Goal: Task Accomplishment & Management: Manage account settings

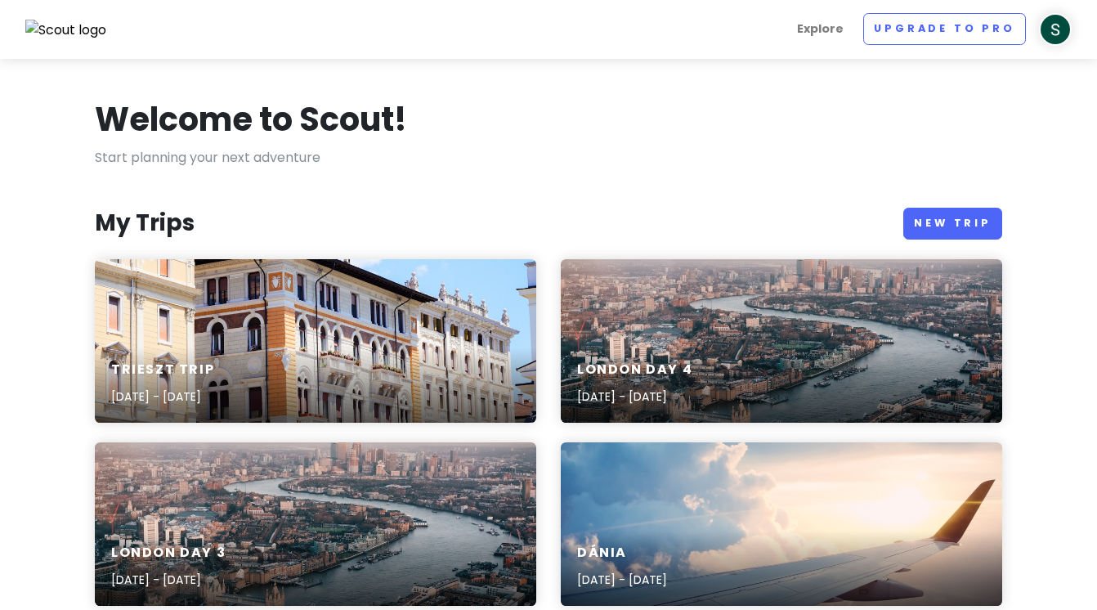
click at [159, 316] on div "Trieszt Trip [DATE] - [DATE]" at bounding box center [315, 340] width 441 height 163
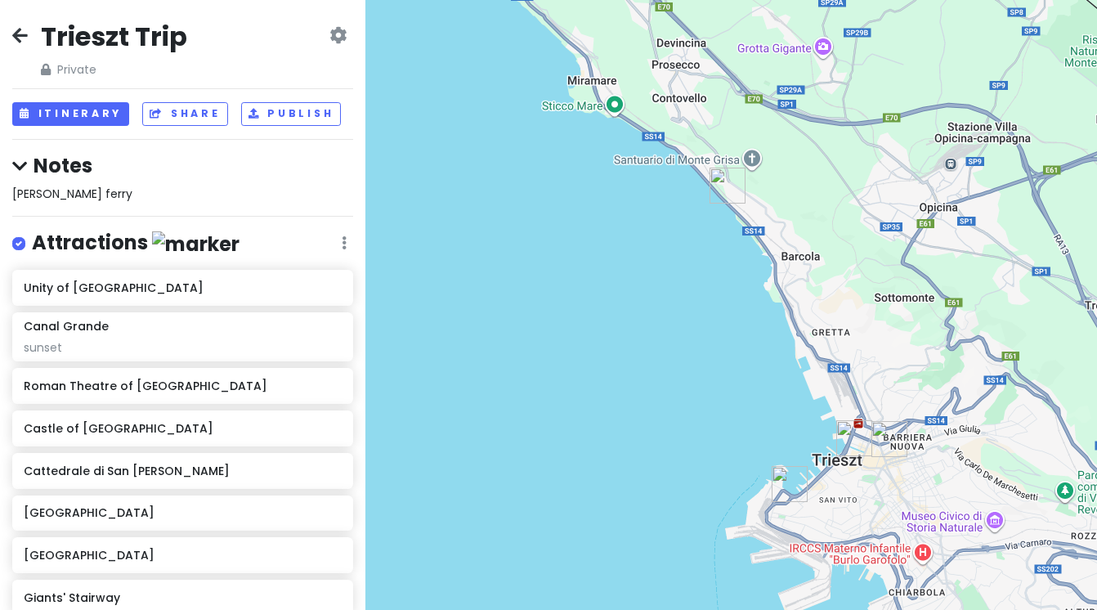
click at [30, 35] on div "Trieszt Trip Private Change Dates Make a Copy Delete Trip Go Pro ⚡️ Give Feedba…" at bounding box center [182, 49] width 341 height 59
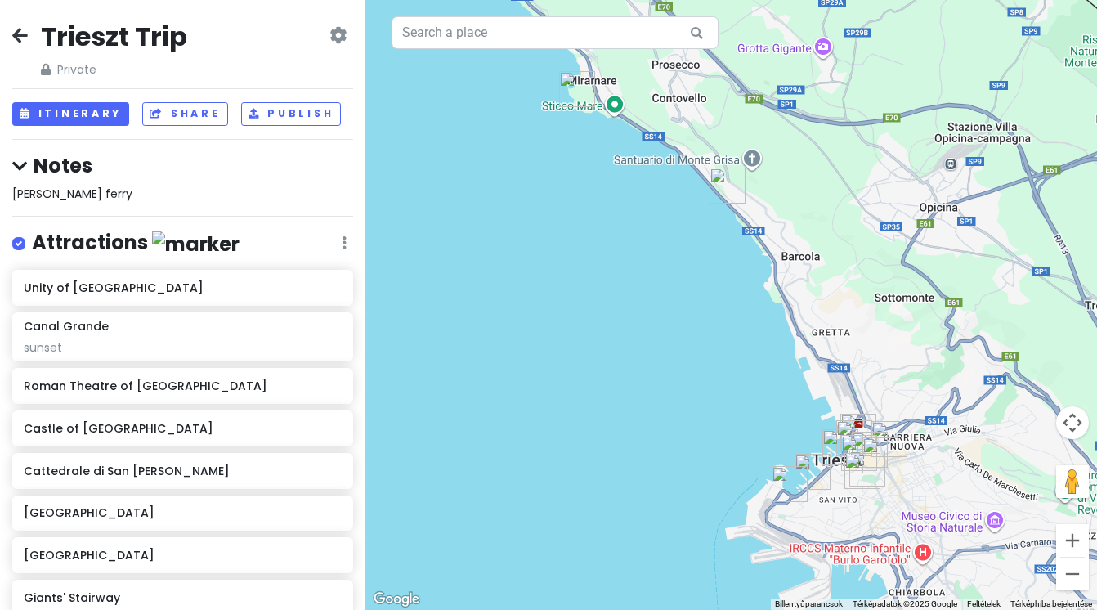
click at [20, 34] on icon at bounding box center [20, 35] width 16 height 13
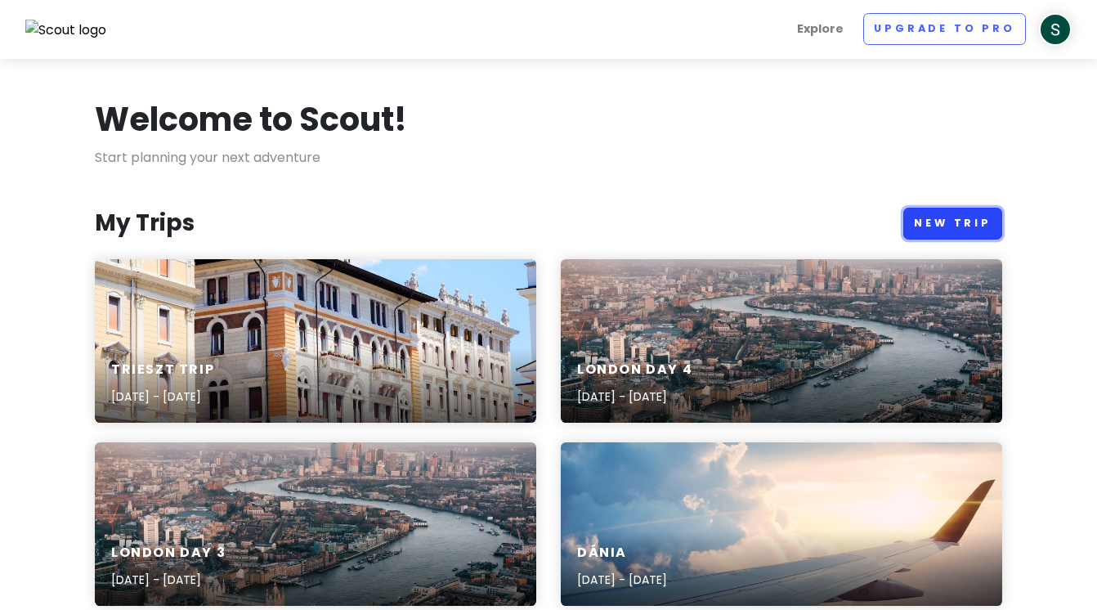
click at [948, 221] on link "New Trip" at bounding box center [952, 224] width 99 height 32
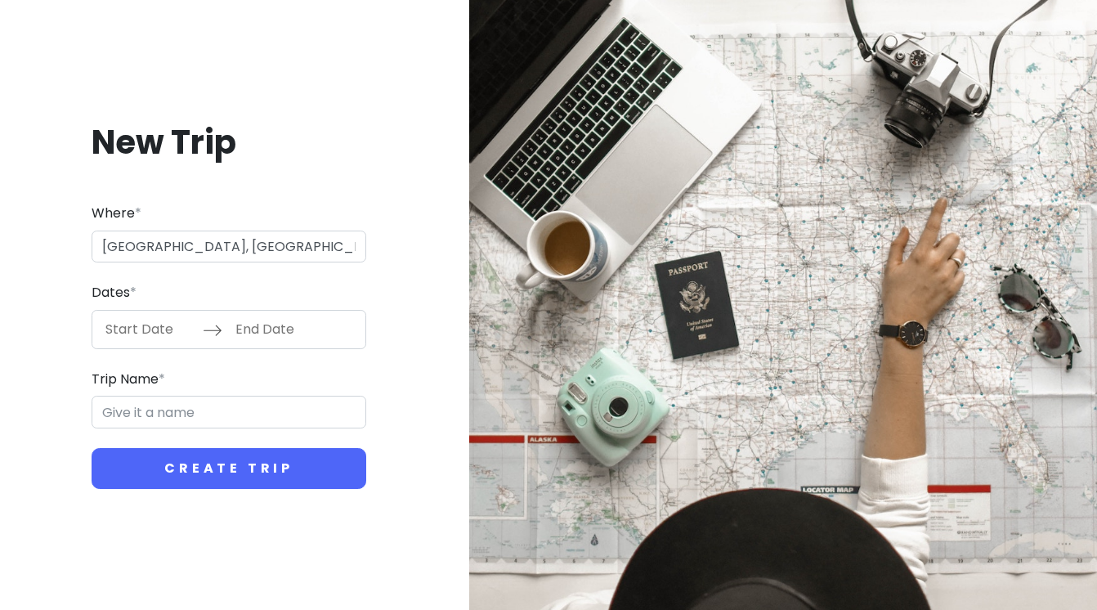
type input "Amszterdam, [GEOGRAPHIC_DATA]"
type input "Amszterdam Trip"
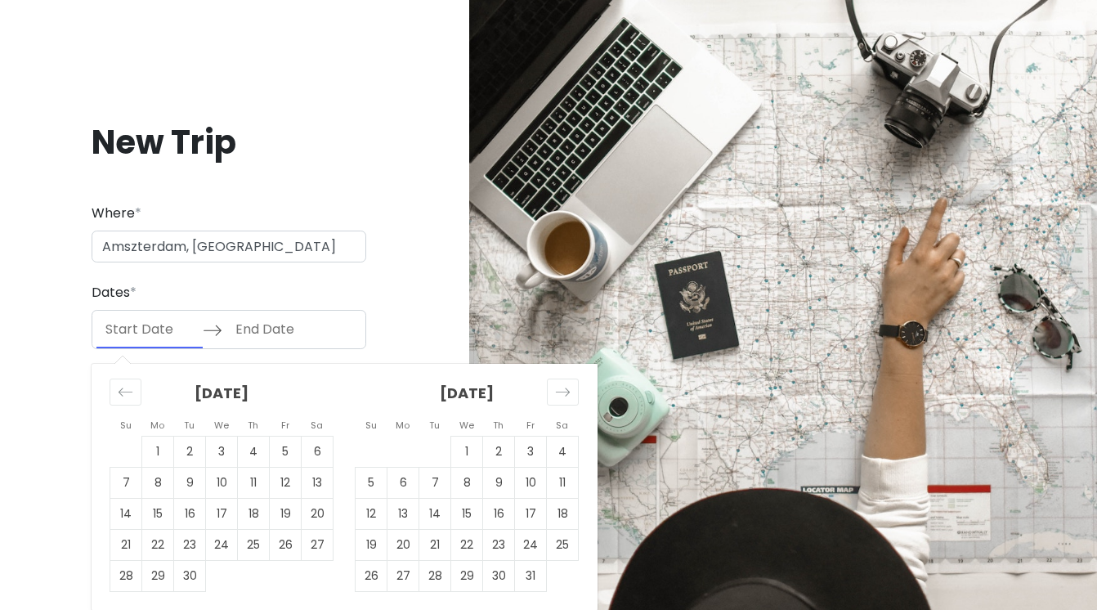
click at [154, 319] on input "Start Date" at bounding box center [149, 330] width 106 height 38
click at [319, 512] on td "20" at bounding box center [318, 513] width 32 height 31
type input "[DATE]"
click at [319, 512] on td "20" at bounding box center [318, 513] width 32 height 31
type input "[DATE]"
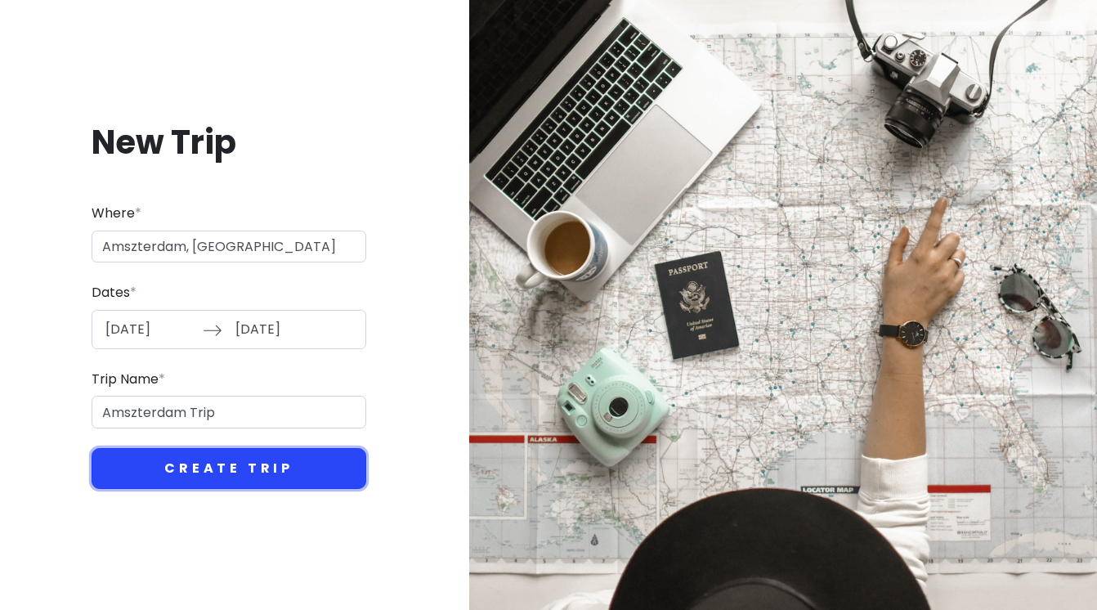
click at [284, 469] on button "Create Trip" at bounding box center [229, 468] width 275 height 41
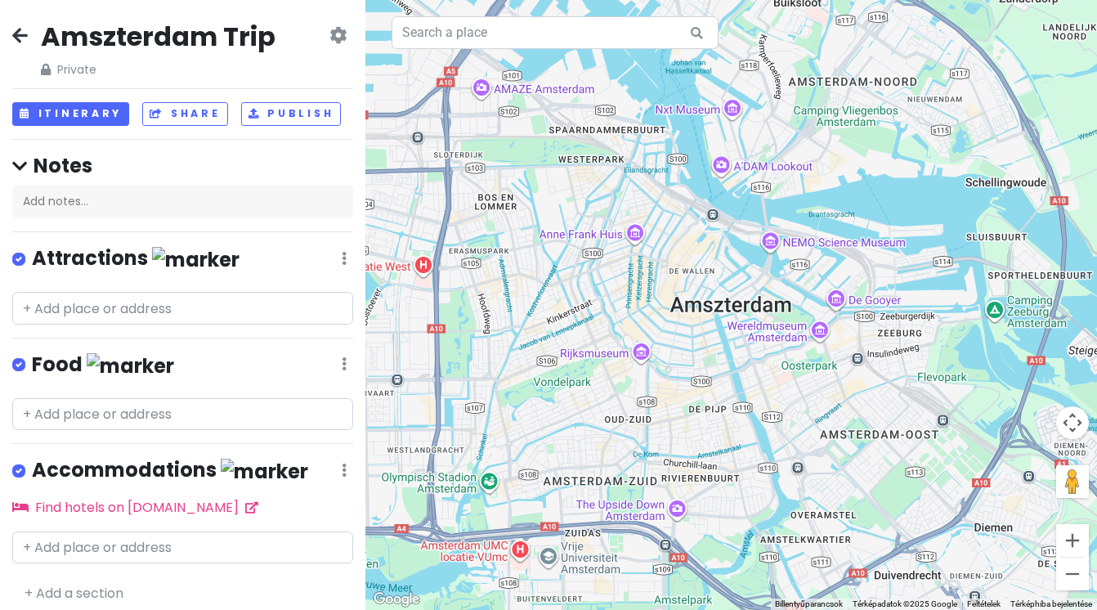
click at [159, 258] on img at bounding box center [195, 259] width 87 height 25
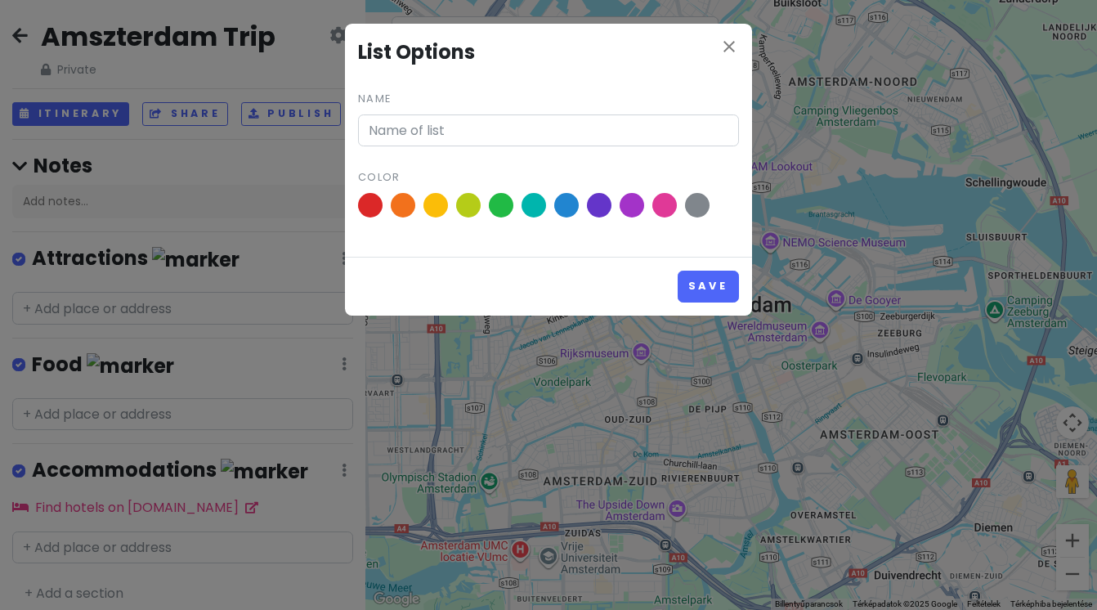
type input "Attractions"
click at [467, 208] on span at bounding box center [468, 205] width 29 height 29
click at [0, 0] on input "radio" at bounding box center [0, 0] width 0 height 0
click at [728, 300] on button "Save" at bounding box center [708, 287] width 61 height 32
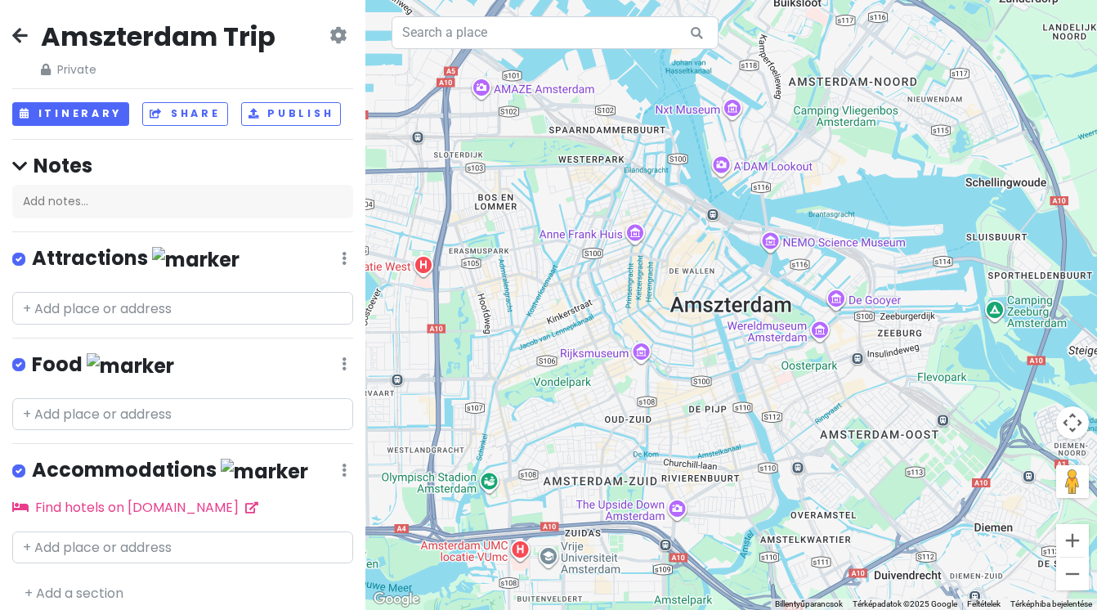
click at [114, 257] on h4 "Attractions" at bounding box center [136, 258] width 208 height 27
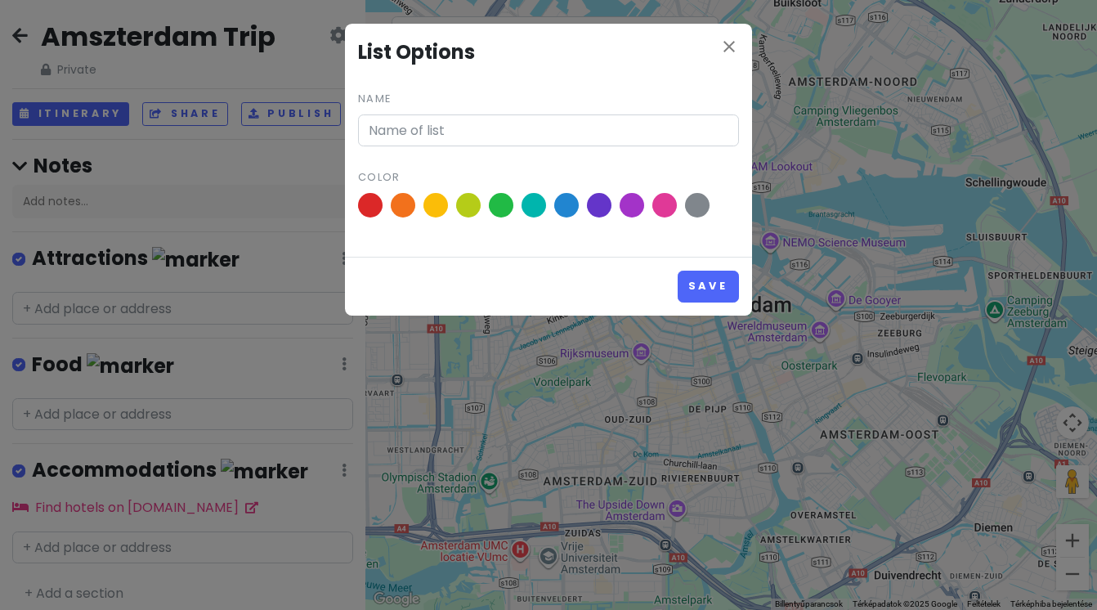
type input "Attractions"
click at [114, 257] on div "close List Options Name Attractions Color Save" at bounding box center [548, 305] width 1097 height 610
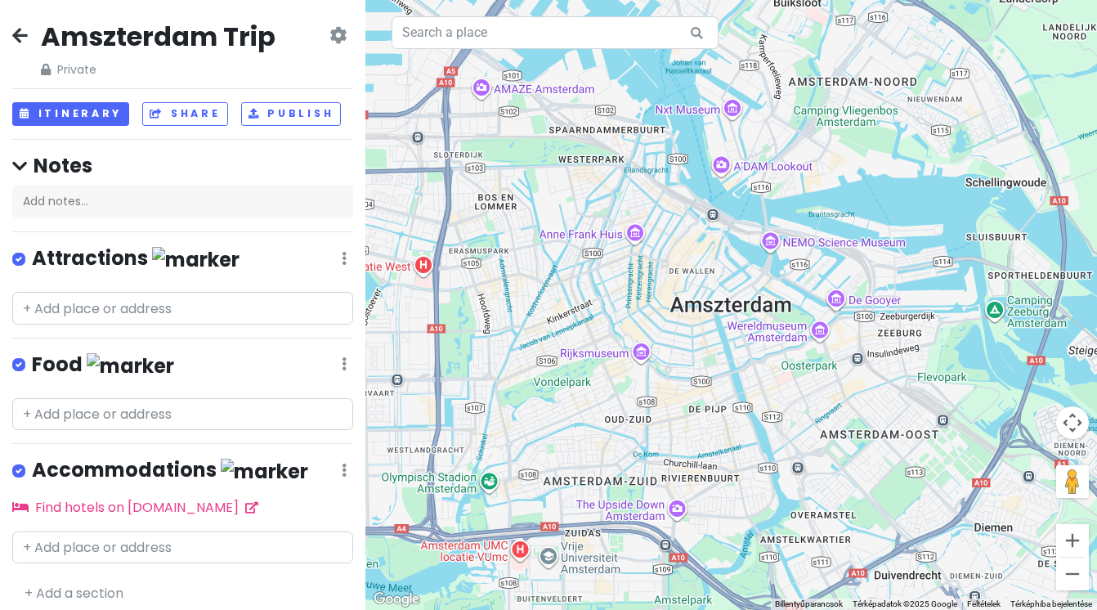
click at [114, 257] on h4 "Attractions" at bounding box center [136, 258] width 208 height 27
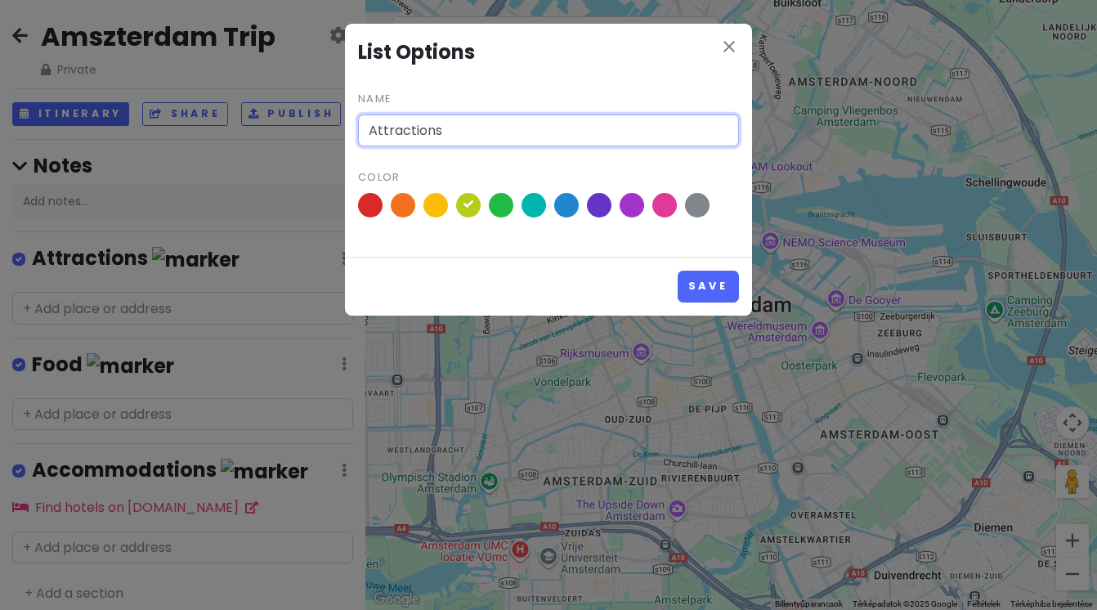
click at [462, 128] on input "Attractions" at bounding box center [548, 130] width 381 height 33
click at [408, 133] on input "Attractions" at bounding box center [548, 130] width 381 height 33
type input "to see"
click at [678, 271] on button "Save" at bounding box center [708, 287] width 61 height 32
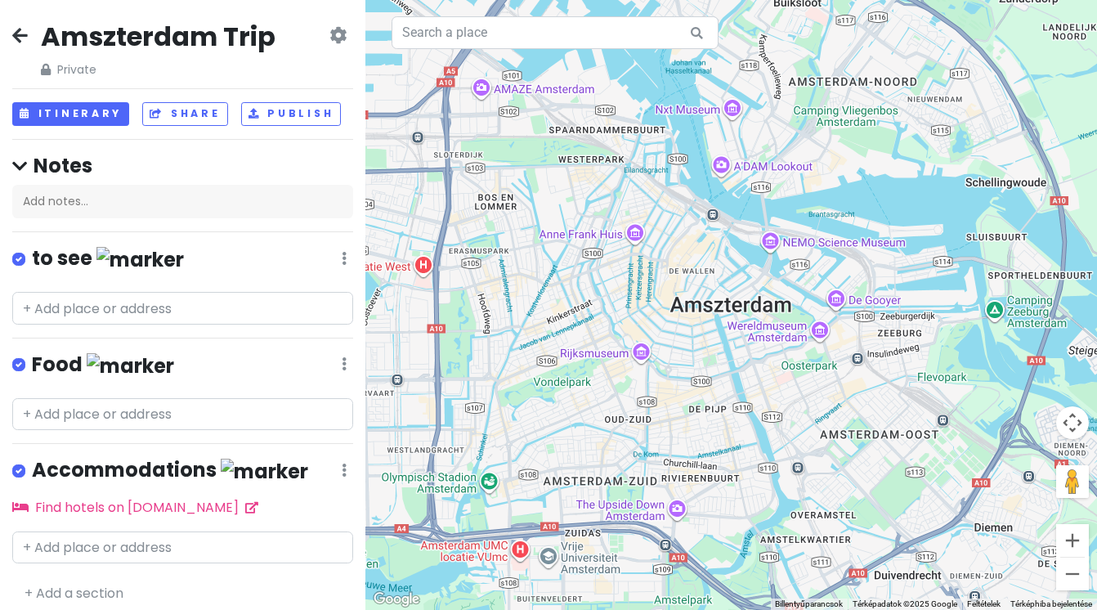
click at [65, 356] on h4 "Food" at bounding box center [103, 364] width 142 height 27
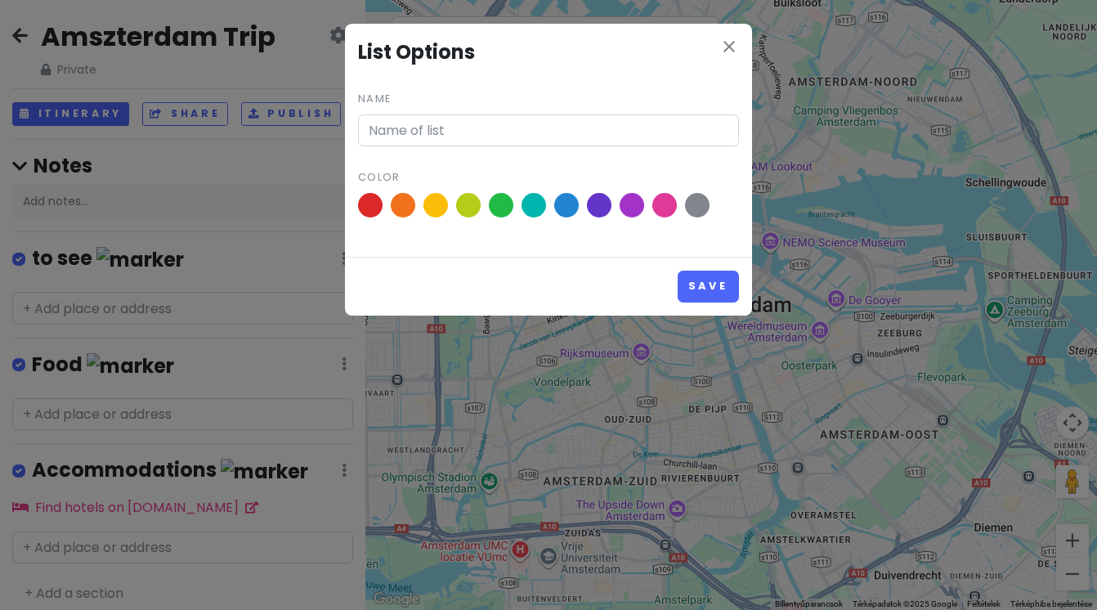
type input "Food"
click at [65, 356] on div "close List Options Name Food Color Save" at bounding box center [548, 305] width 1097 height 610
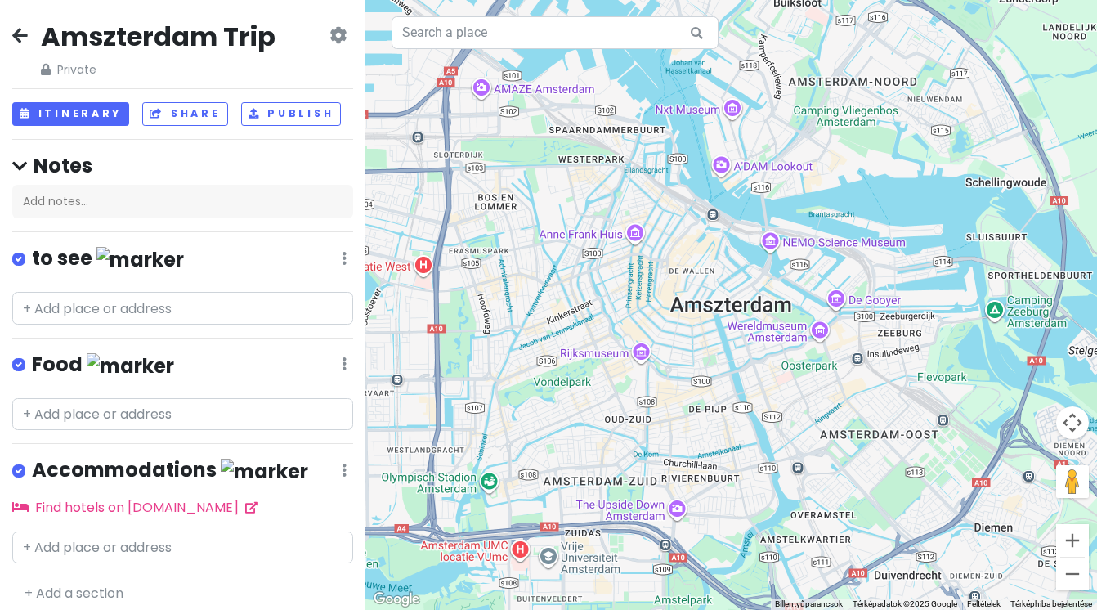
click at [52, 364] on h4 "Food" at bounding box center [103, 364] width 142 height 27
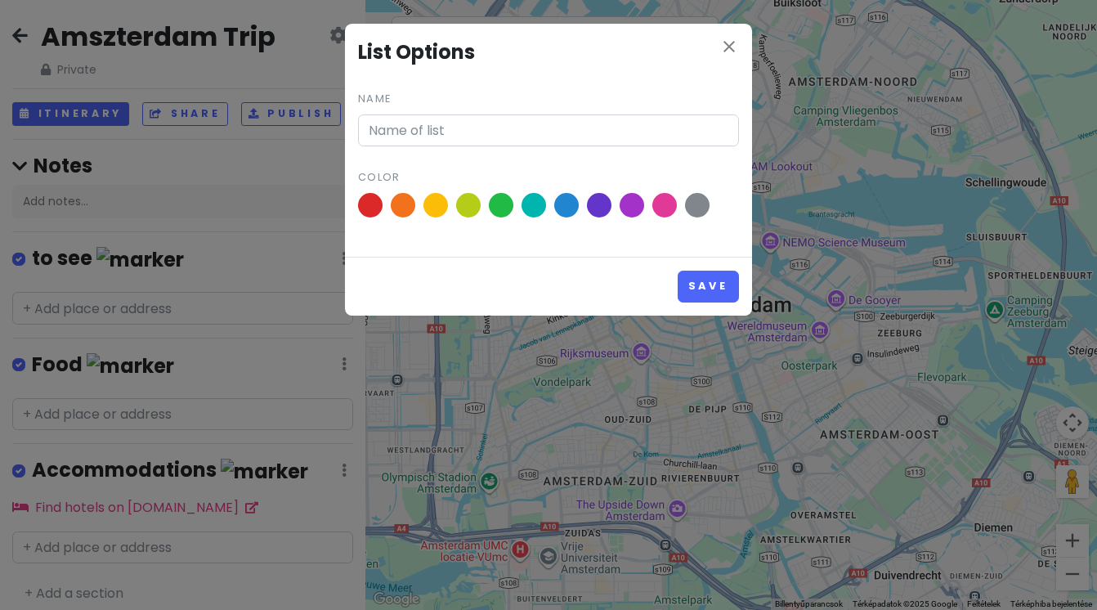
click at [52, 364] on div "close List Options Name Color Save" at bounding box center [548, 305] width 1097 height 610
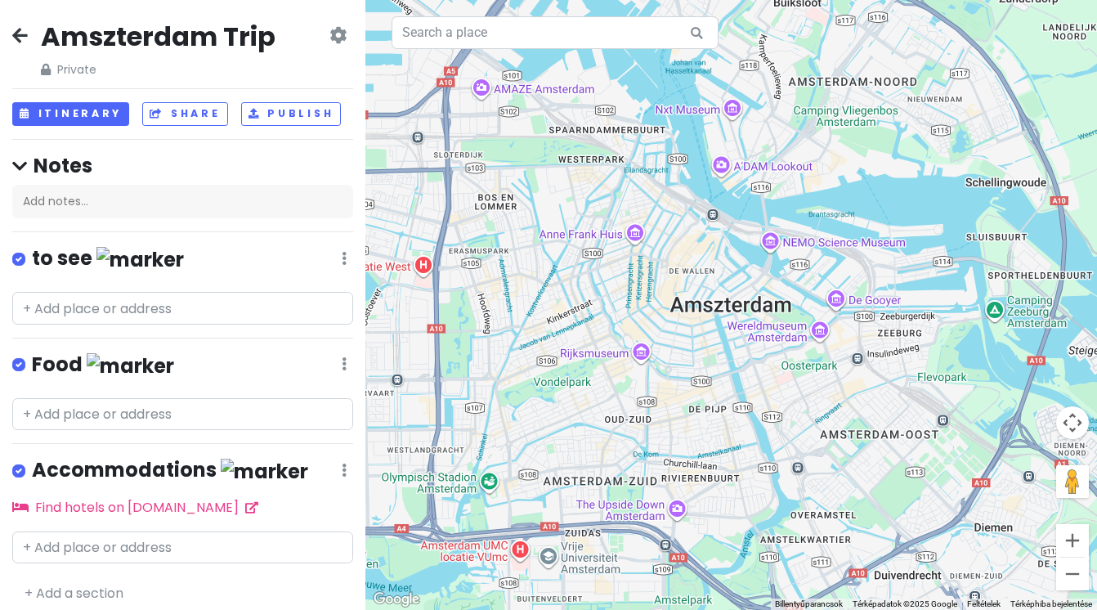
click at [52, 364] on h4 "Food" at bounding box center [103, 364] width 142 height 27
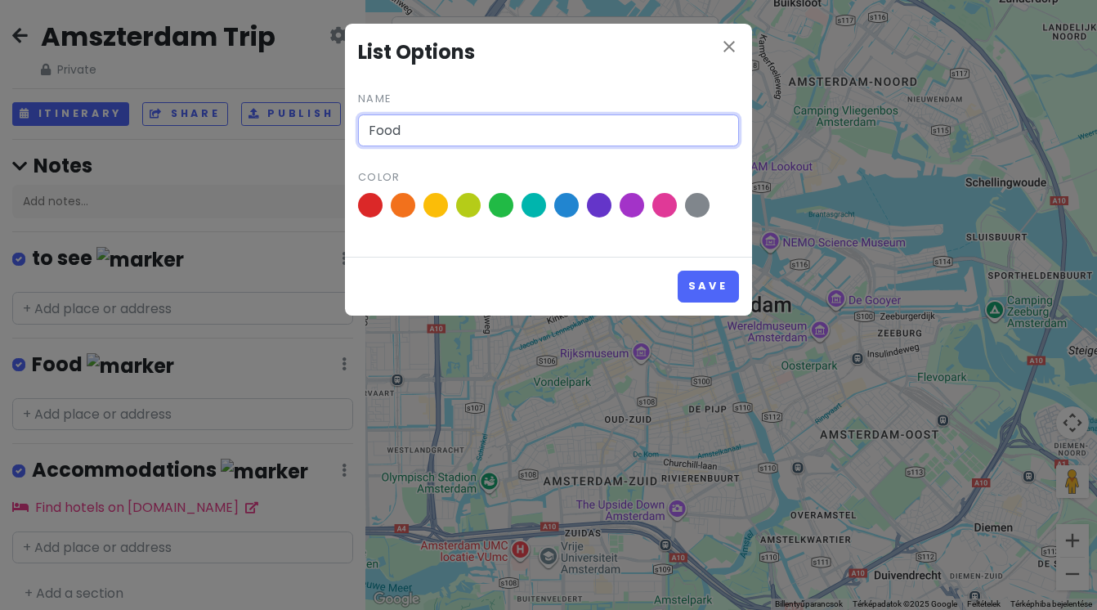
click at [381, 137] on input "Food" at bounding box center [548, 130] width 381 height 33
type input "kajcsi"
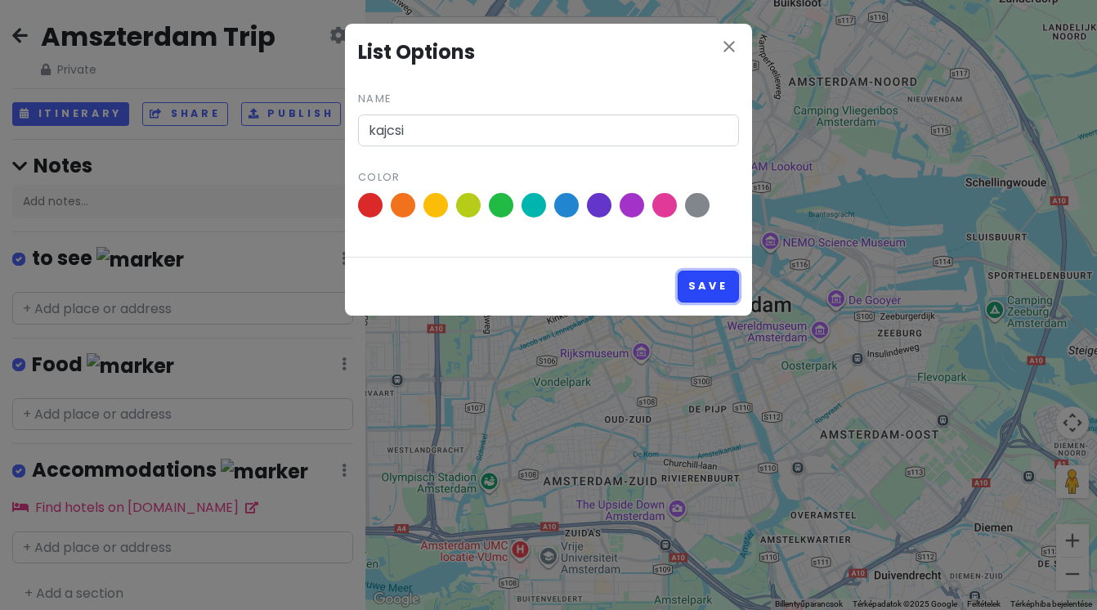
click at [700, 291] on button "Save" at bounding box center [708, 287] width 61 height 32
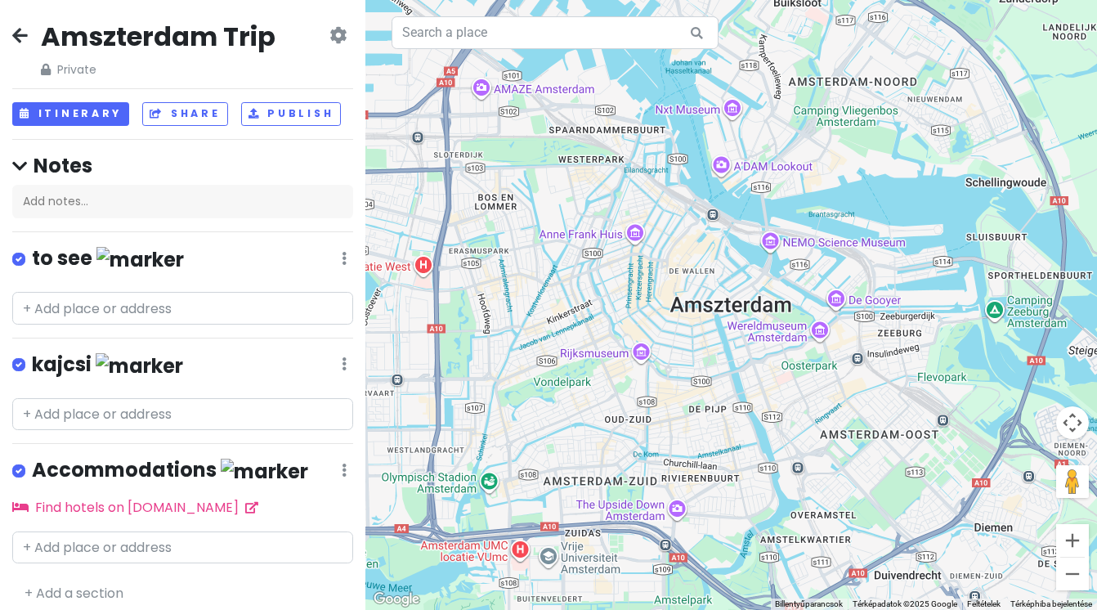
click at [340, 463] on div "Accommodations Edit Reorder Delete List" at bounding box center [182, 474] width 341 height 34
click at [343, 466] on icon at bounding box center [344, 469] width 5 height 13
click at [311, 431] on link "Delete List" at bounding box center [295, 435] width 131 height 39
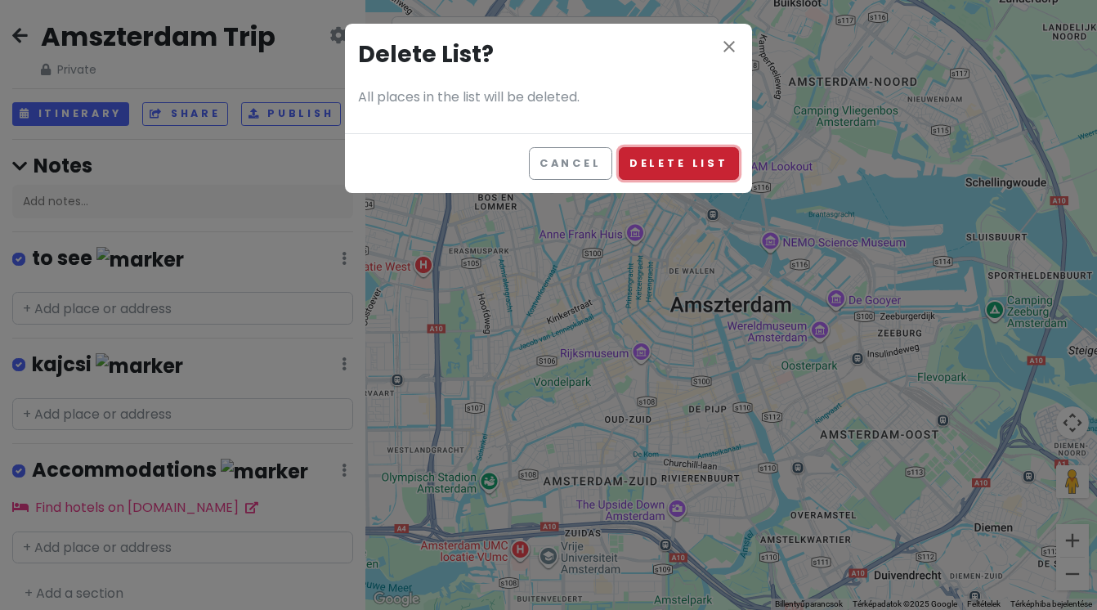
click at [689, 169] on button "Delete List" at bounding box center [679, 163] width 120 height 32
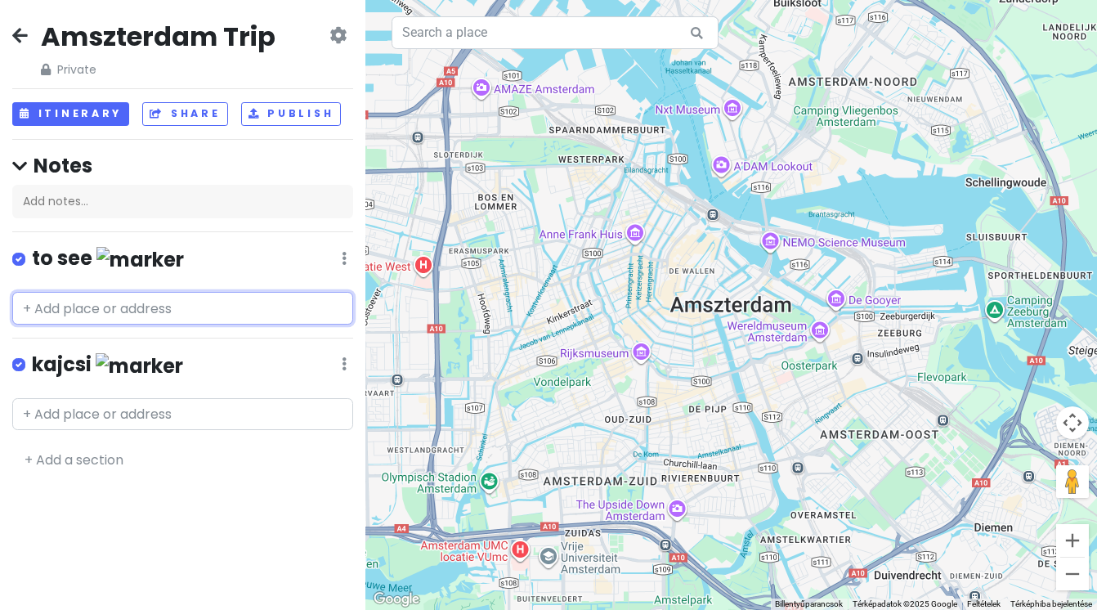
click at [190, 303] on input "text" at bounding box center [182, 308] width 341 height 33
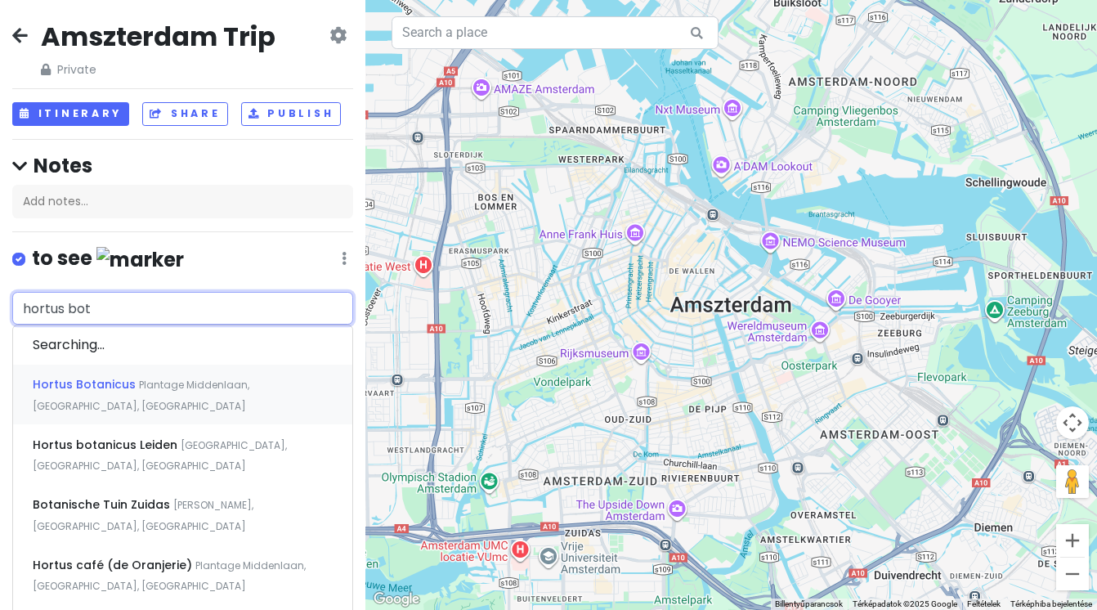
type input "hortus bota"
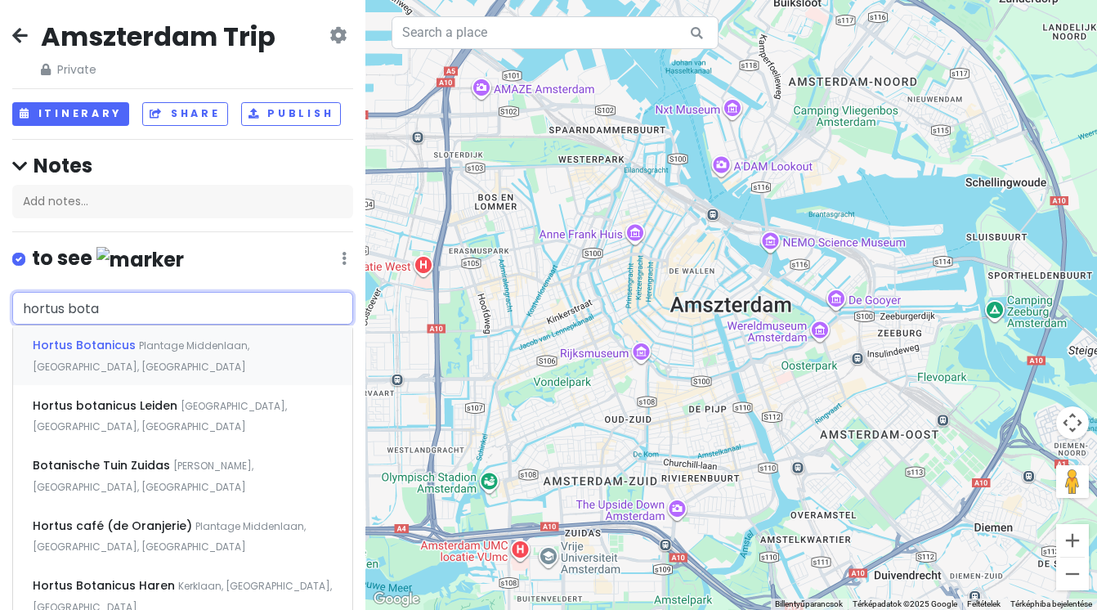
click at [191, 361] on div "Hortus Botanicus Plantage Middenlaan, [GEOGRAPHIC_DATA], [GEOGRAPHIC_DATA]" at bounding box center [182, 355] width 339 height 60
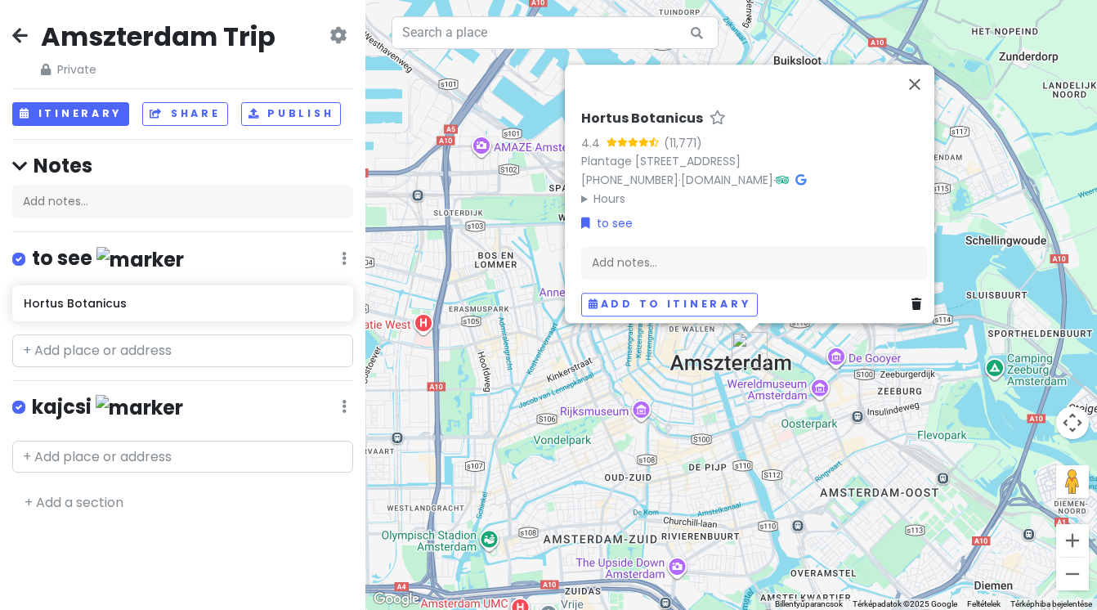
click at [343, 413] on link at bounding box center [344, 406] width 5 height 19
click at [95, 496] on link "+ Add a section" at bounding box center [74, 502] width 99 height 19
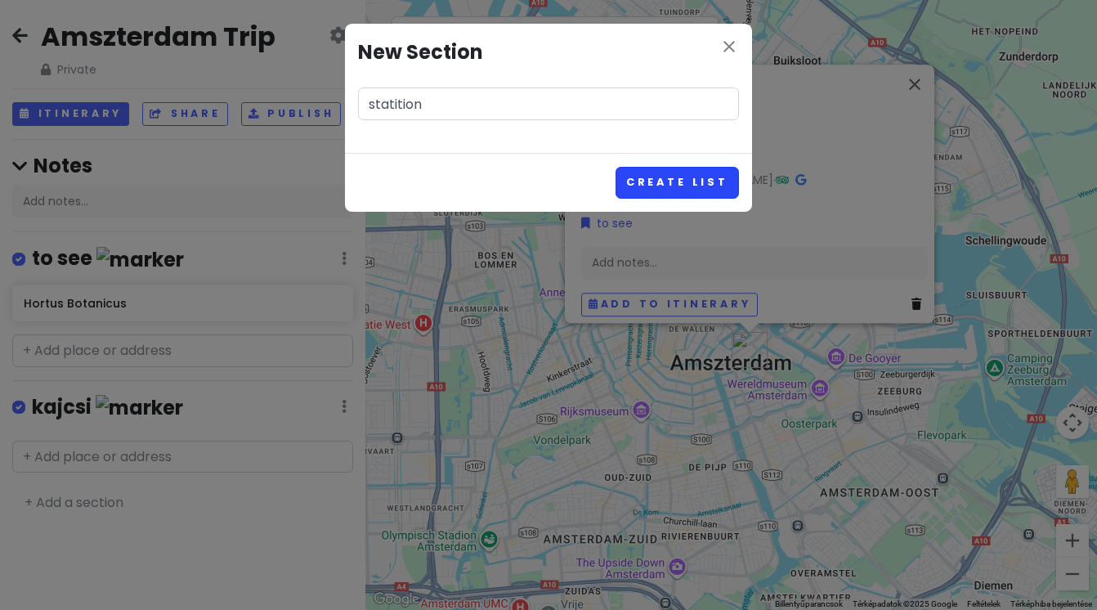
type input "statition"
click at [666, 186] on button "Create List" at bounding box center [676, 183] width 123 height 32
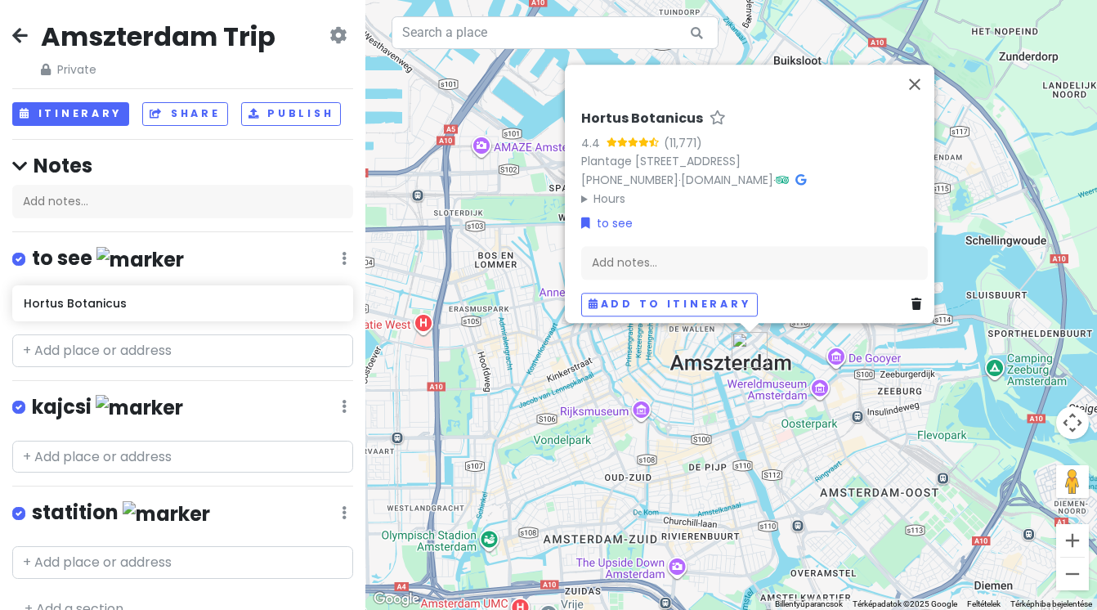
scroll to position [3, 0]
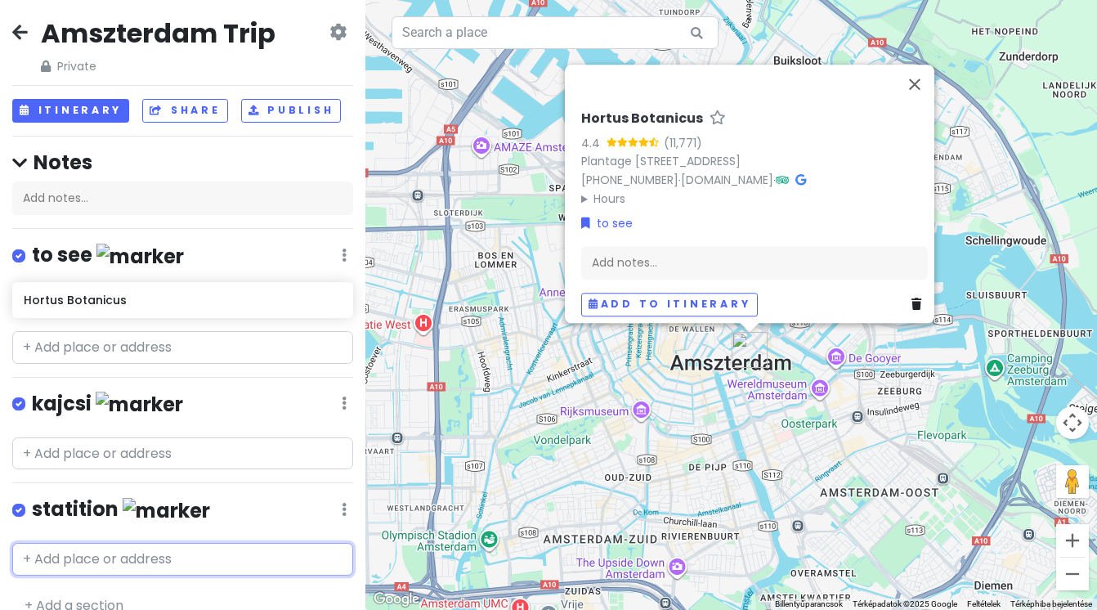
click at [173, 549] on input "text" at bounding box center [182, 559] width 341 height 33
type input "h"
type input "amsterdam cen"
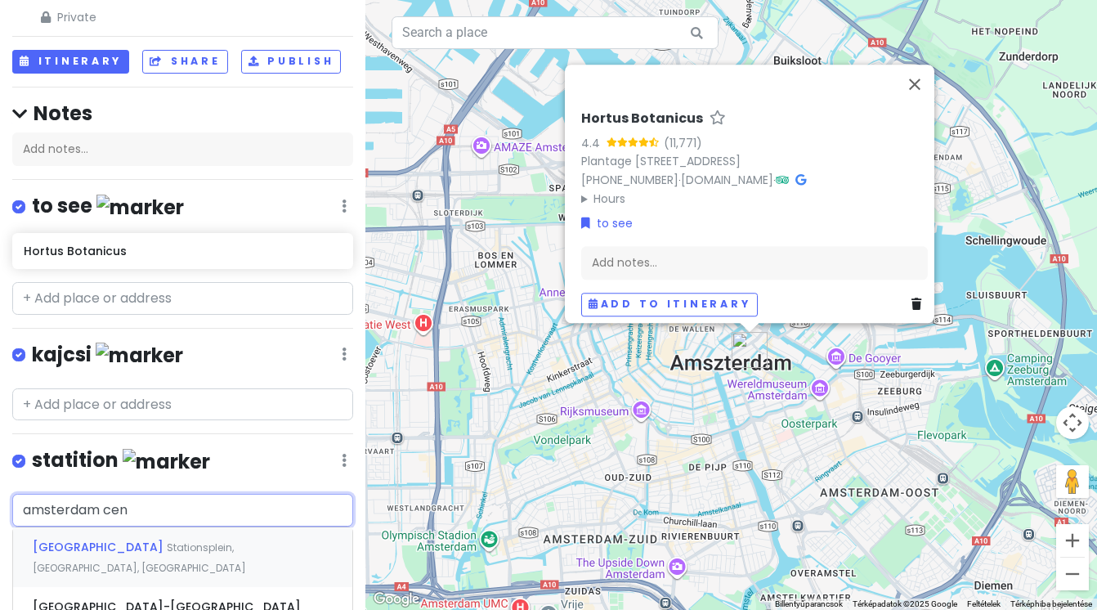
click at [164, 544] on span "Stationsplein, [GEOGRAPHIC_DATA], [GEOGRAPHIC_DATA]" at bounding box center [139, 557] width 213 height 35
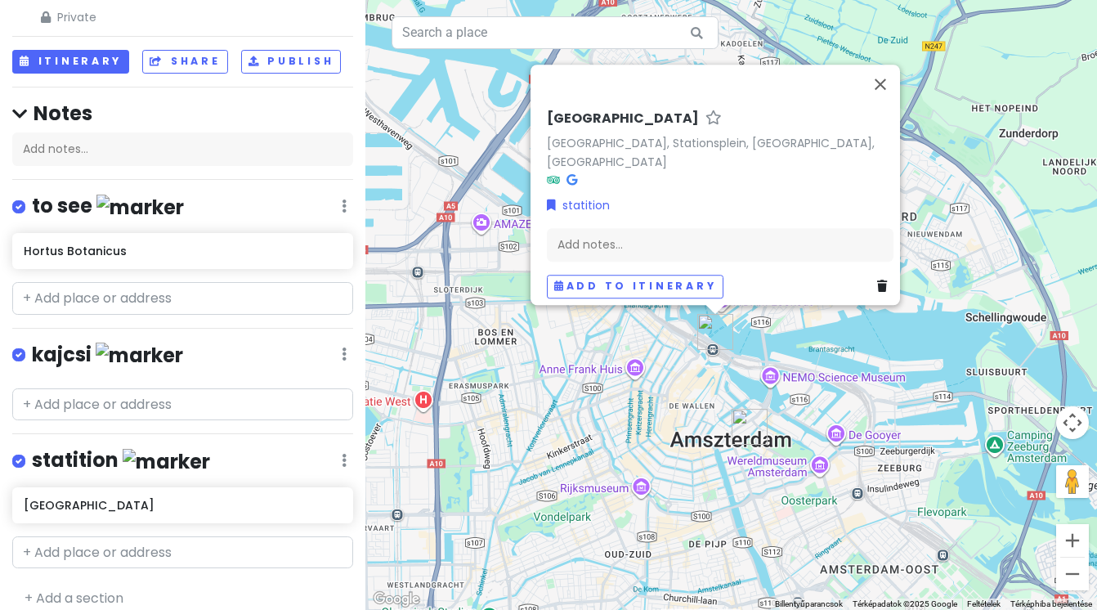
click at [128, 455] on img at bounding box center [166, 461] width 87 height 25
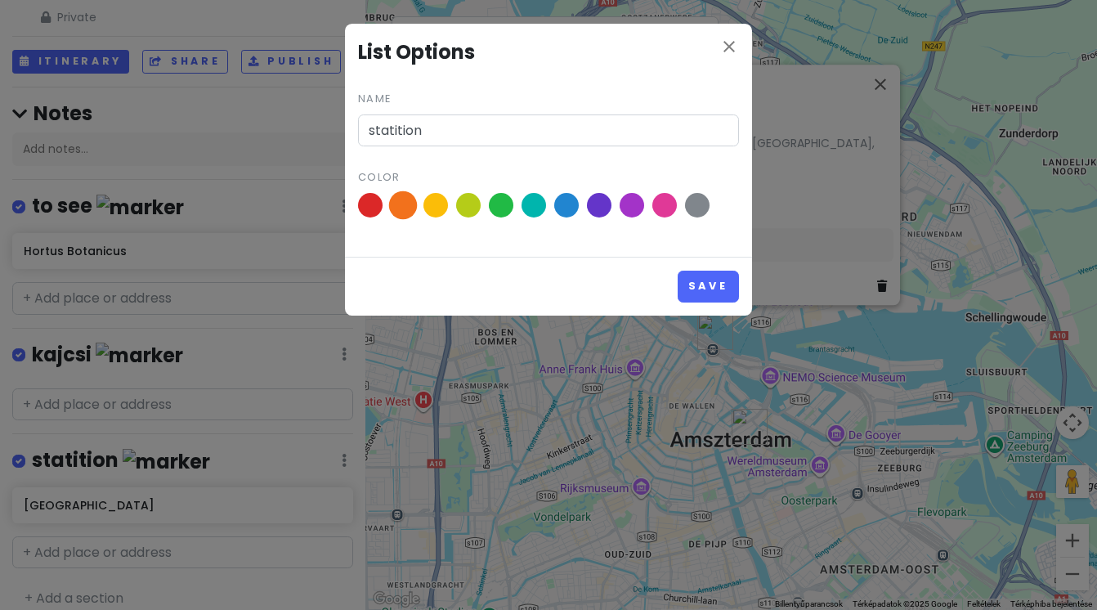
click at [404, 206] on span at bounding box center [403, 205] width 29 height 29
click at [0, 0] on input "radio" at bounding box center [0, 0] width 0 height 0
click at [700, 280] on button "Save" at bounding box center [708, 287] width 61 height 32
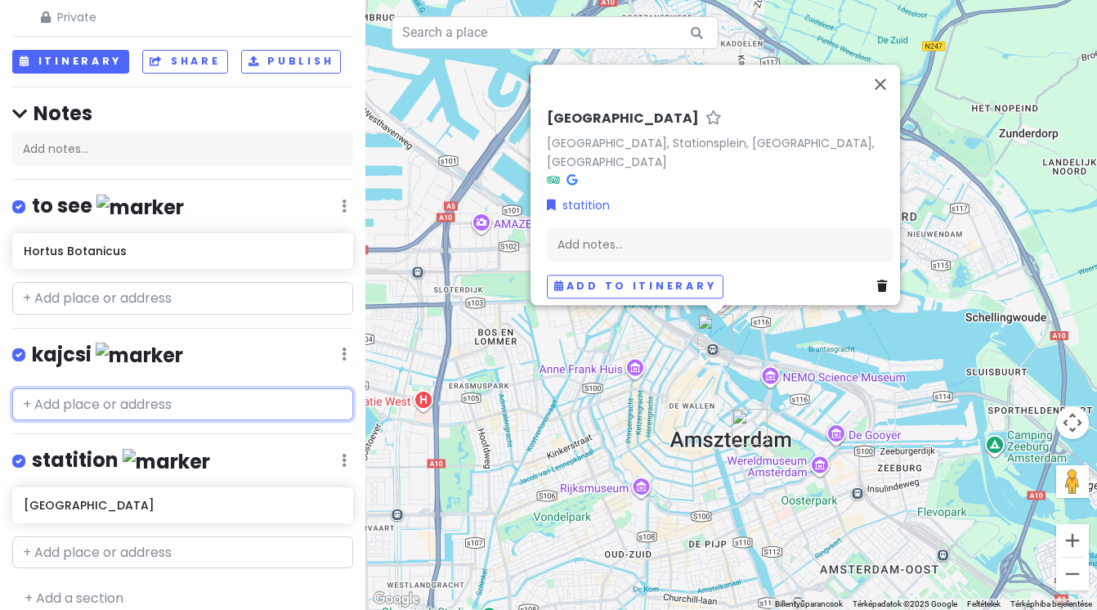
click at [132, 402] on input "text" at bounding box center [182, 404] width 341 height 33
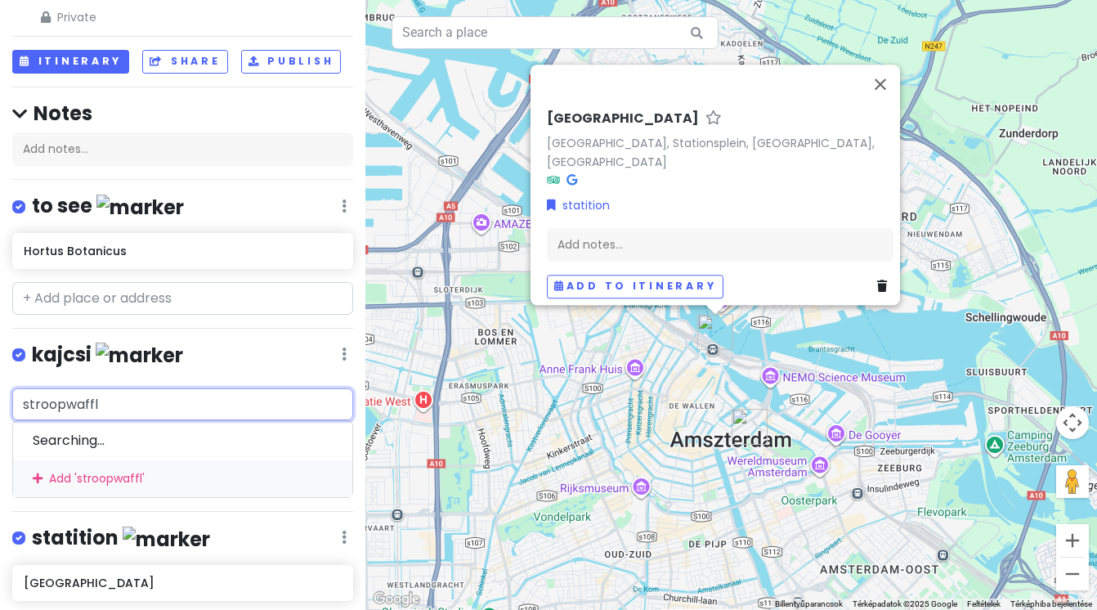
type input "stroopwaffle"
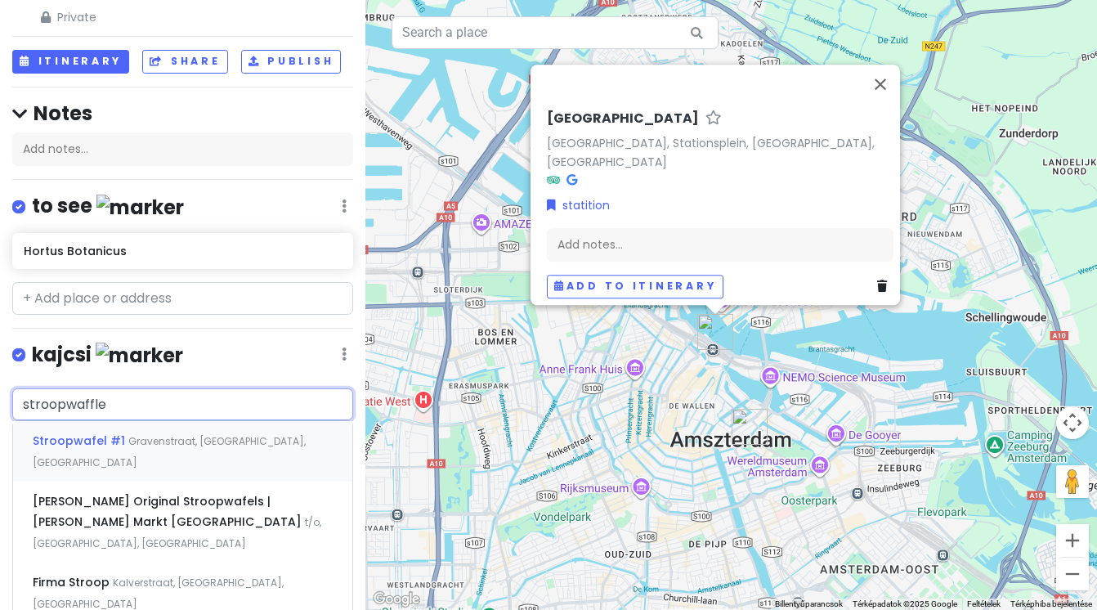
click at [115, 440] on span "Stroopwafel #1" at bounding box center [81, 440] width 96 height 16
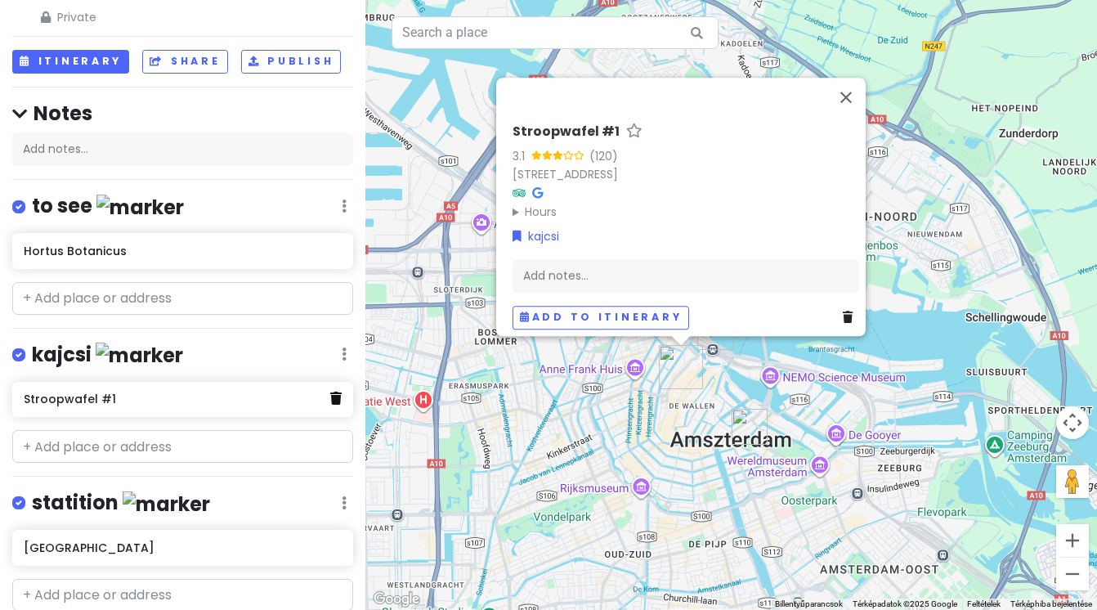
click at [340, 398] on icon at bounding box center [335, 398] width 11 height 13
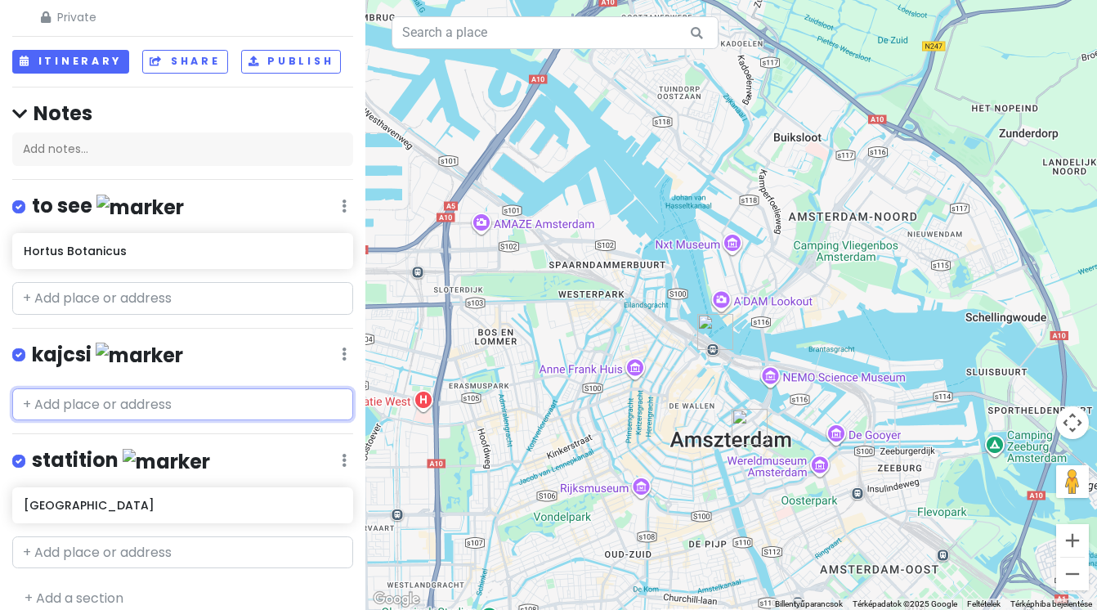
paste input "van Wonderen Stroopwafels"
type input "van Wonderen Stroopwafels"
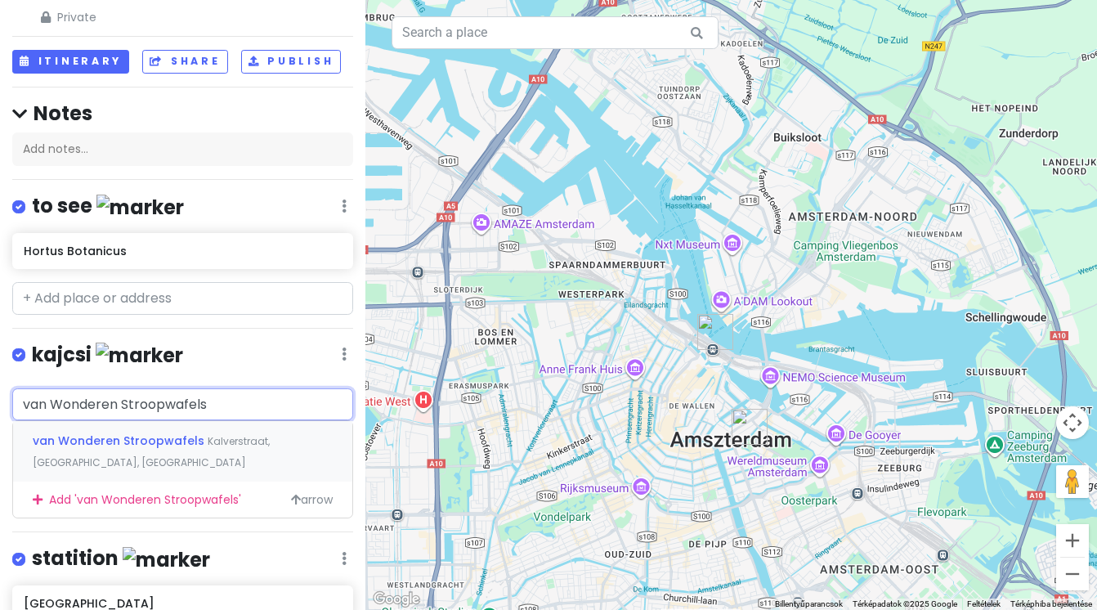
click at [225, 444] on span "Kalverstraat, [GEOGRAPHIC_DATA], [GEOGRAPHIC_DATA]" at bounding box center [151, 451] width 237 height 35
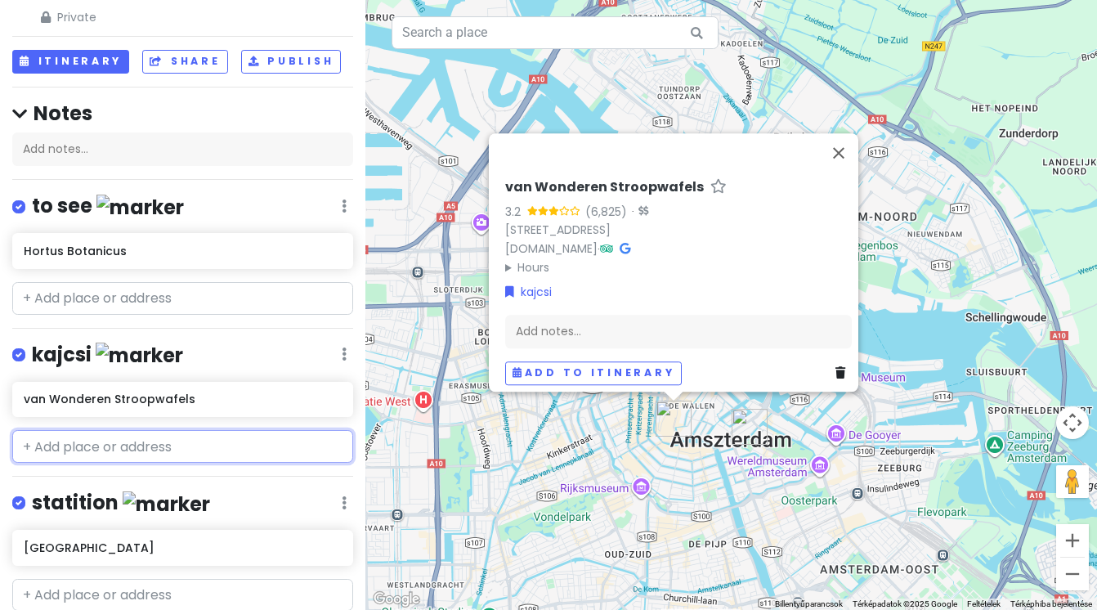
click at [141, 442] on input "text" at bounding box center [182, 446] width 341 height 33
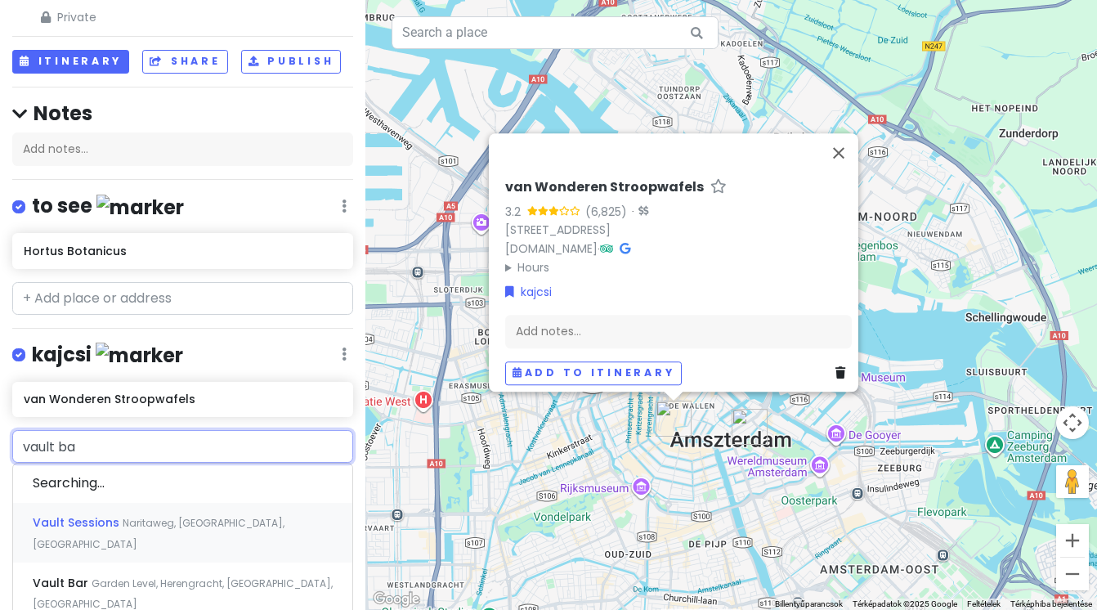
type input "vault bar"
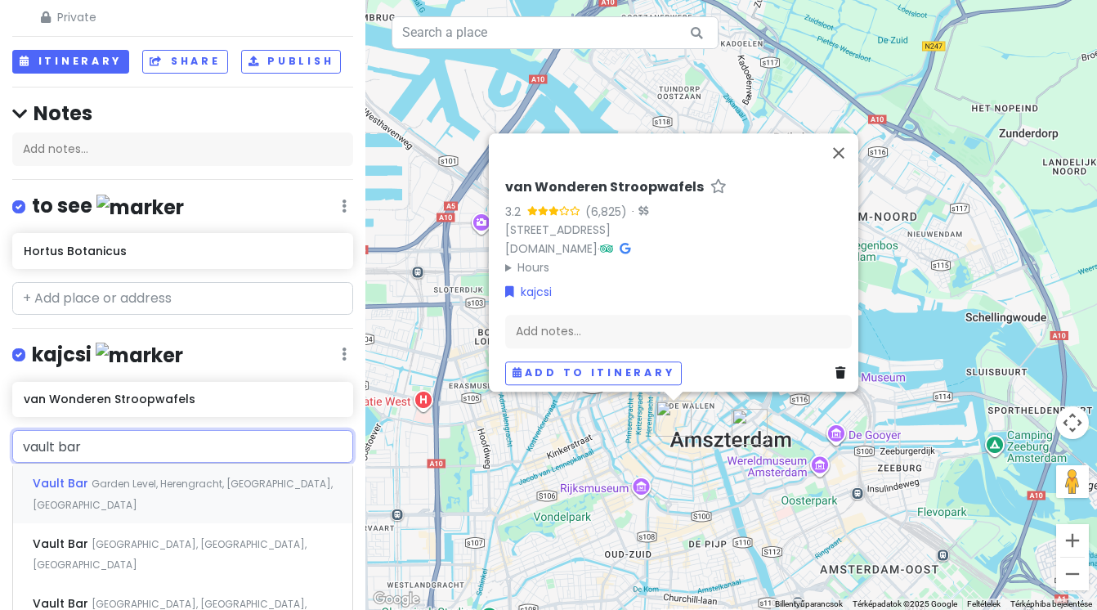
click at [143, 485] on span "Garden Level, Herengracht, [GEOGRAPHIC_DATA], [GEOGRAPHIC_DATA]" at bounding box center [183, 494] width 300 height 35
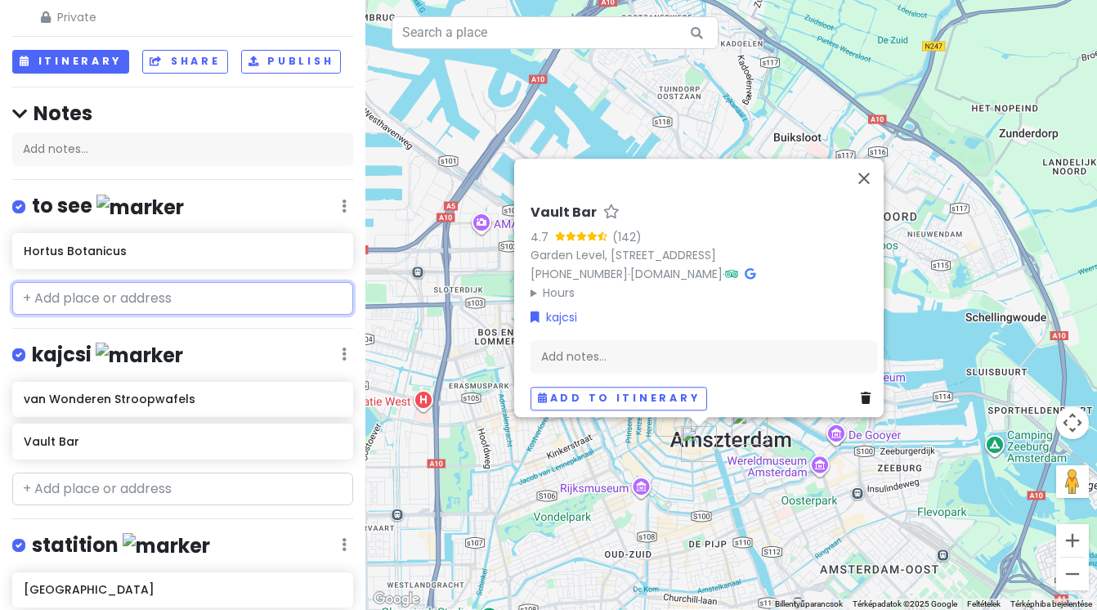
click at [143, 292] on input "text" at bounding box center [182, 298] width 341 height 33
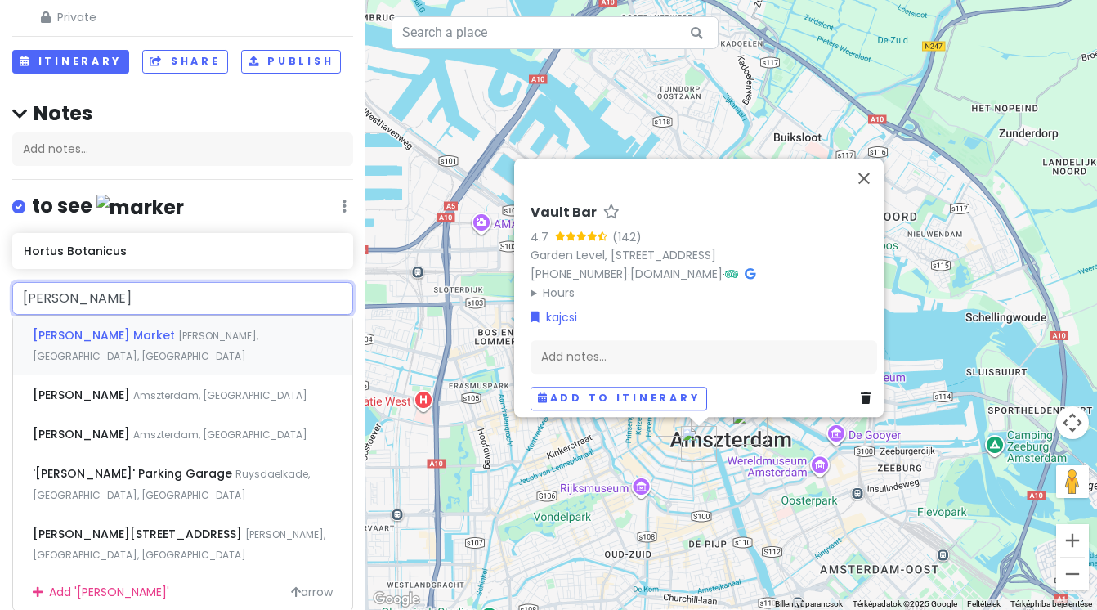
type input "[PERSON_NAME]"
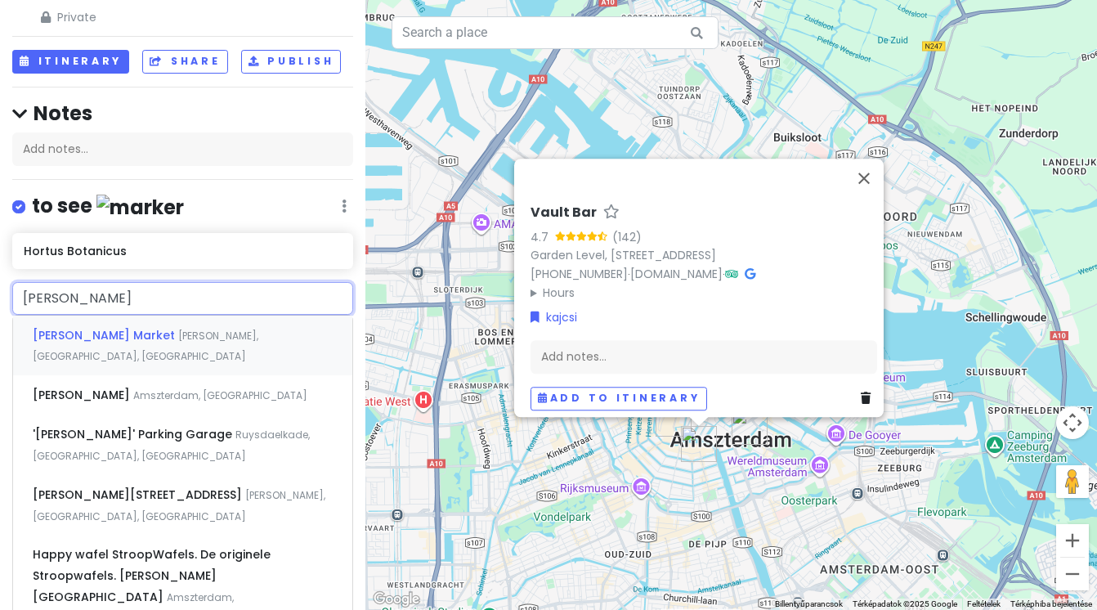
click at [154, 338] on span "[PERSON_NAME], [GEOGRAPHIC_DATA], [GEOGRAPHIC_DATA]" at bounding box center [146, 346] width 226 height 35
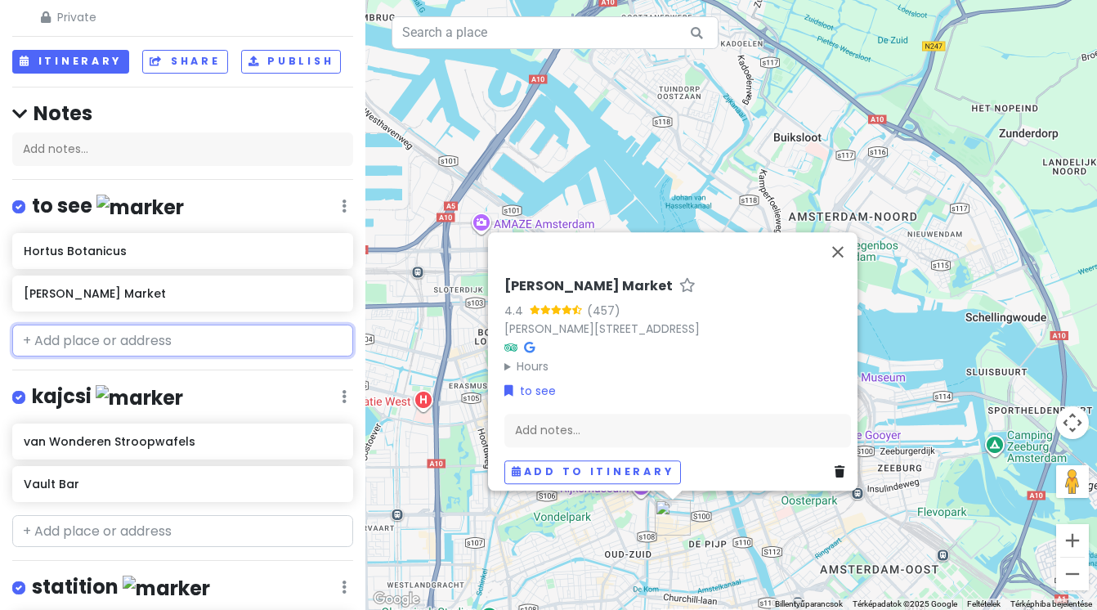
click at [124, 346] on input "text" at bounding box center [182, 340] width 341 height 33
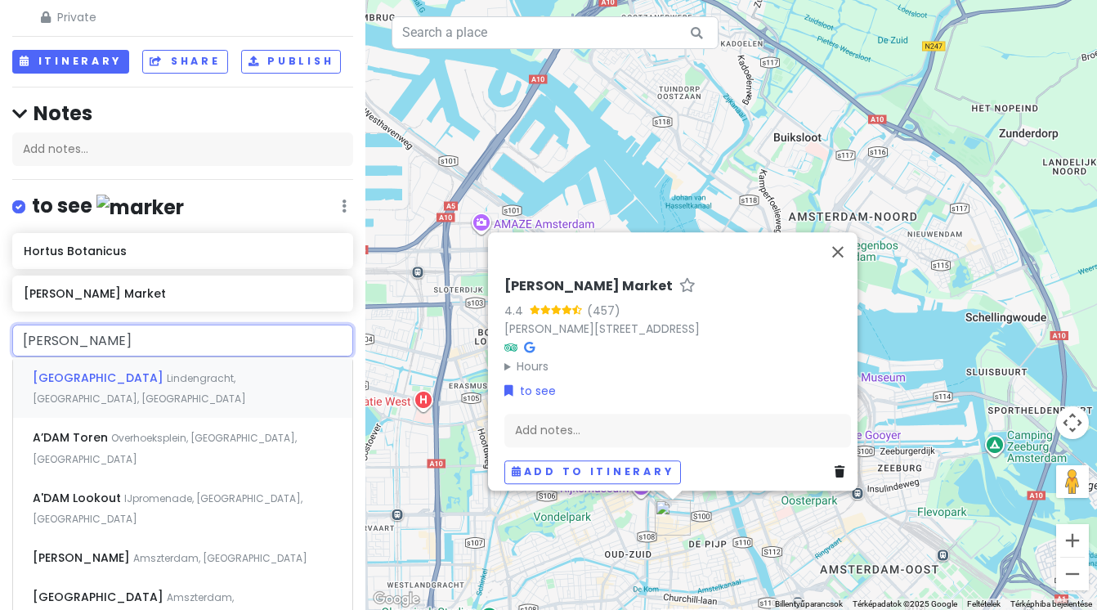
type input "[PERSON_NAME]"
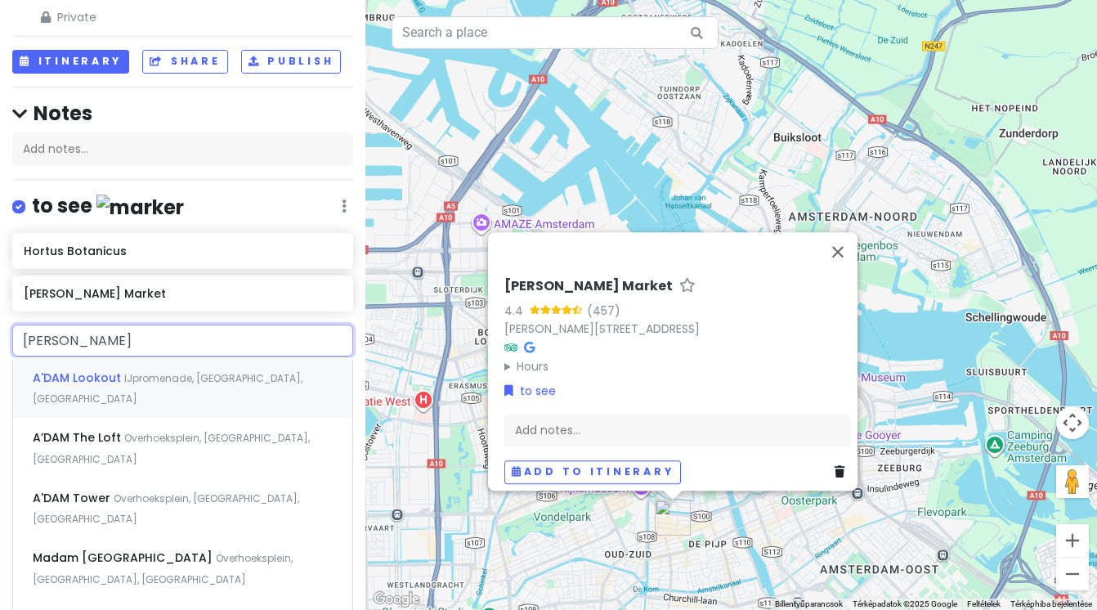
click at [58, 378] on span "A'DAM Lookout" at bounding box center [79, 377] width 92 height 16
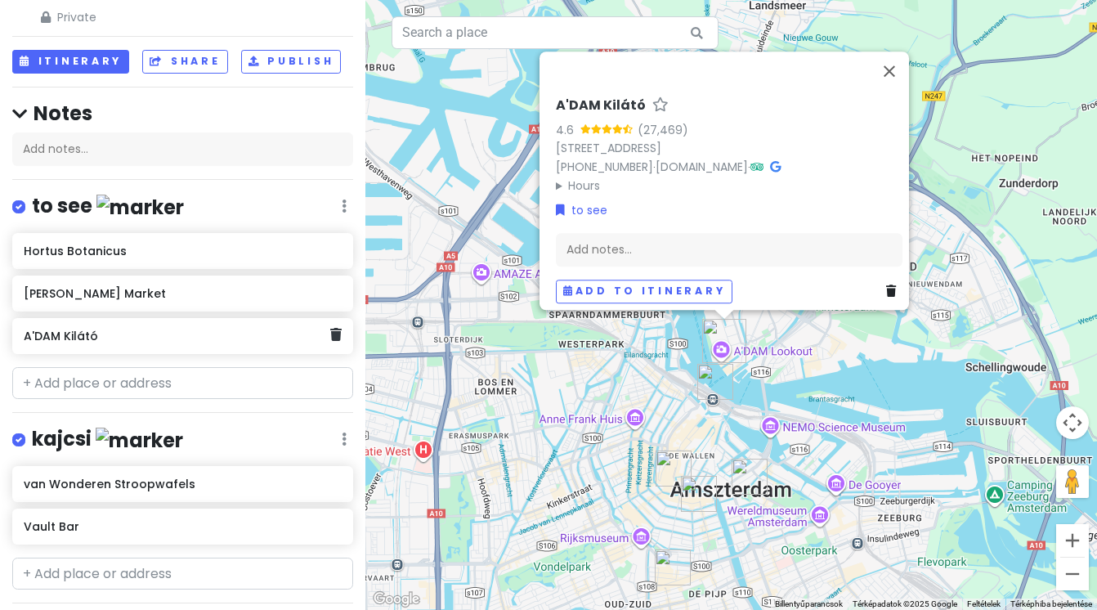
click at [222, 338] on h6 "A'DAM Kilátó" at bounding box center [177, 336] width 307 height 15
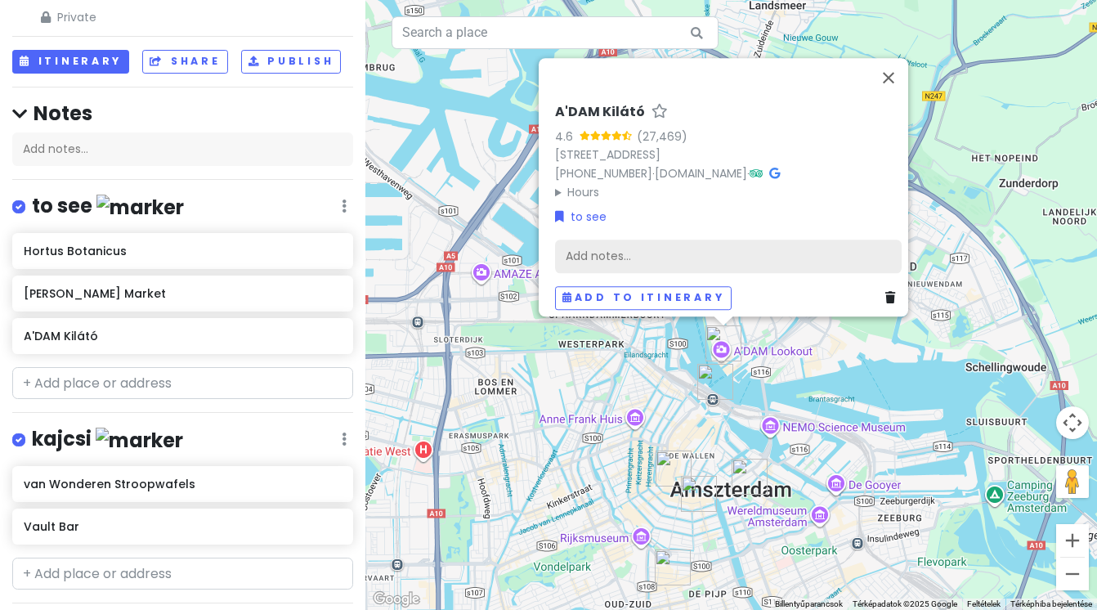
click at [641, 244] on div "Add notes..." at bounding box center [728, 256] width 347 height 34
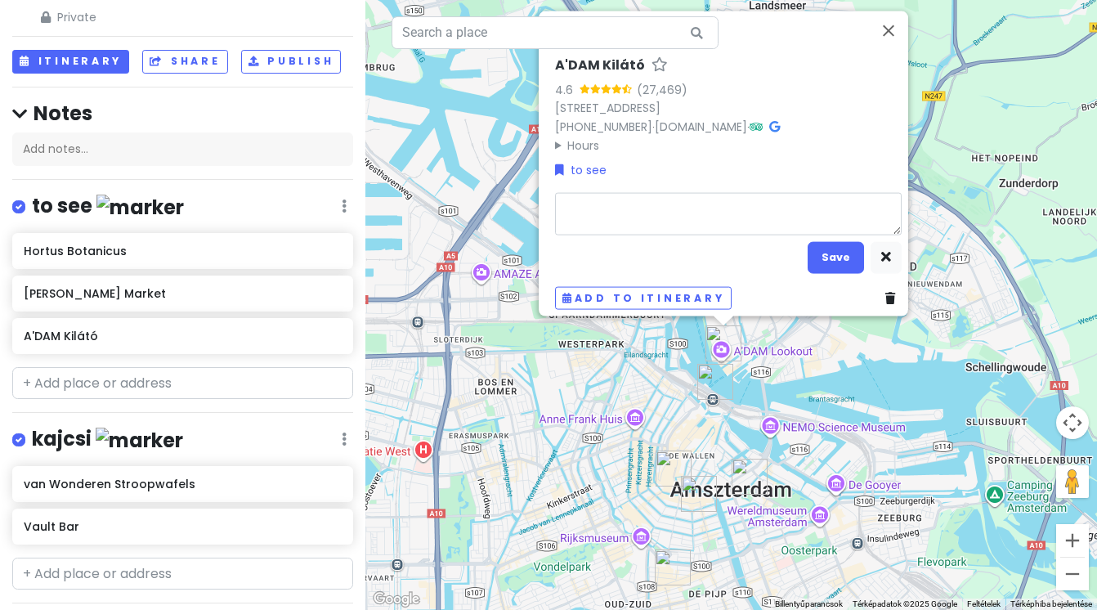
type textarea "x"
type textarea "[URL][DOMAIN_NAME]"
click at [838, 252] on button "Save" at bounding box center [836, 257] width 56 height 32
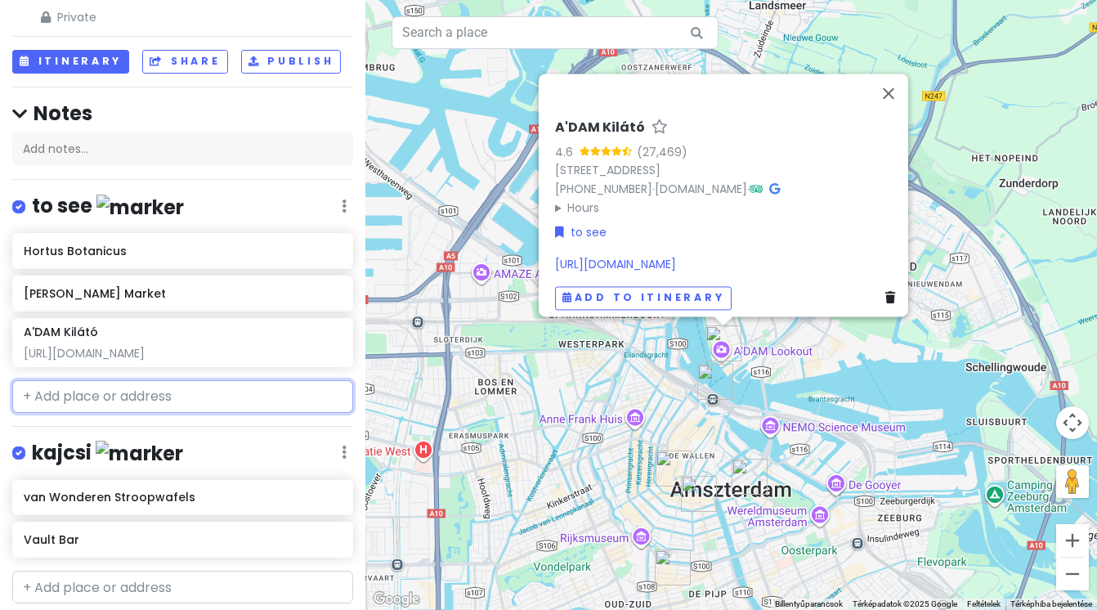
click at [166, 396] on input "text" at bounding box center [182, 396] width 341 height 33
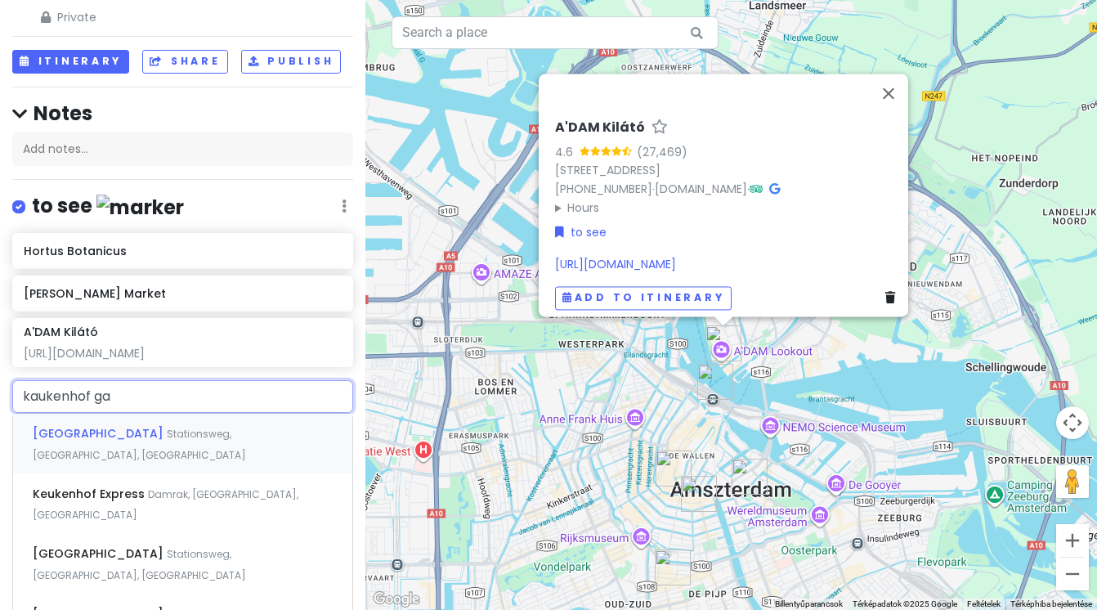
type input "kaukenhof gar"
click at [127, 438] on span "[GEOGRAPHIC_DATA]" at bounding box center [100, 433] width 134 height 16
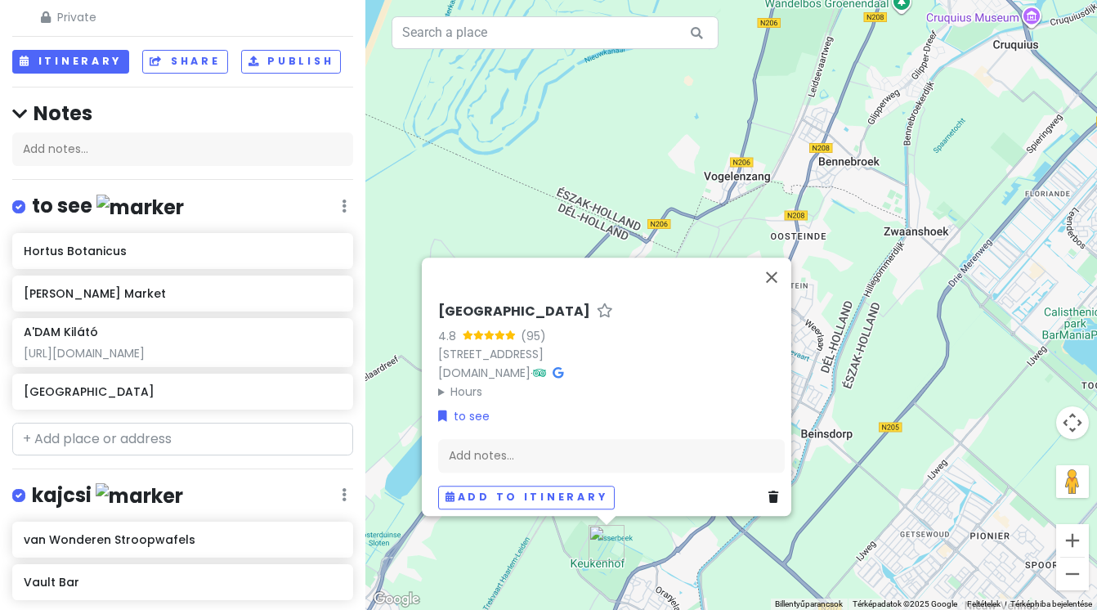
click at [928, 158] on div "[GEOGRAPHIC_DATA] 4.8 (95) [STREET_ADDRESS] [DOMAIN_NAME] · Hours hétfő 0:00-24…" at bounding box center [731, 305] width 732 height 610
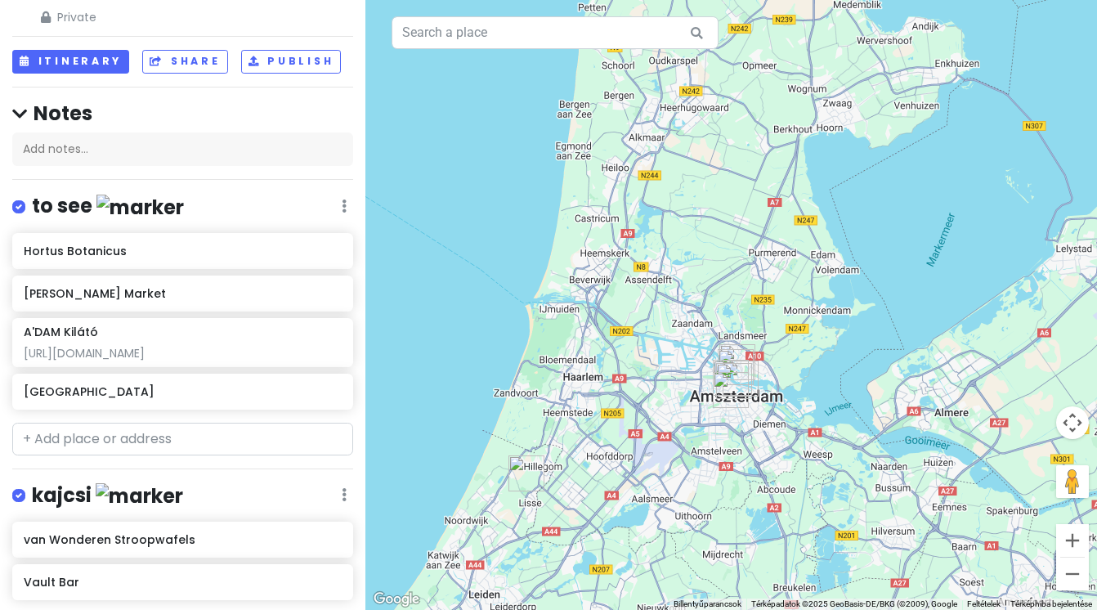
drag, startPoint x: 793, startPoint y: 414, endPoint x: 643, endPoint y: 421, distance: 149.7
click at [643, 421] on div at bounding box center [731, 305] width 732 height 610
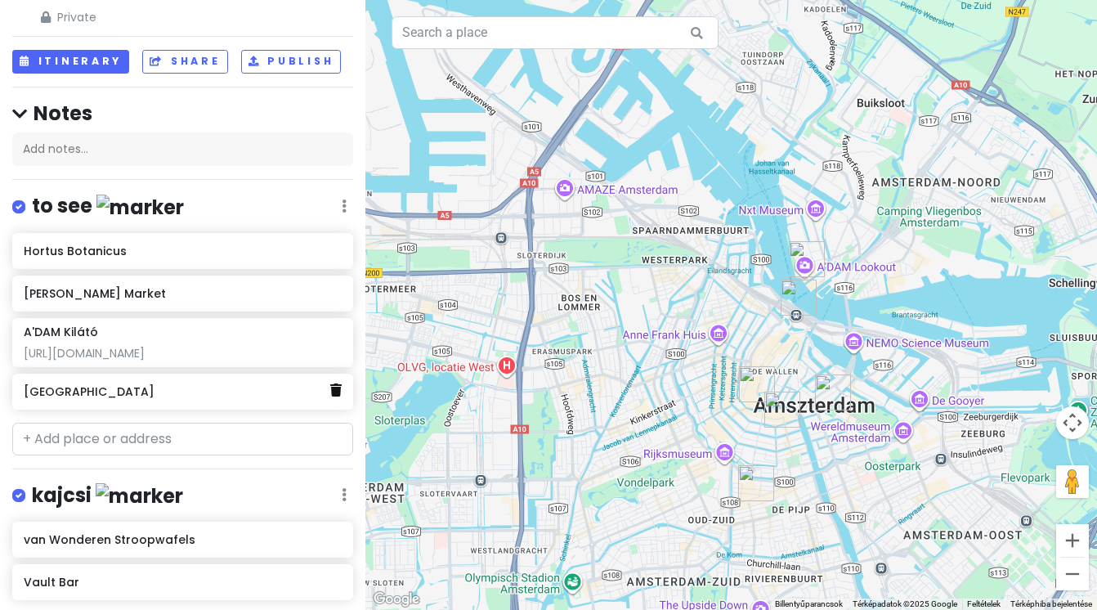
click at [338, 392] on icon at bounding box center [335, 389] width 11 height 13
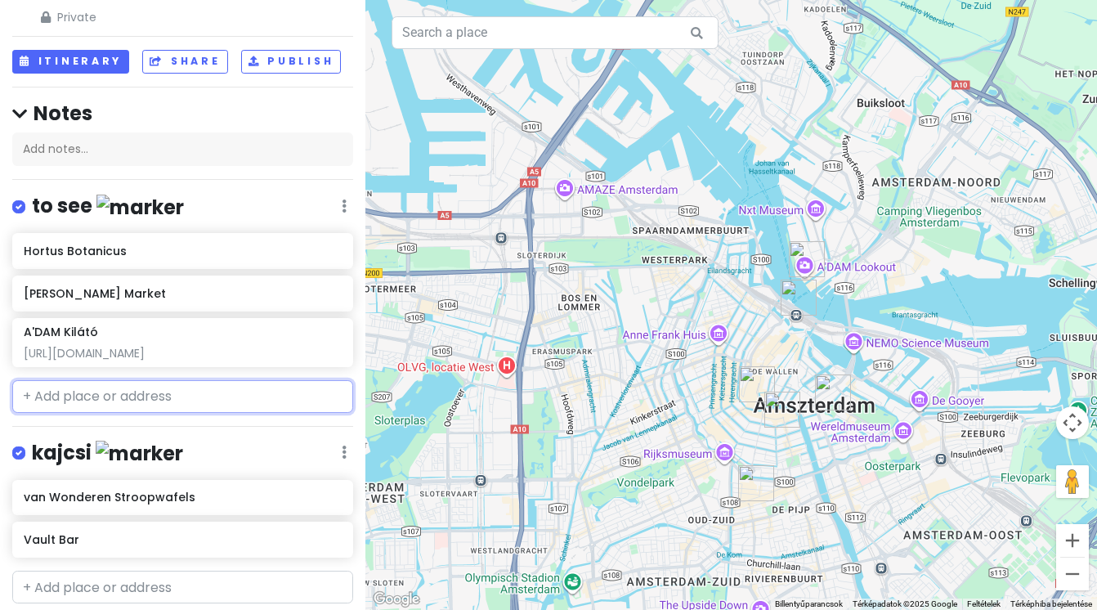
click at [217, 398] on input "text" at bounding box center [182, 396] width 341 height 33
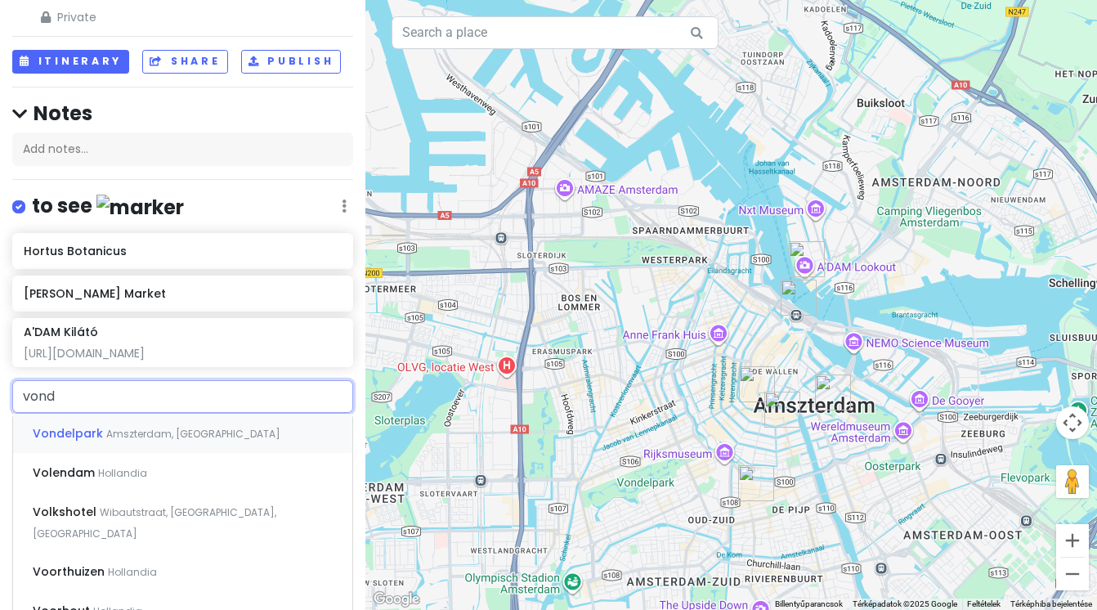
type input "vonde"
click at [209, 438] on span "Amszterdam, [GEOGRAPHIC_DATA]" at bounding box center [193, 434] width 174 height 14
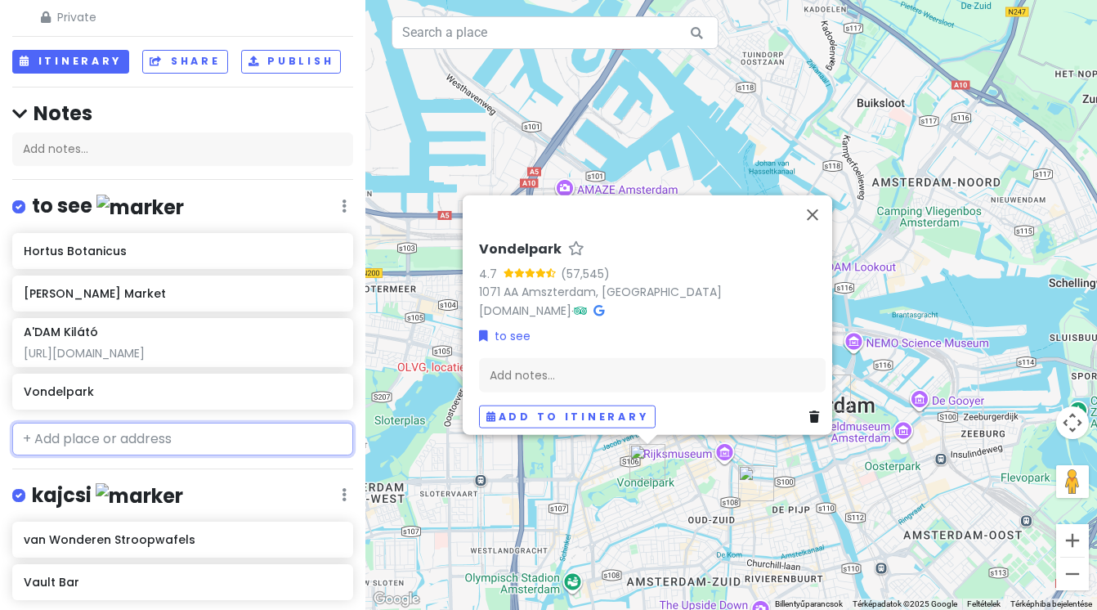
click at [168, 442] on input "text" at bounding box center [182, 439] width 341 height 33
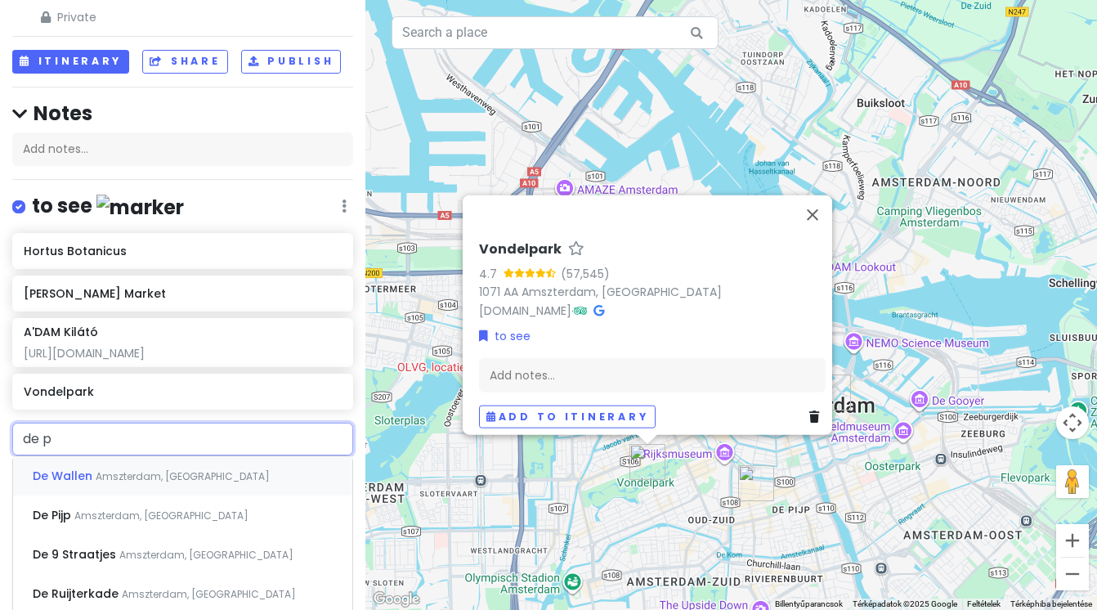
type input "de pi"
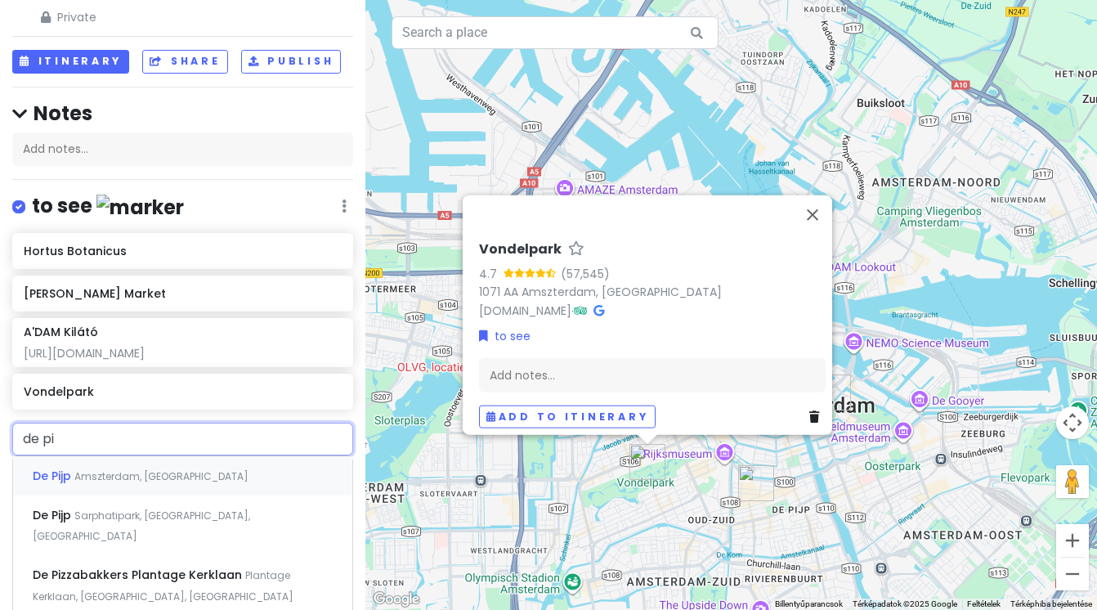
click at [150, 476] on span "Amszterdam, [GEOGRAPHIC_DATA]" at bounding box center [161, 476] width 174 height 14
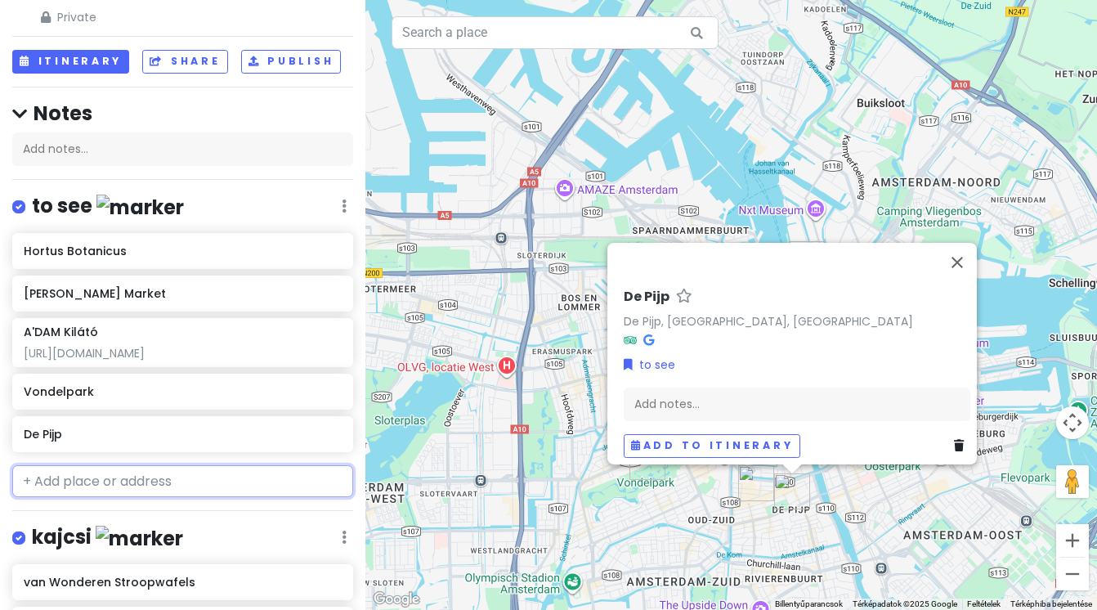
click at [139, 487] on input "text" at bounding box center [182, 481] width 341 height 33
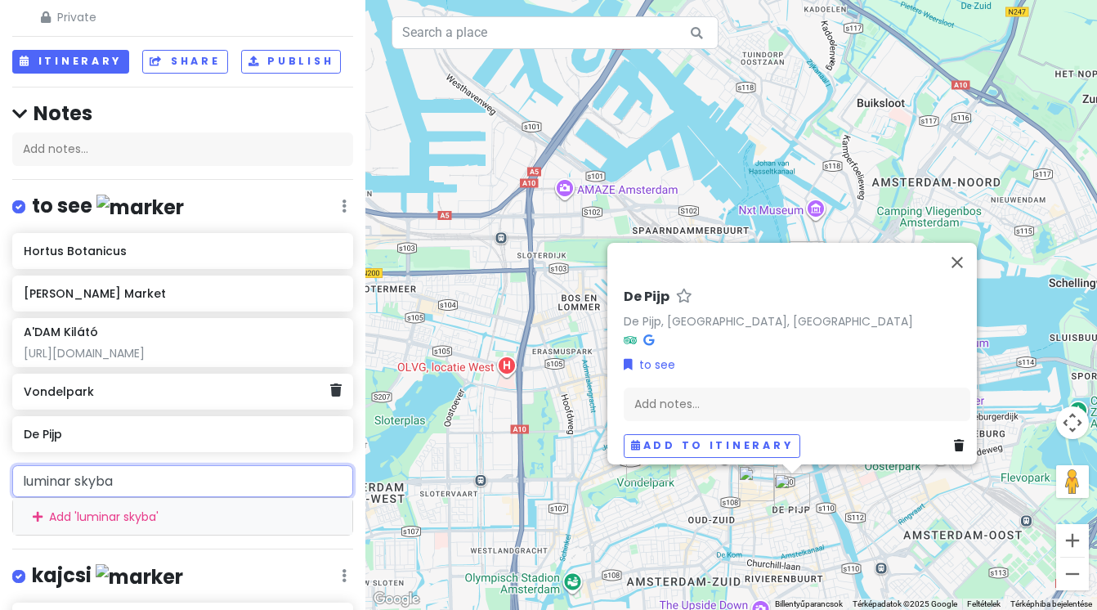
type input "luminar skybar"
drag, startPoint x: 139, startPoint y: 485, endPoint x: 11, endPoint y: 481, distance: 127.6
click at [11, 481] on div "luminar skybar Add ' luminar skybar '" at bounding box center [182, 500] width 365 height 70
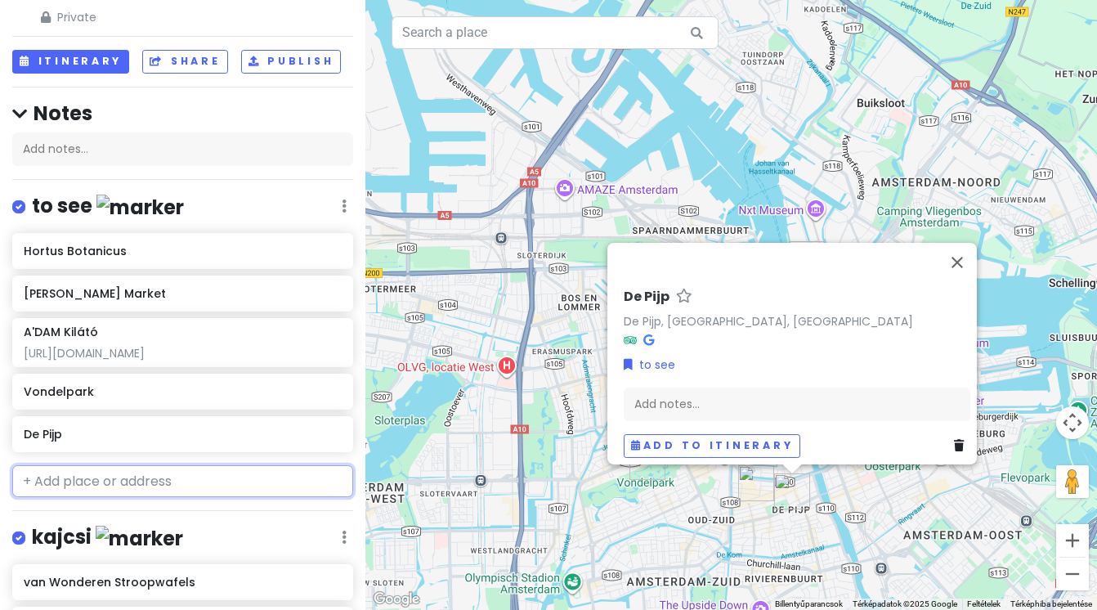
click at [188, 473] on input "text" at bounding box center [182, 481] width 341 height 33
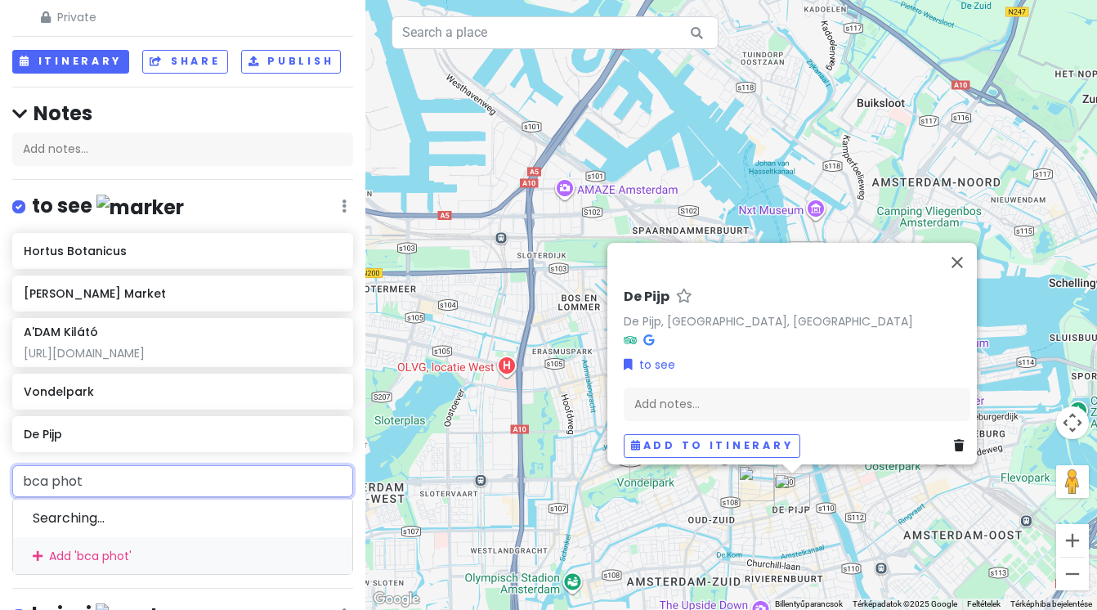
type input "bca photo"
drag, startPoint x: 98, startPoint y: 472, endPoint x: 24, endPoint y: 477, distance: 74.5
click at [24, 477] on input "bca photo" at bounding box center [182, 481] width 341 height 33
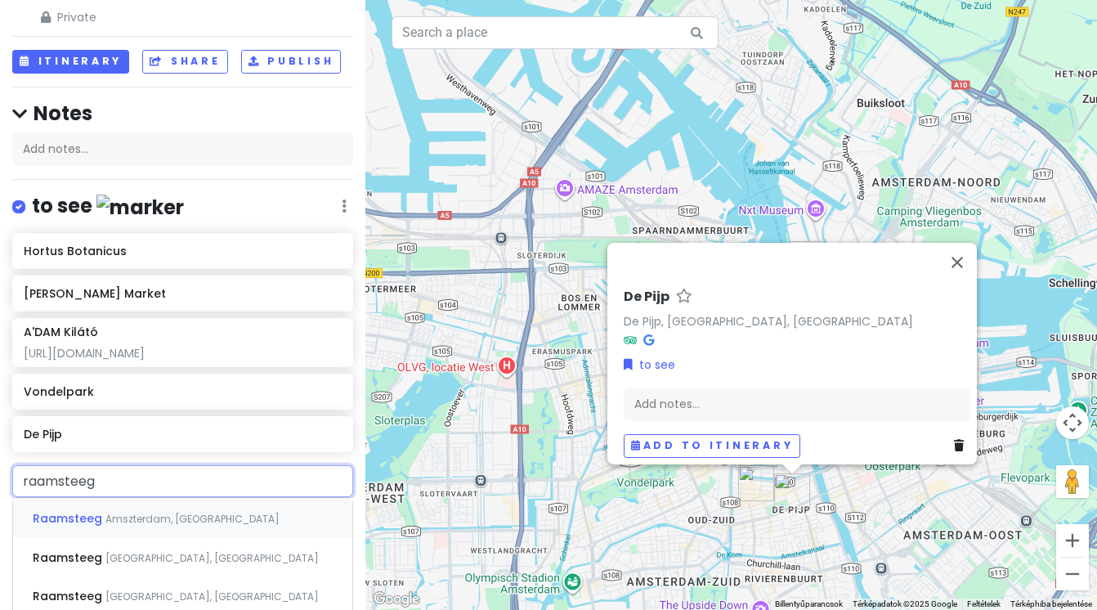
type input "raamsteeg 2"
click at [202, 517] on span "Amszterdam, [GEOGRAPHIC_DATA]" at bounding box center [203, 519] width 174 height 14
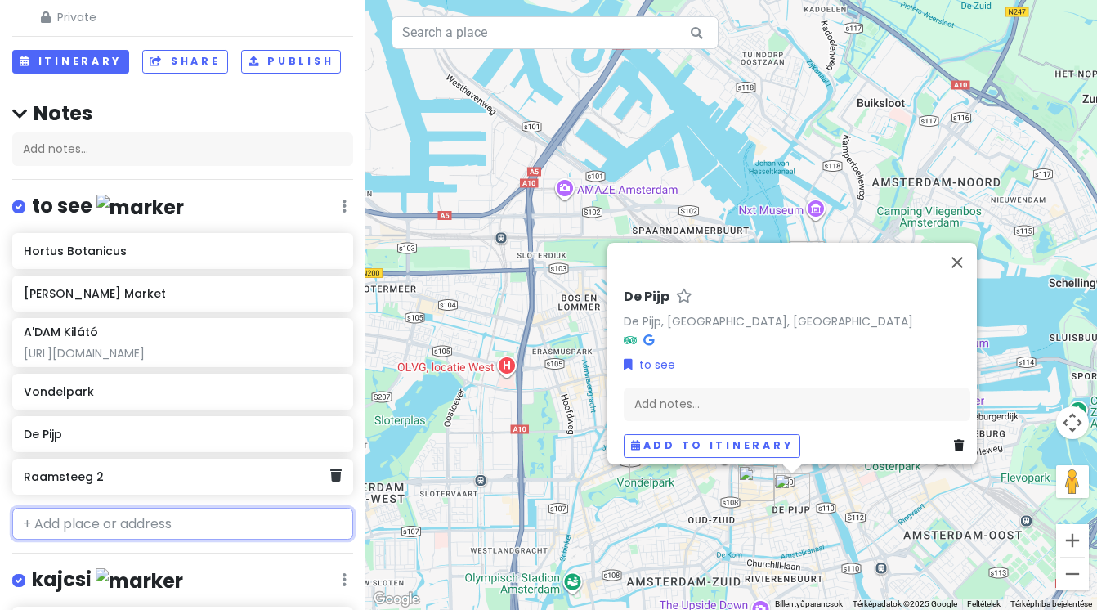
click at [198, 483] on div "Raamsteeg 2" at bounding box center [177, 476] width 307 height 23
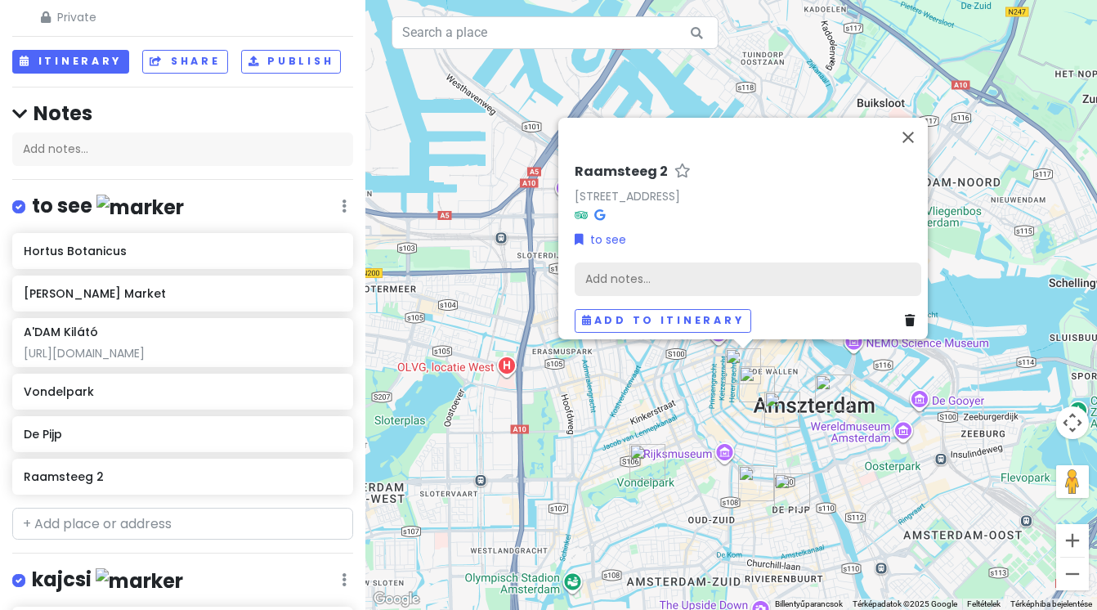
click at [665, 283] on div "Add notes..." at bounding box center [748, 279] width 347 height 34
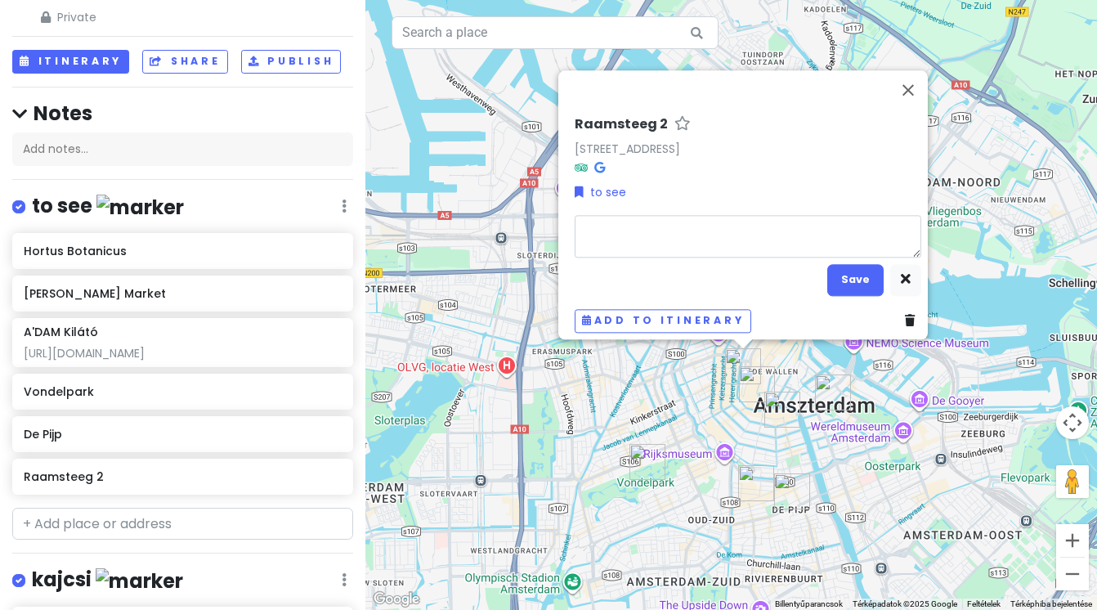
type textarea "x"
type textarea "p"
type textarea "x"
type textarea "ph"
type textarea "x"
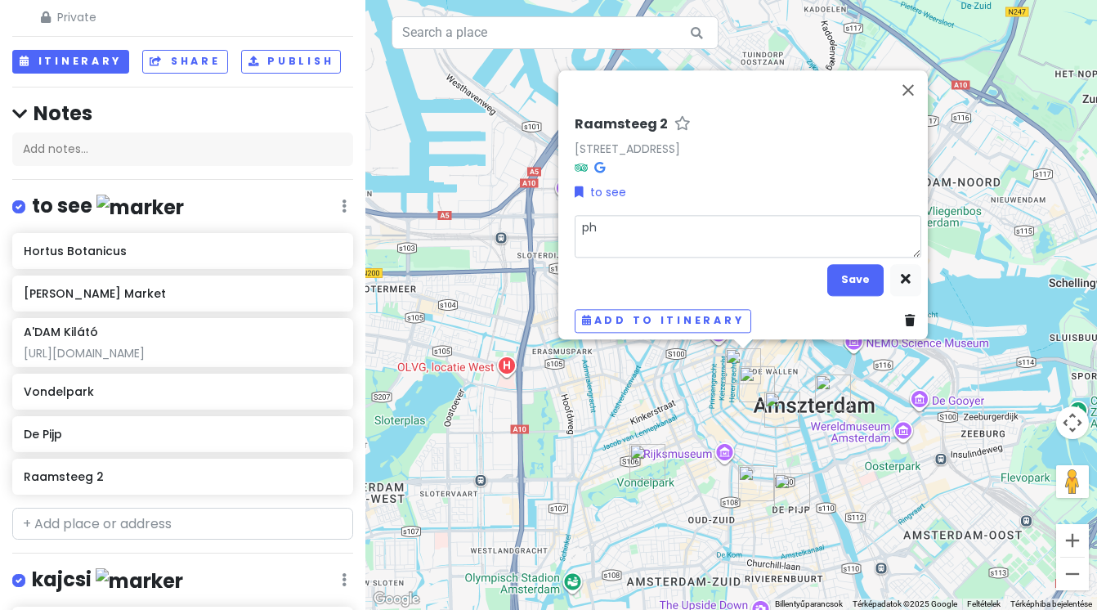
type textarea "pho"
type textarea "x"
type textarea "phot"
type textarea "x"
type textarea "photo"
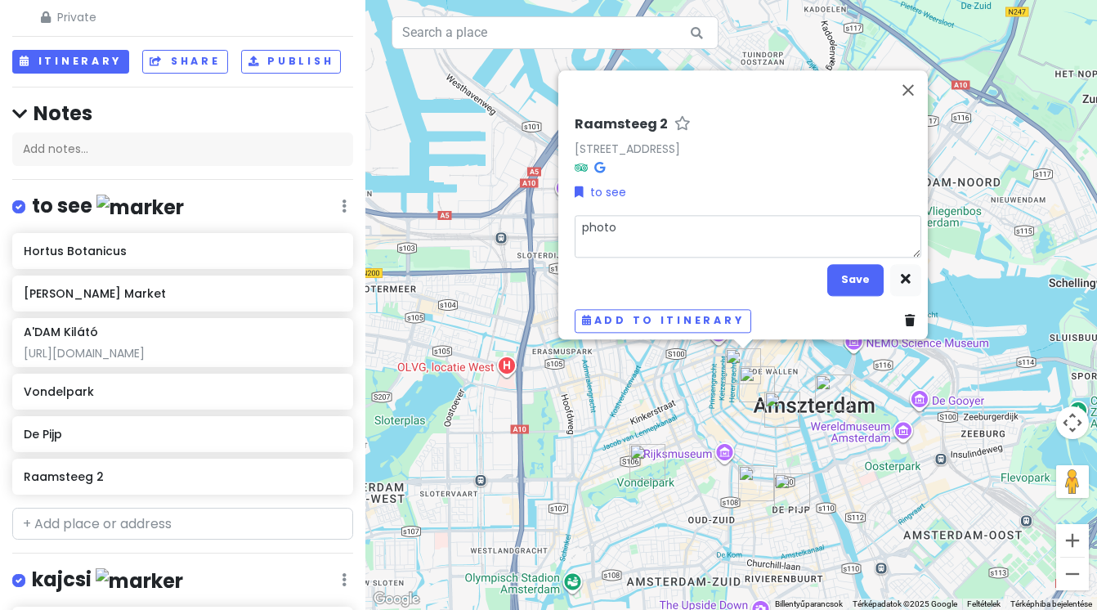
type textarea "x"
type textarea "photob"
type textarea "x"
type textarea "photobo"
type textarea "x"
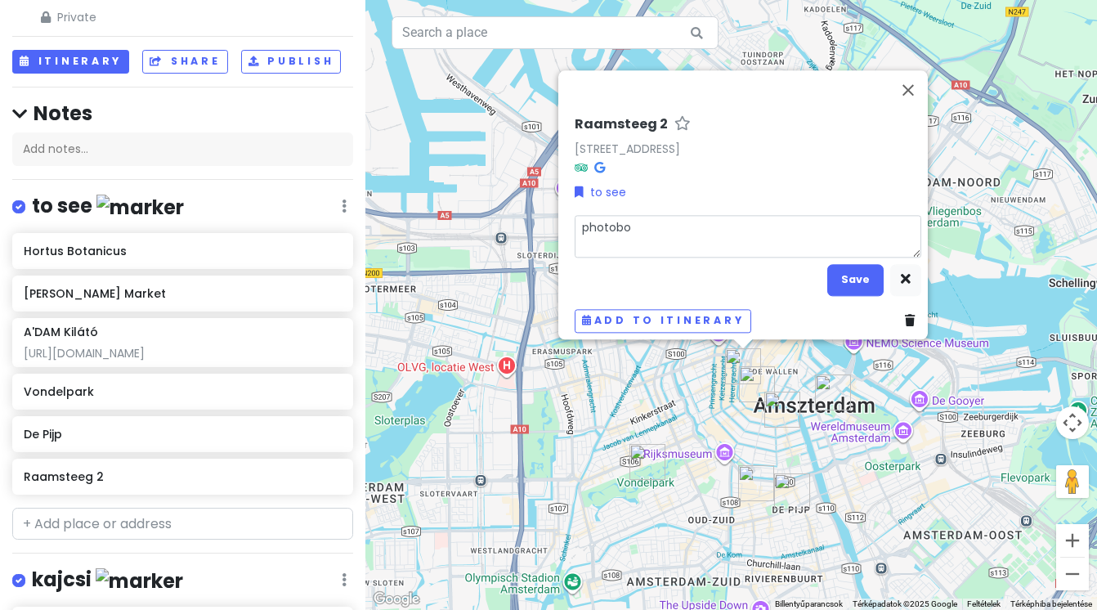
type textarea "photoboo"
type textarea "x"
type textarea "photoboot"
type textarea "x"
type textarea "photobooth"
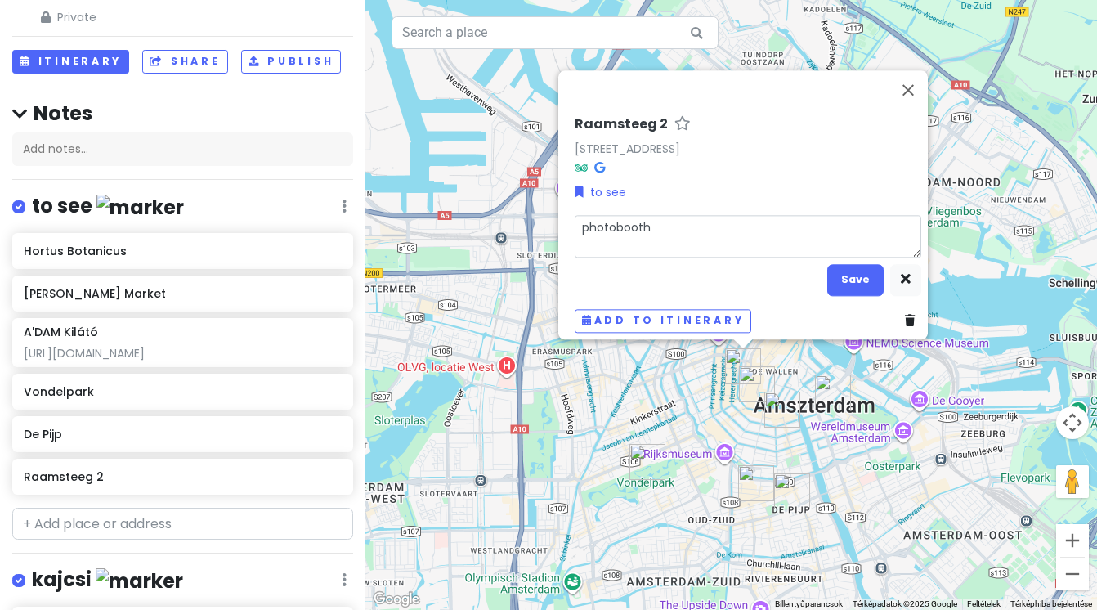
type textarea "x"
type textarea "photobooth"
type textarea "x"
type textarea "photobooth"
type textarea "x"
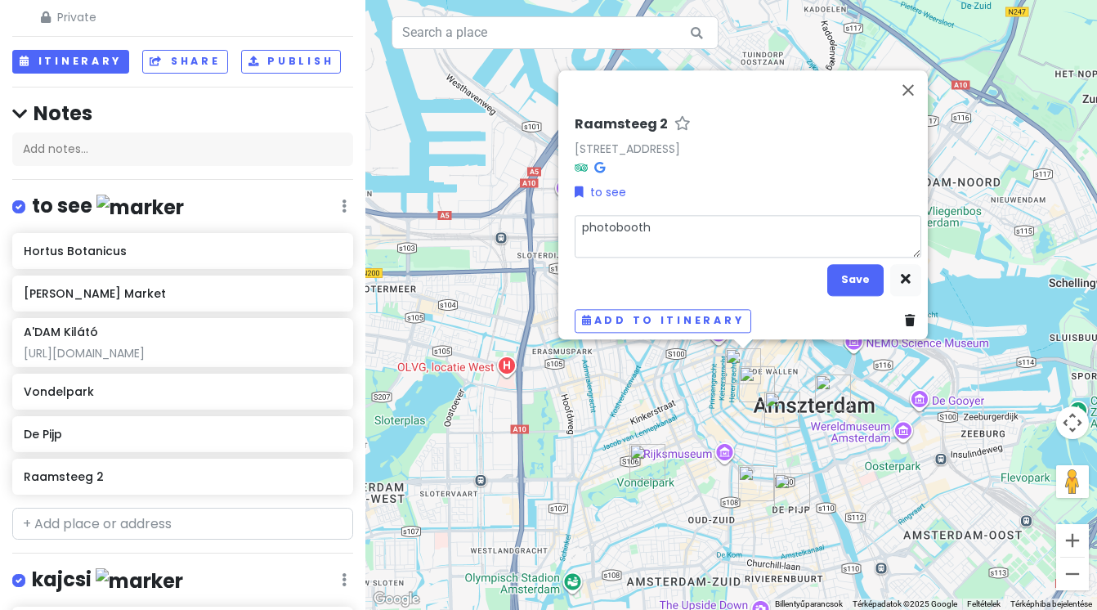
type textarea "photobooth,"
type textarea "x"
type textarea "photobooth,"
type textarea "x"
type textarea "photobooth, 6"
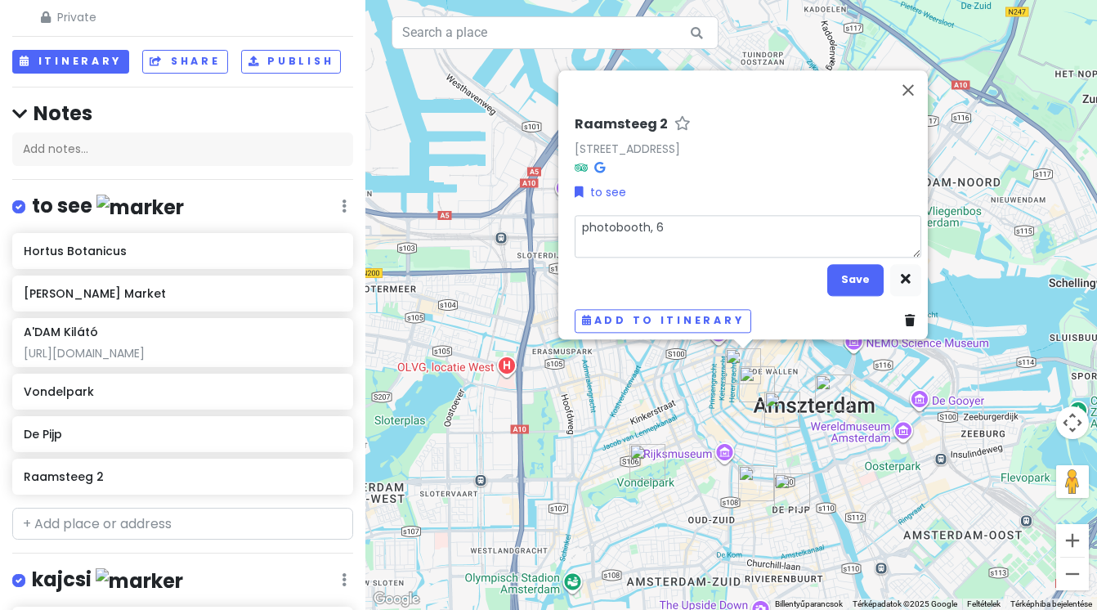
type textarea "x"
type textarea "photobooth, 6"
type textarea "x"
type textarea "photobooth, 6 e"
type textarea "x"
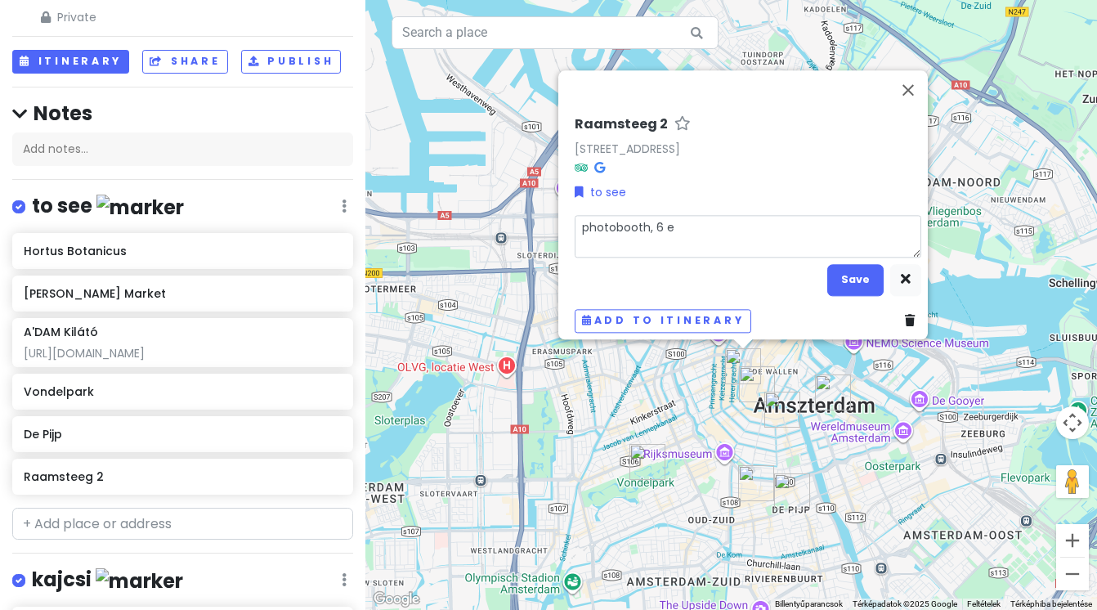
type textarea "photobooth, 6 eu"
type textarea "x"
type textarea "photobooth, 6 eur"
type textarea "x"
type textarea "photobooth, 6 euro"
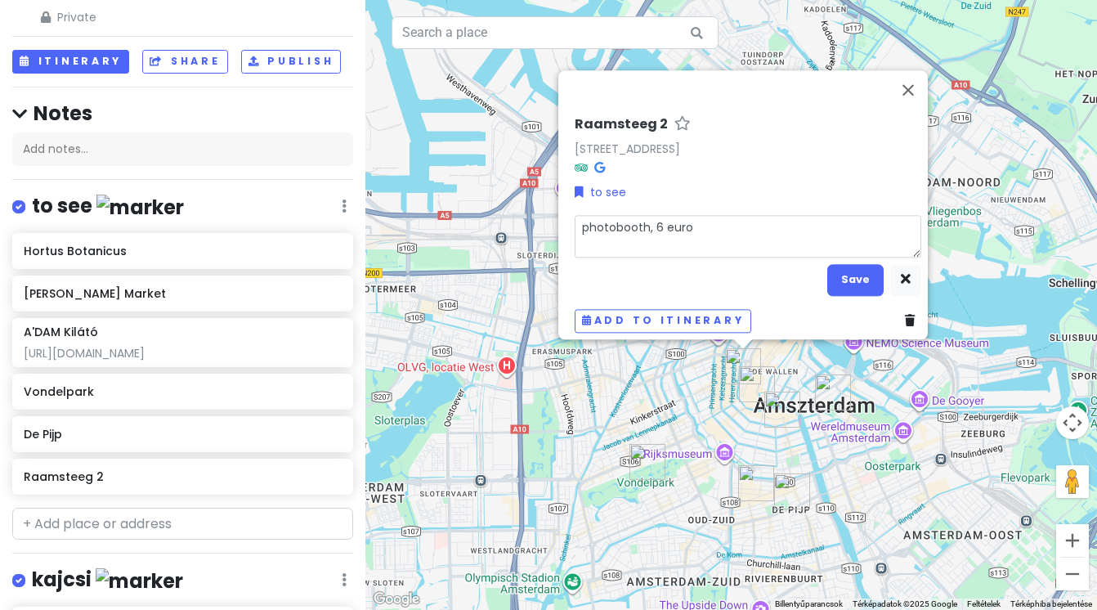
type textarea "x"
type textarea "photobooth, 6 euros"
click at [827, 275] on button "Save" at bounding box center [855, 280] width 56 height 32
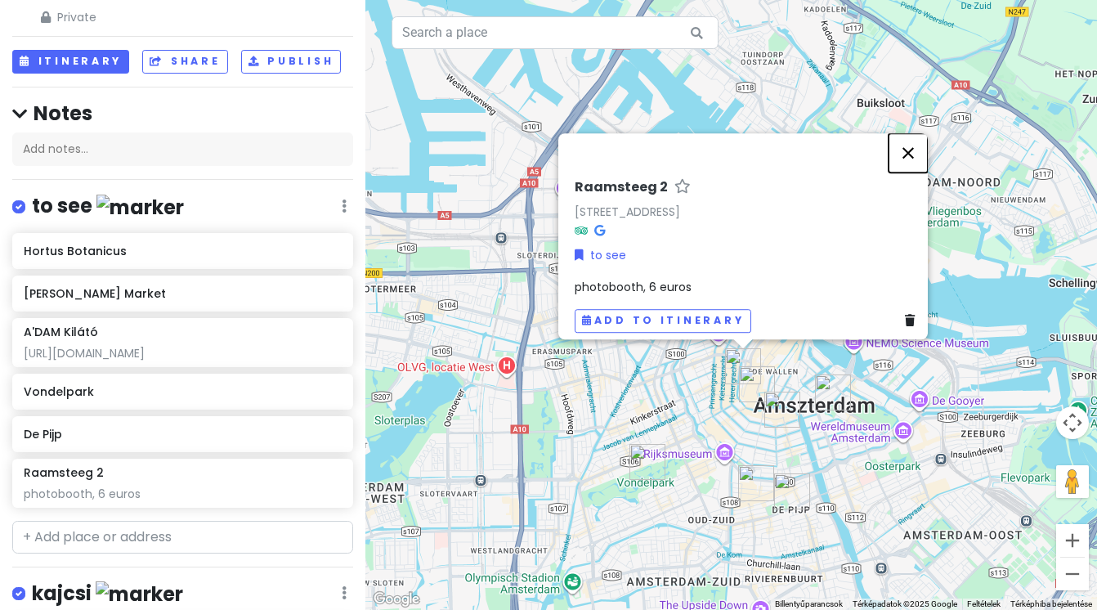
click at [920, 137] on button "Bezárás" at bounding box center [907, 152] width 39 height 39
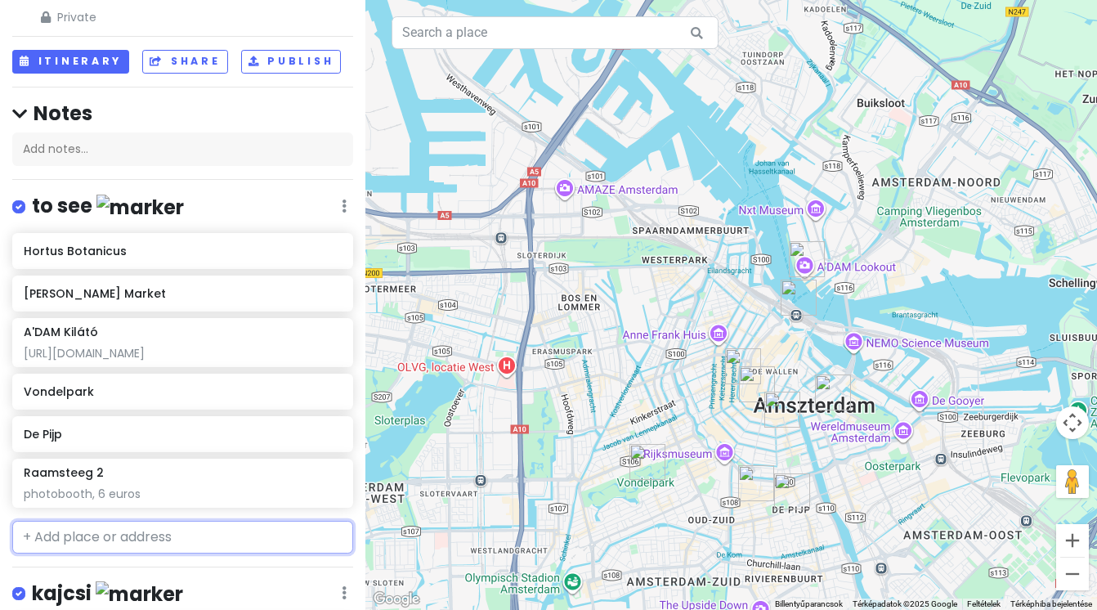
click at [276, 529] on input "text" at bounding box center [182, 537] width 341 height 33
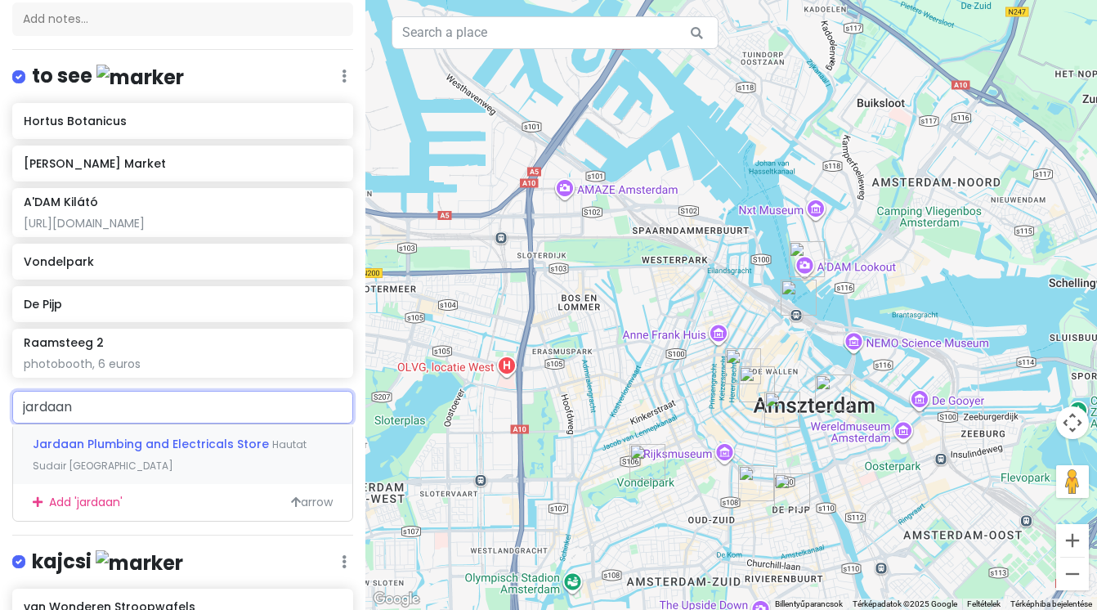
scroll to position [183, 0]
type input "j"
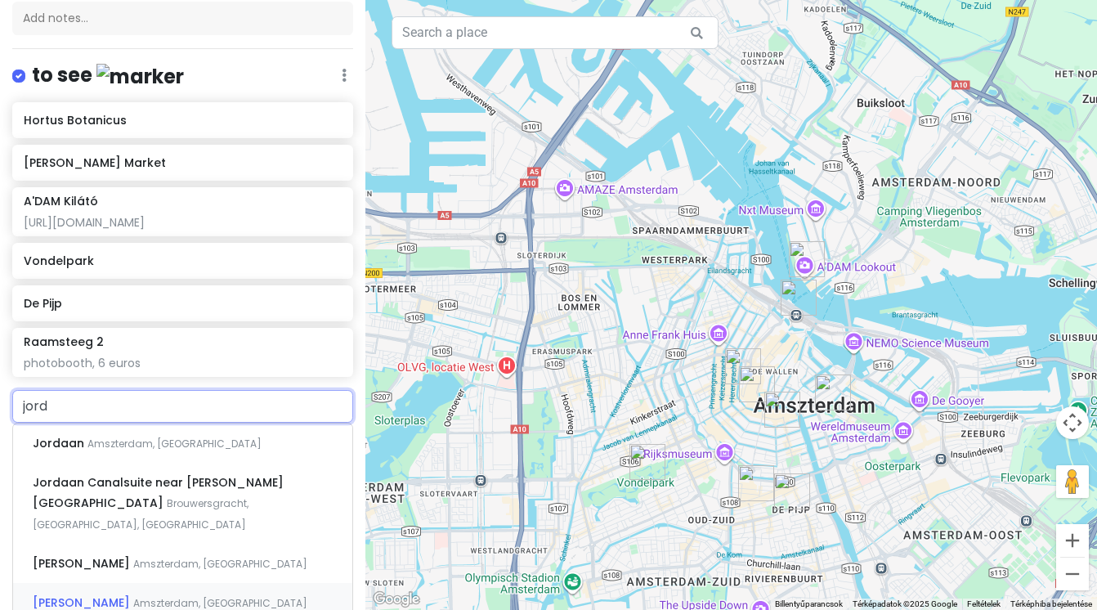
type input "jorda"
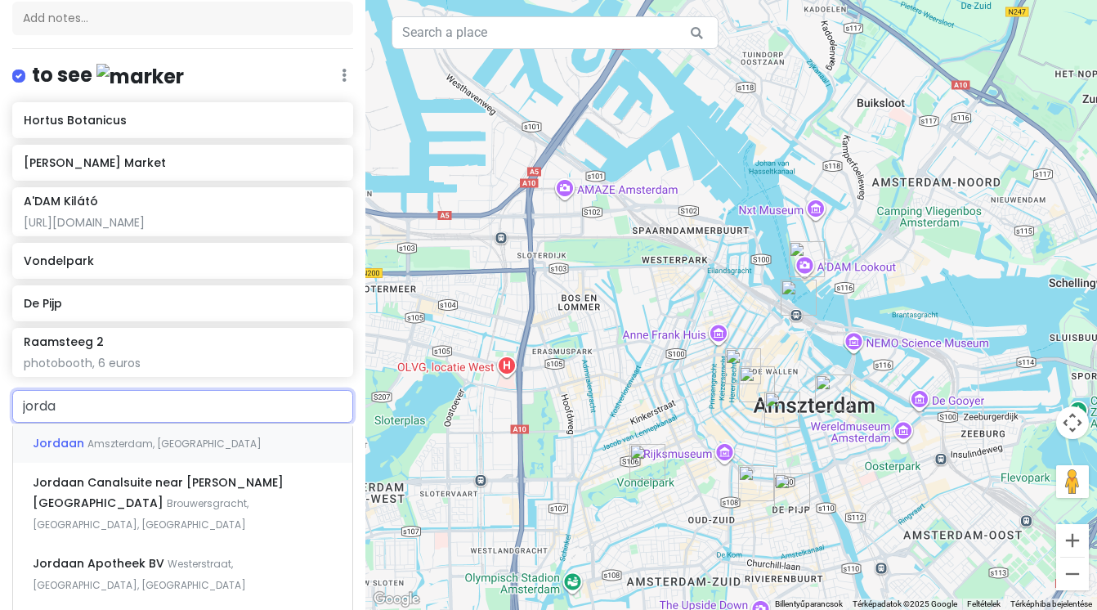
click at [184, 444] on span "Amszterdam, [GEOGRAPHIC_DATA]" at bounding box center [174, 443] width 174 height 14
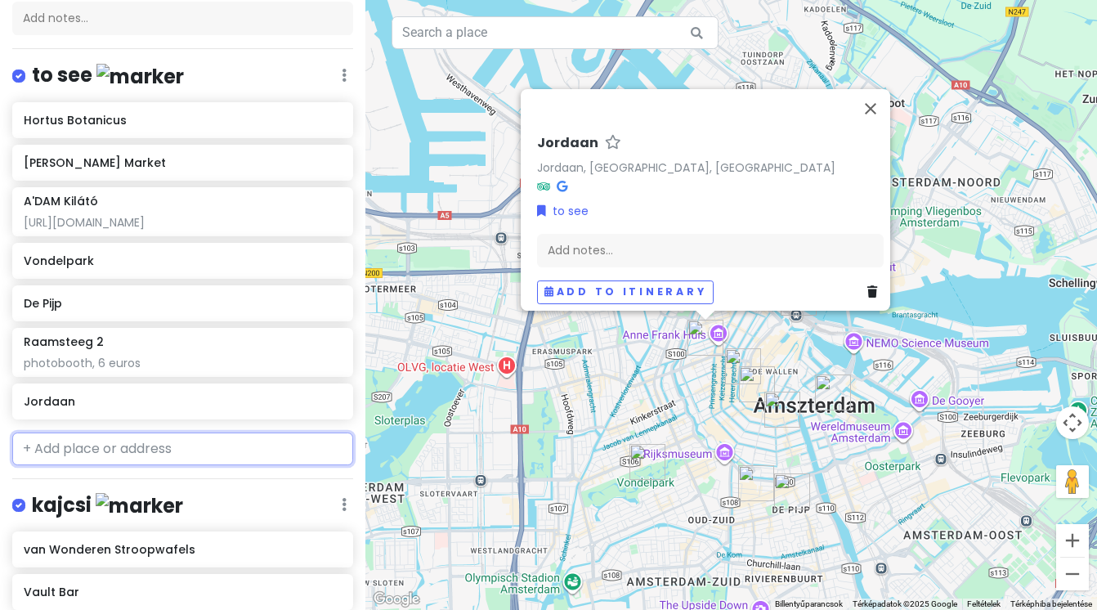
click at [154, 441] on input "text" at bounding box center [182, 448] width 341 height 33
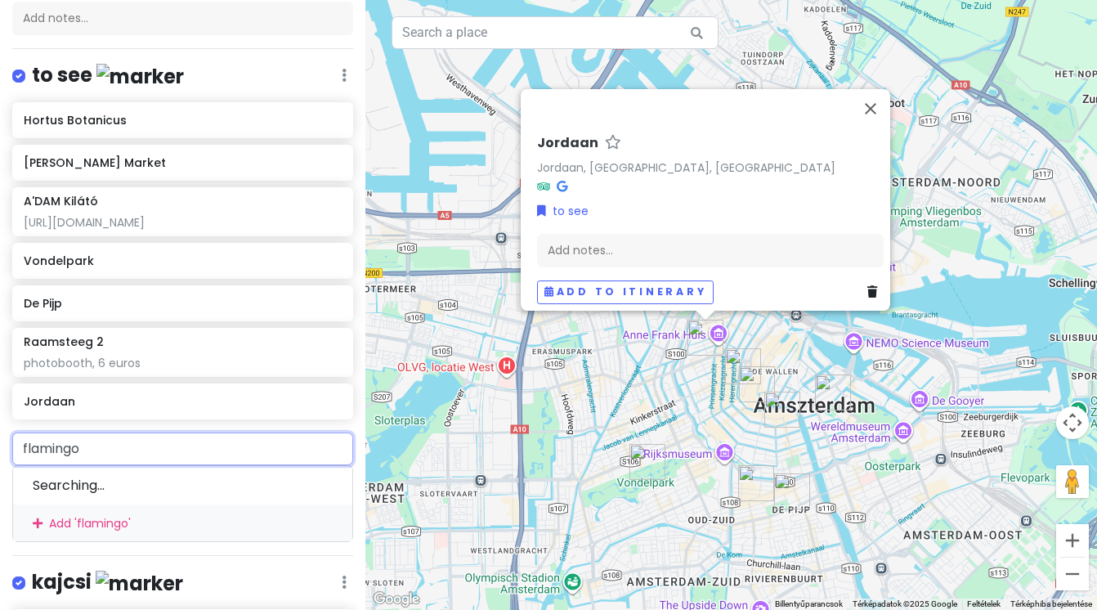
type input "flamingo"
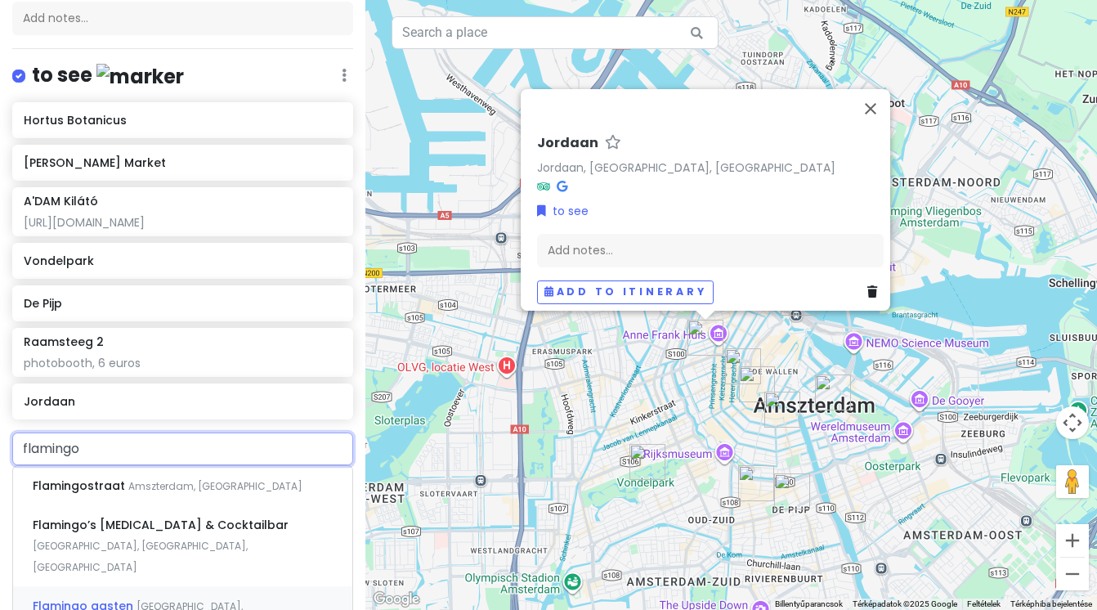
click at [119, 586] on div "Flamingo gasten Houtrijkstraat, [GEOGRAPHIC_DATA], [GEOGRAPHIC_DATA]" at bounding box center [182, 616] width 339 height 60
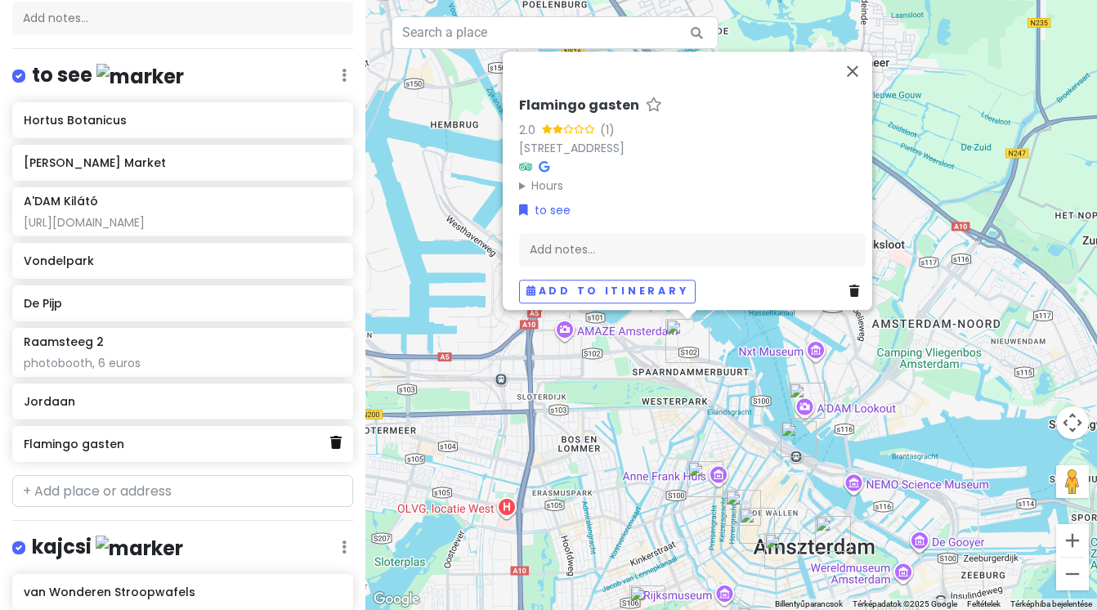
click at [338, 443] on icon at bounding box center [335, 442] width 11 height 13
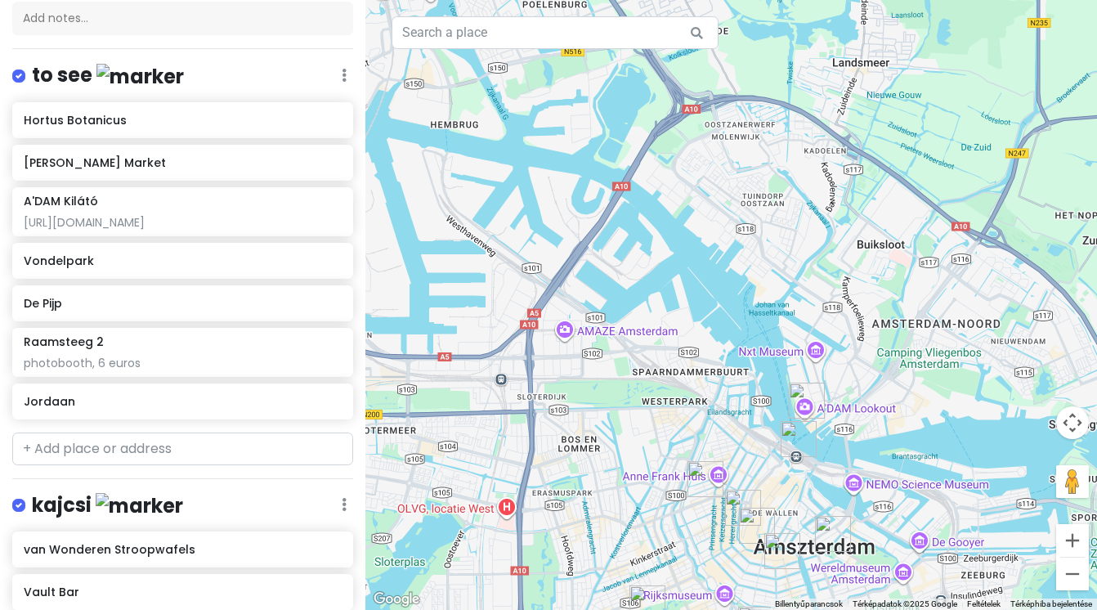
click at [229, 478] on hr at bounding box center [182, 478] width 341 height 1
click at [223, 441] on input "text" at bounding box center [182, 448] width 341 height 33
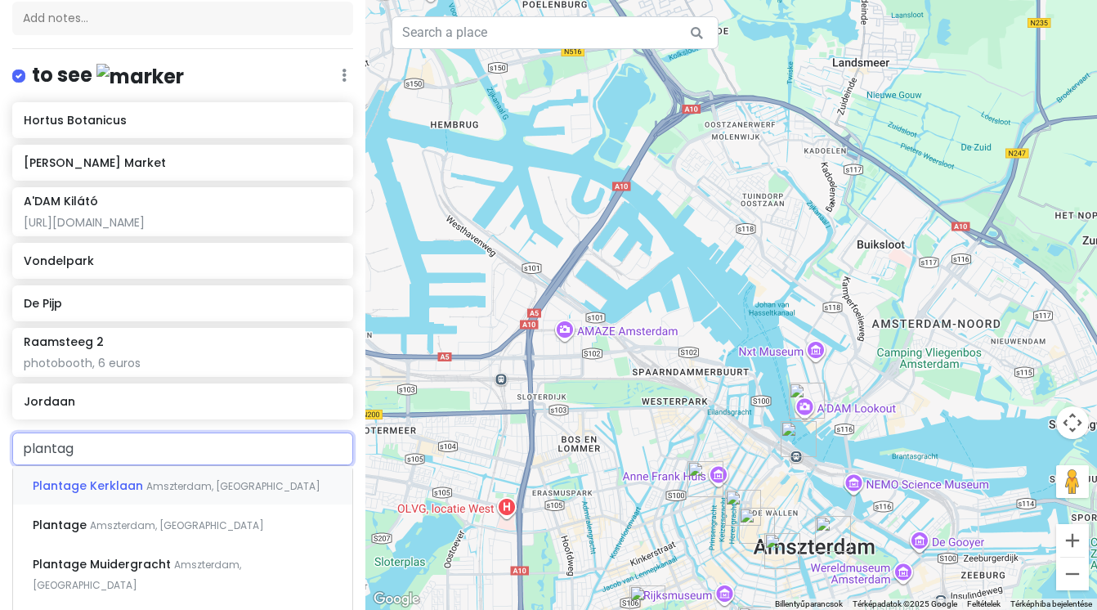
type input "plantage"
click at [192, 513] on div "Plantage Amszterdam, [GEOGRAPHIC_DATA]" at bounding box center [182, 523] width 339 height 39
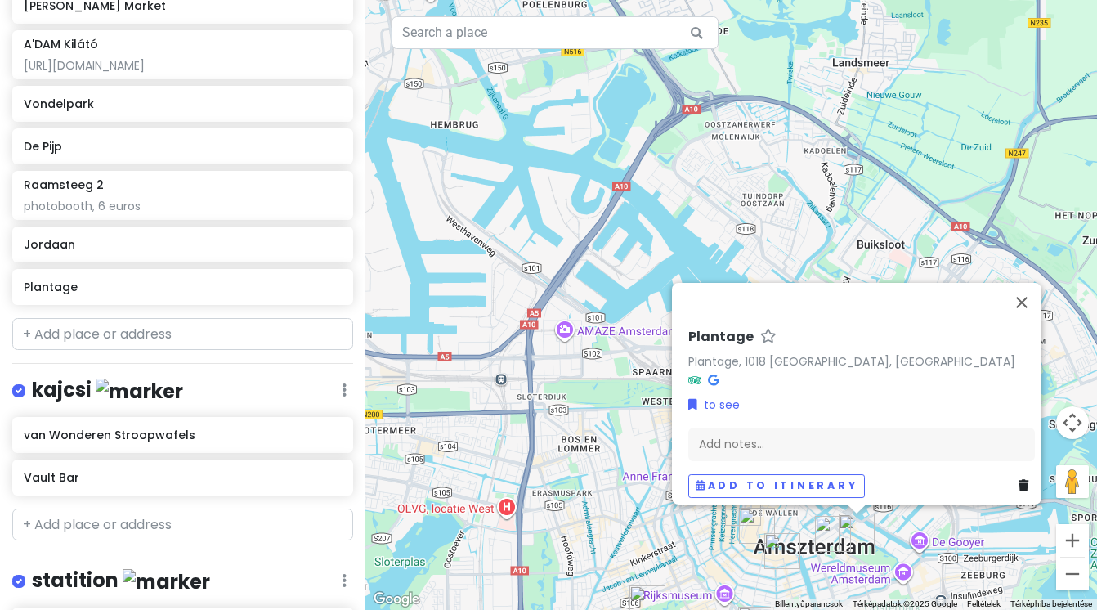
scroll to position [360, 0]
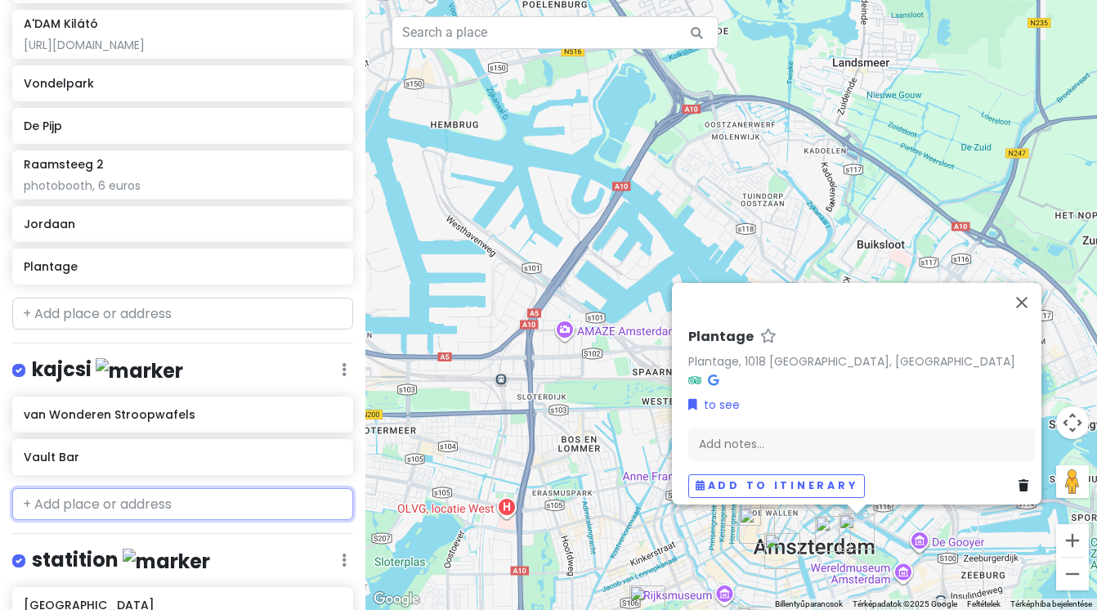
click at [154, 495] on input "text" at bounding box center [182, 504] width 341 height 33
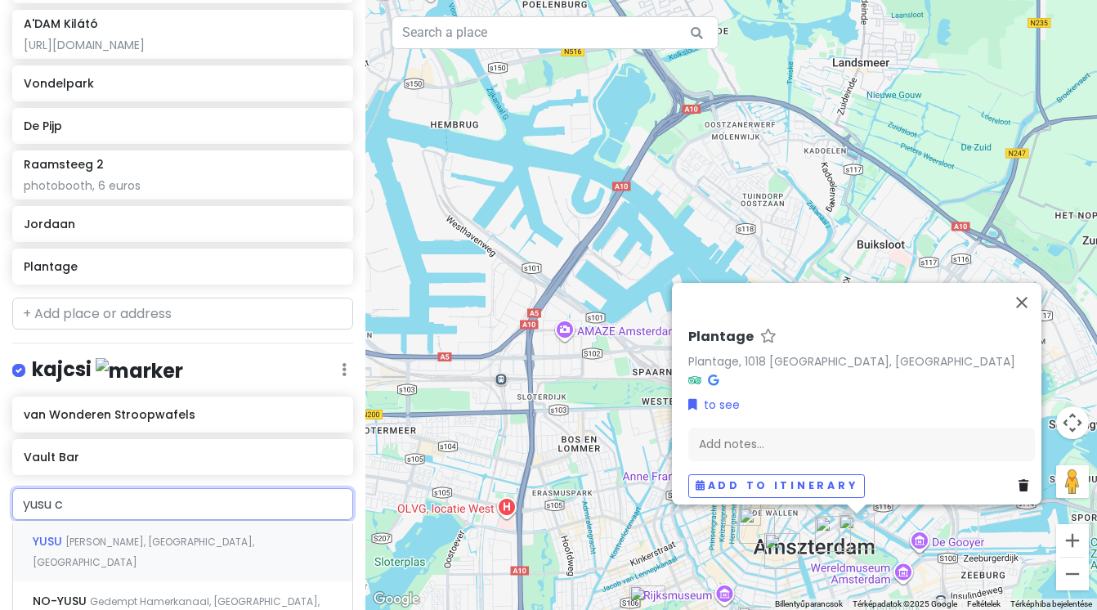
type input "yusu ca"
click at [129, 544] on span "yusu cafe (ユズカフェ)" at bounding box center [100, 541] width 134 height 16
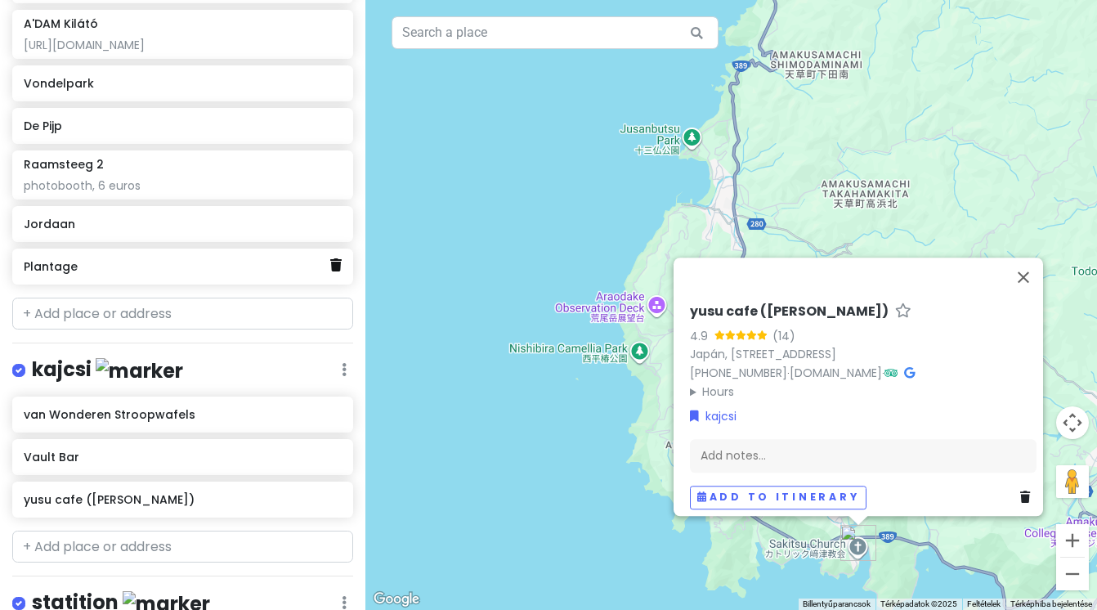
click at [333, 265] on icon at bounding box center [335, 264] width 11 height 13
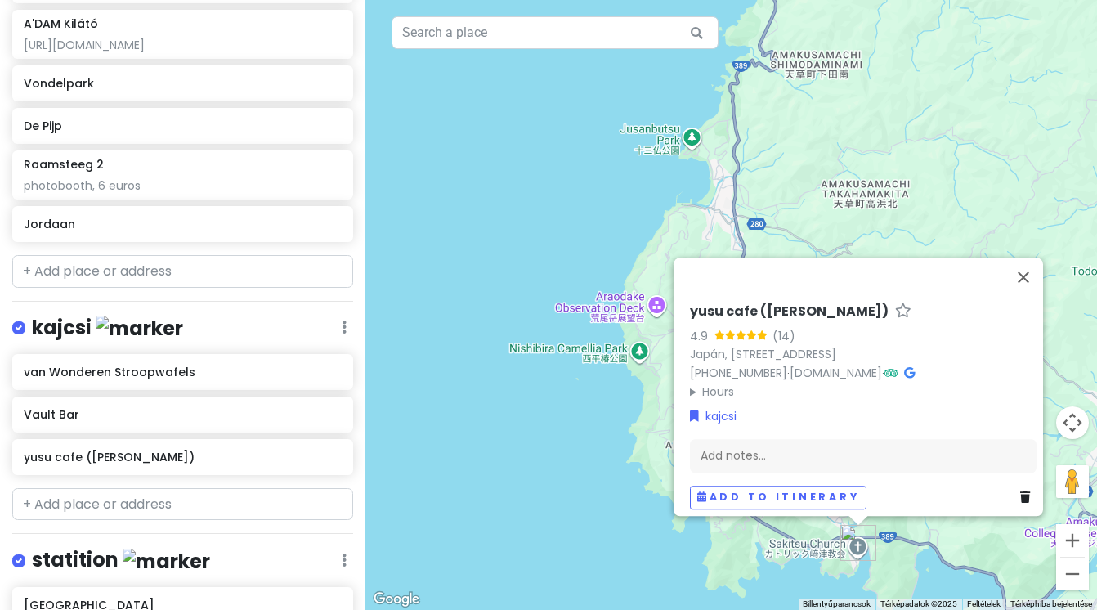
scroll to position [319, 0]
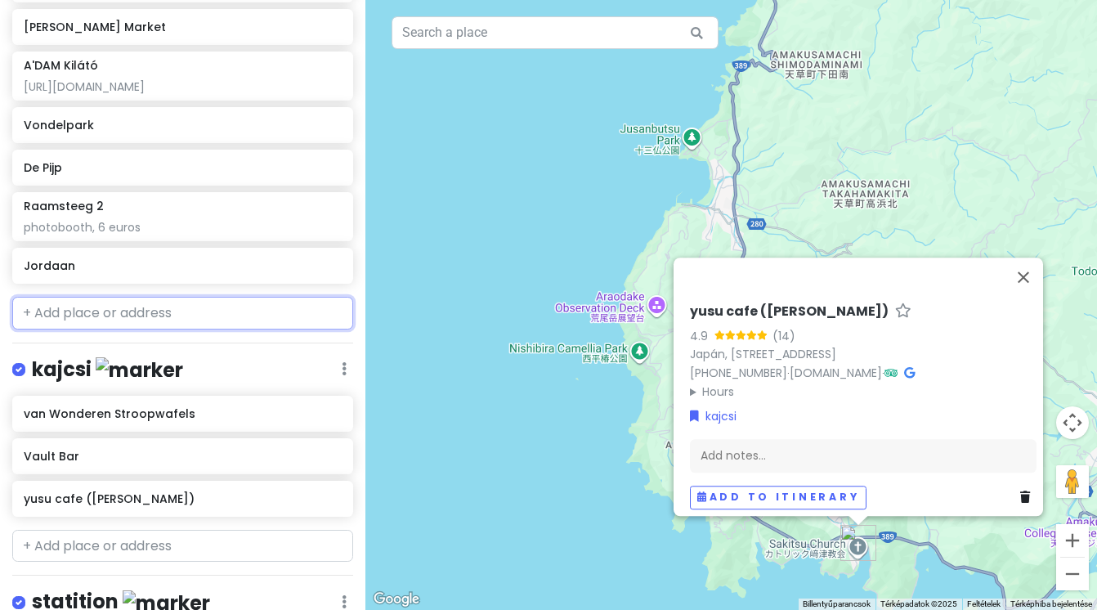
click at [226, 304] on input "text" at bounding box center [182, 313] width 341 height 33
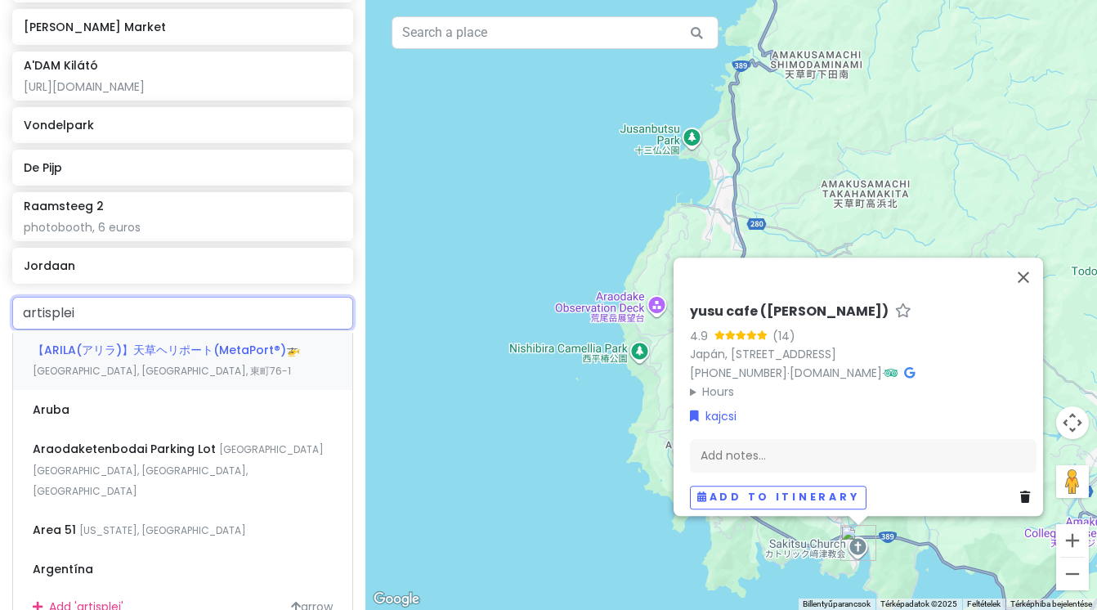
type input "artisplein"
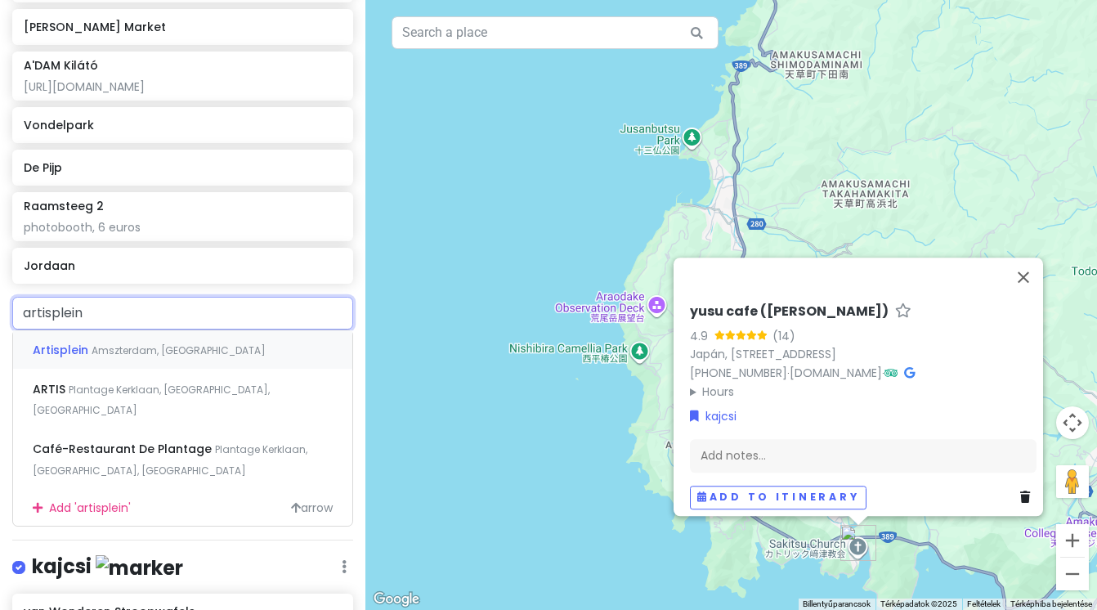
click at [218, 346] on div "Artisplein Amszterdam, [GEOGRAPHIC_DATA]" at bounding box center [182, 349] width 339 height 39
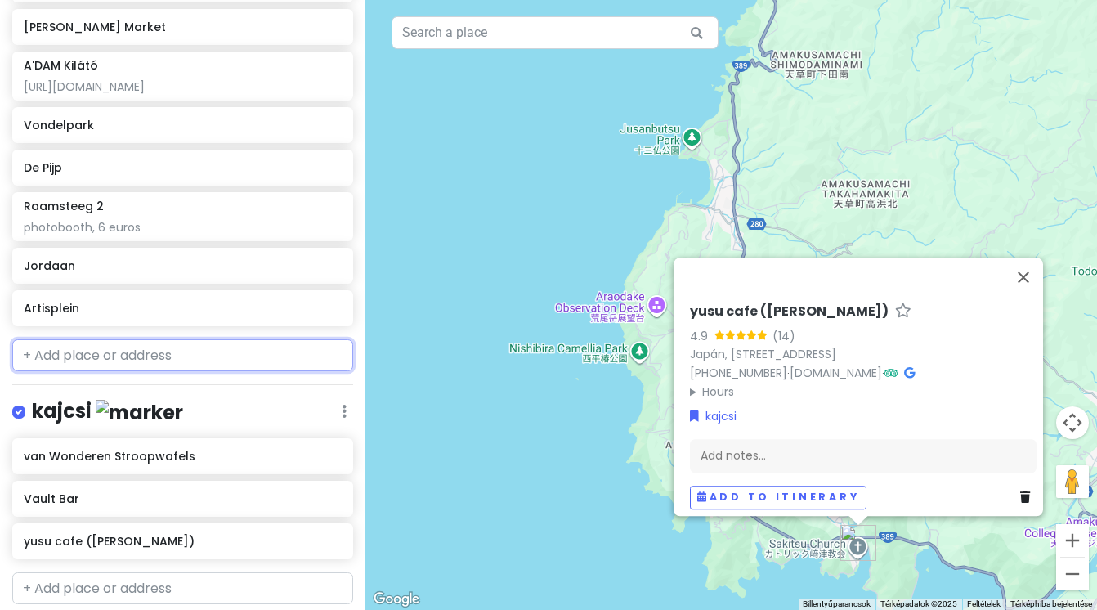
scroll to position [360, 0]
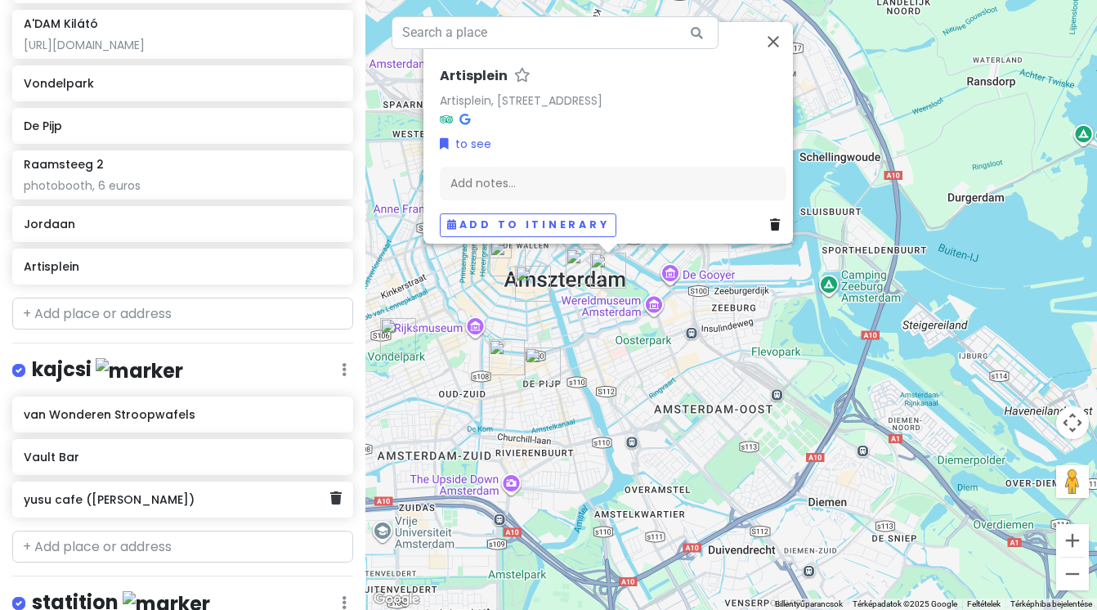
click at [186, 492] on h6 "yusu cafe ([PERSON_NAME])" at bounding box center [177, 499] width 307 height 15
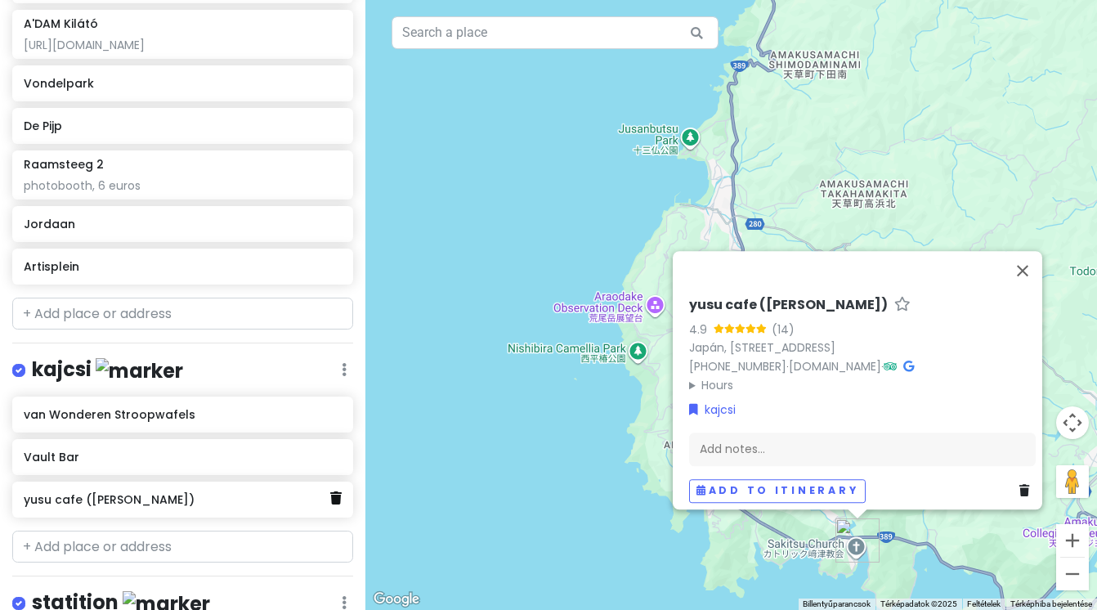
click at [335, 494] on icon at bounding box center [335, 497] width 11 height 13
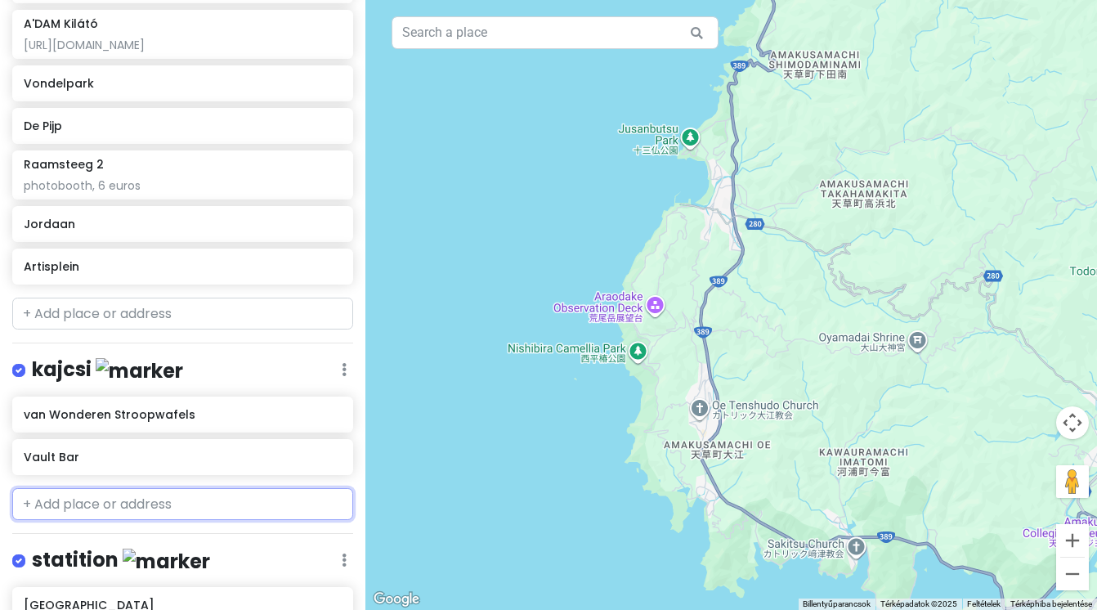
click at [277, 501] on input "text" at bounding box center [182, 504] width 341 height 33
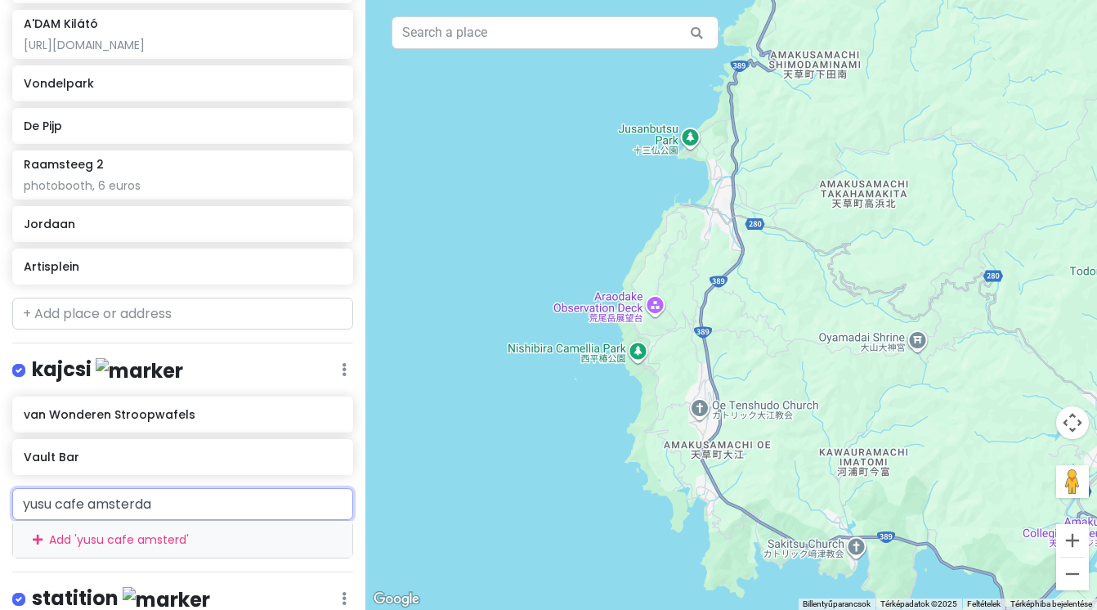
type input "yusu cafe [GEOGRAPHIC_DATA]"
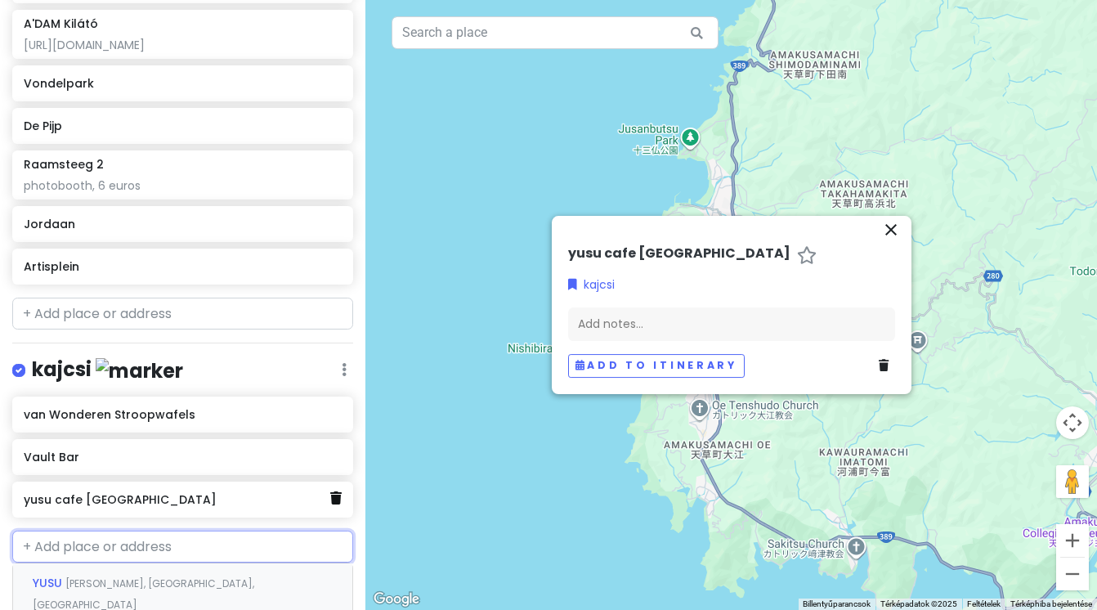
click at [334, 493] on icon at bounding box center [335, 497] width 11 height 13
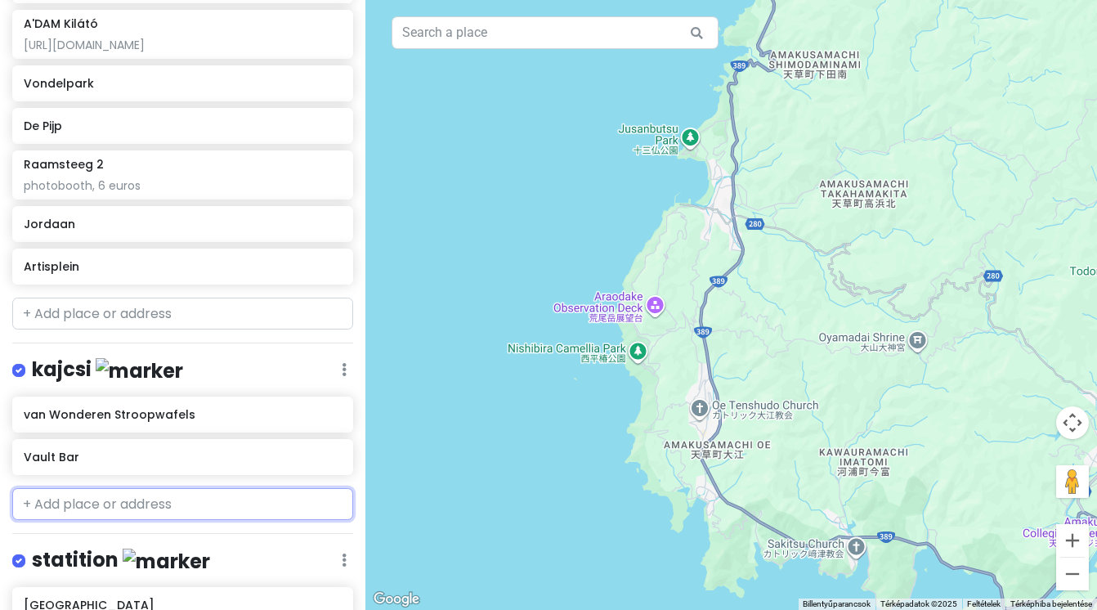
paste input "[PERSON_NAME][STREET_ADDRESS]"
type input "[PERSON_NAME][STREET_ADDRESS]"
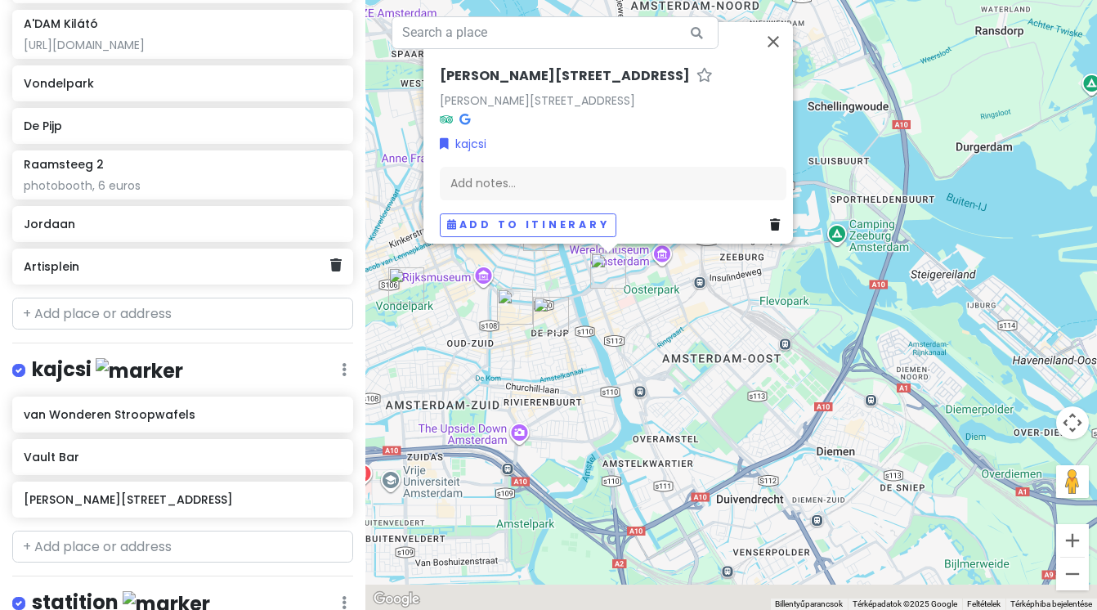
click at [239, 262] on h6 "Artisplein" at bounding box center [177, 266] width 307 height 15
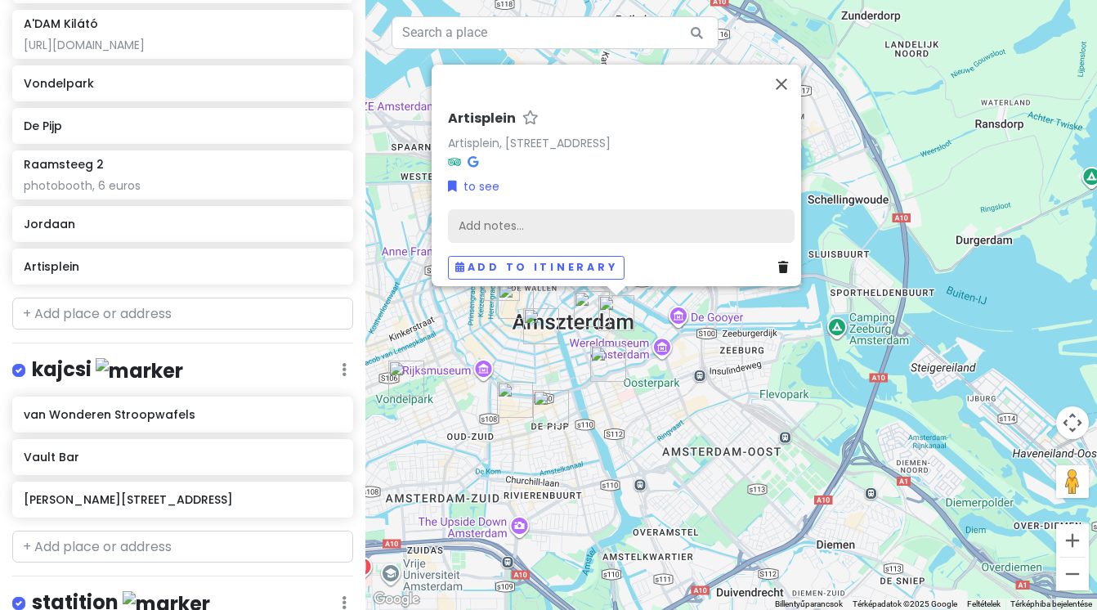
click at [522, 218] on div "Add notes..." at bounding box center [621, 226] width 347 height 34
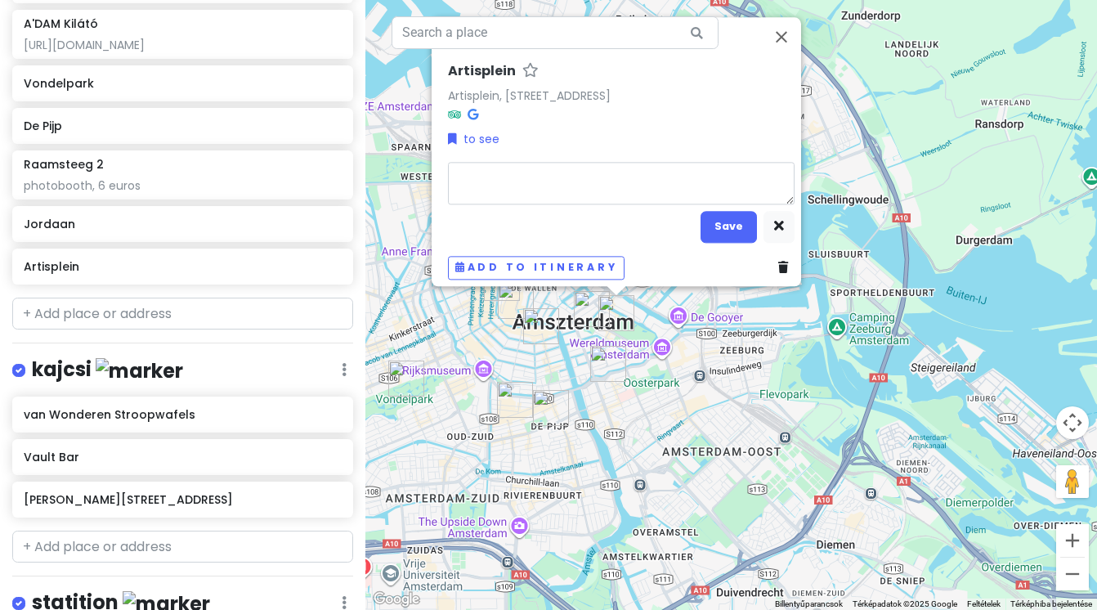
type textarea "x"
type textarea "i"
type textarea "x"
type textarea "in"
type textarea "x"
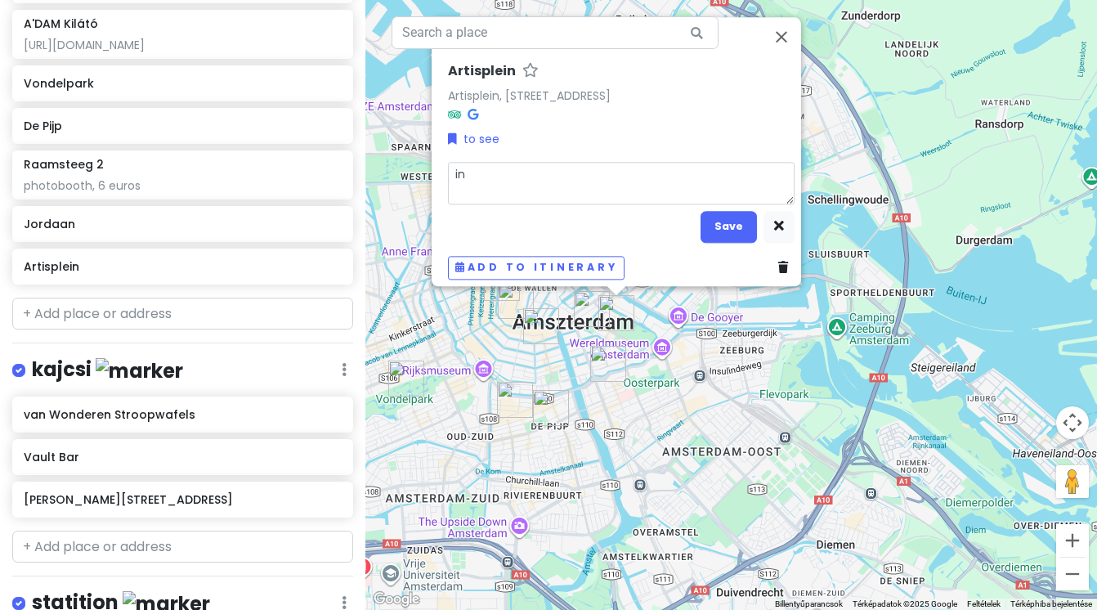
type textarea "ing"
type textarea "x"
type textarea "ingy"
type textarea "x"
type textarea "ingye"
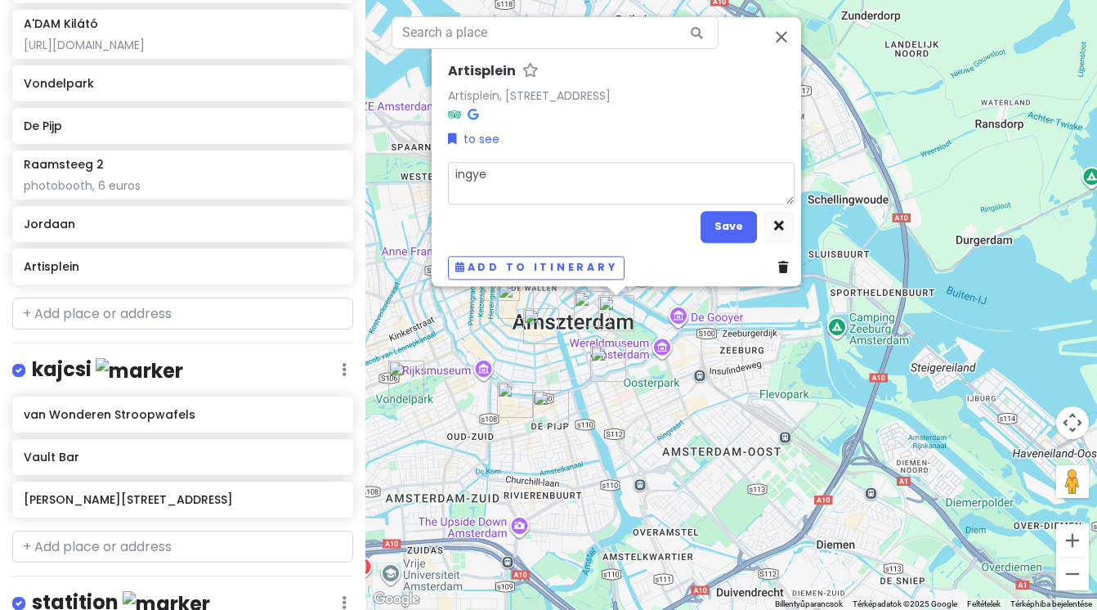
type textarea "x"
type textarea "ingyen"
type textarea "x"
type textarea "ingyen"
type textarea "x"
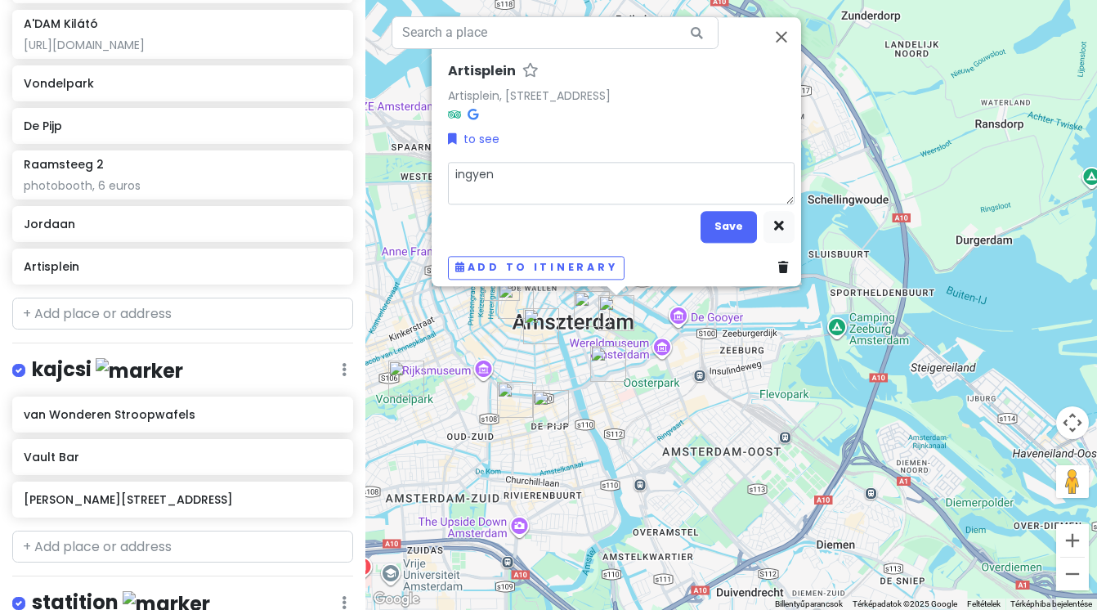
type textarea "ingyen f"
type textarea "x"
type textarea "ingyen fl"
type textarea "x"
type textarea "ingyen fla"
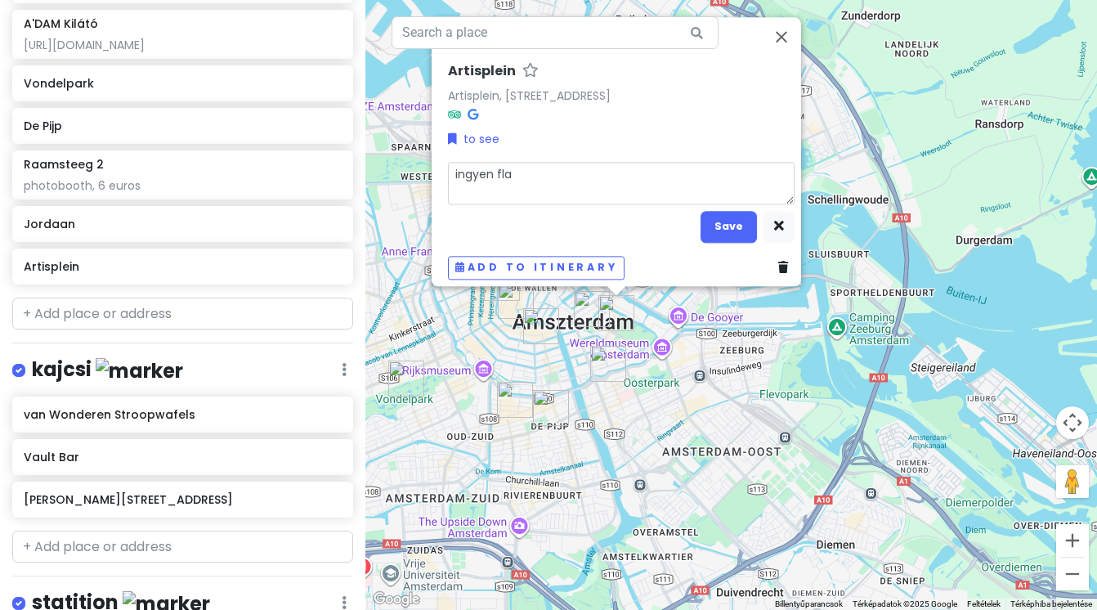
type textarea "x"
type textarea "ingyen flam"
type textarea "x"
type textarea "ingyen flami"
type textarea "x"
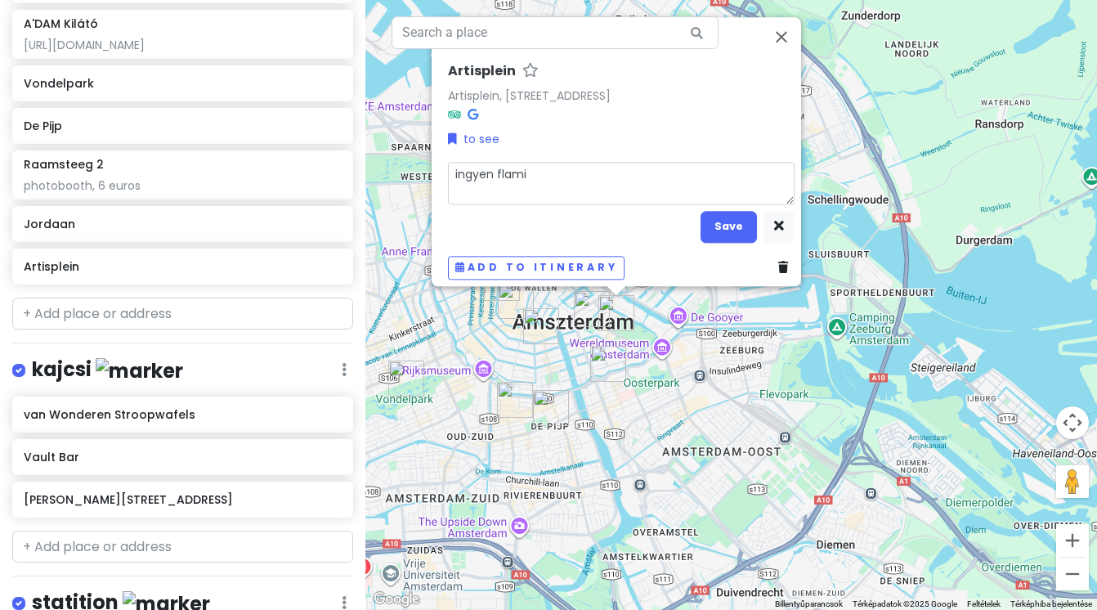
type textarea "ingyen flamin"
type textarea "x"
type textarea "ingyen flaming"
type textarea "x"
type textarea "ingyen flamingo"
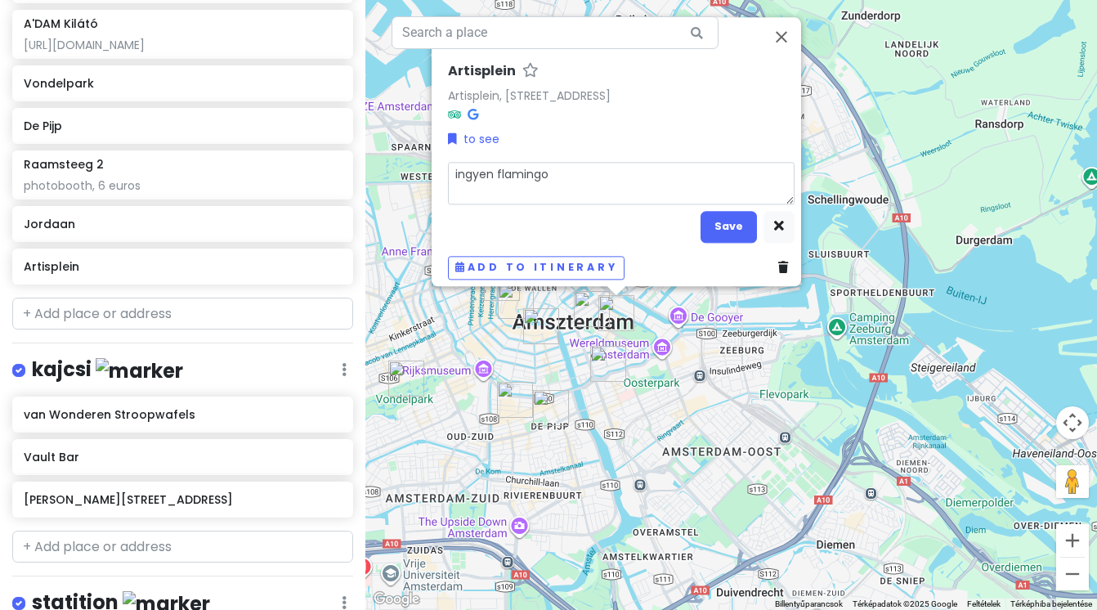
type textarea "x"
type textarea "ingyen flamingok"
click at [729, 211] on button "Save" at bounding box center [728, 227] width 56 height 32
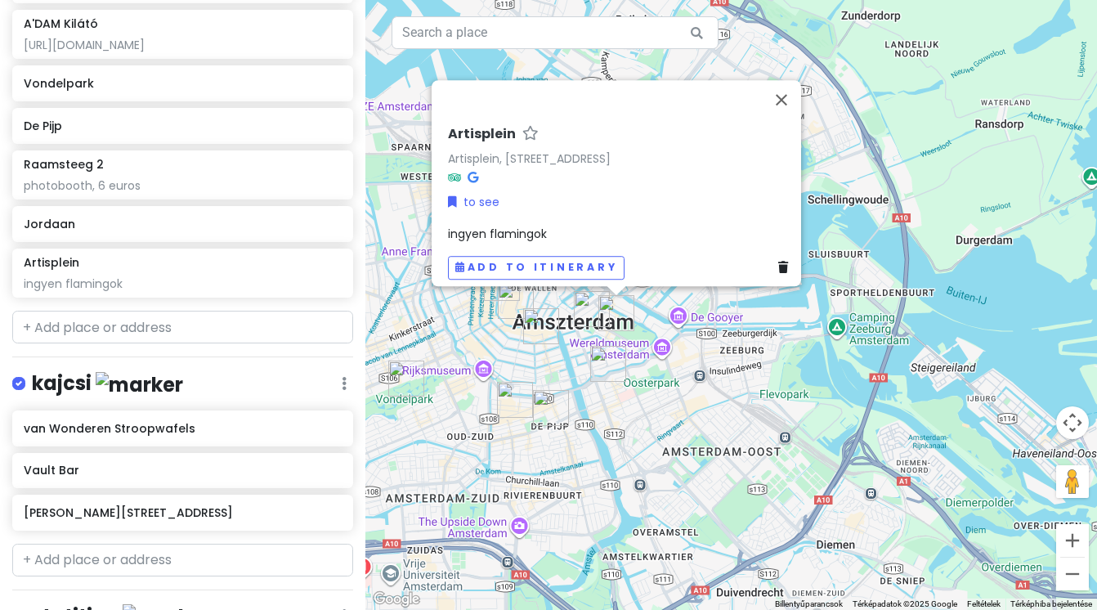
scroll to position [374, 0]
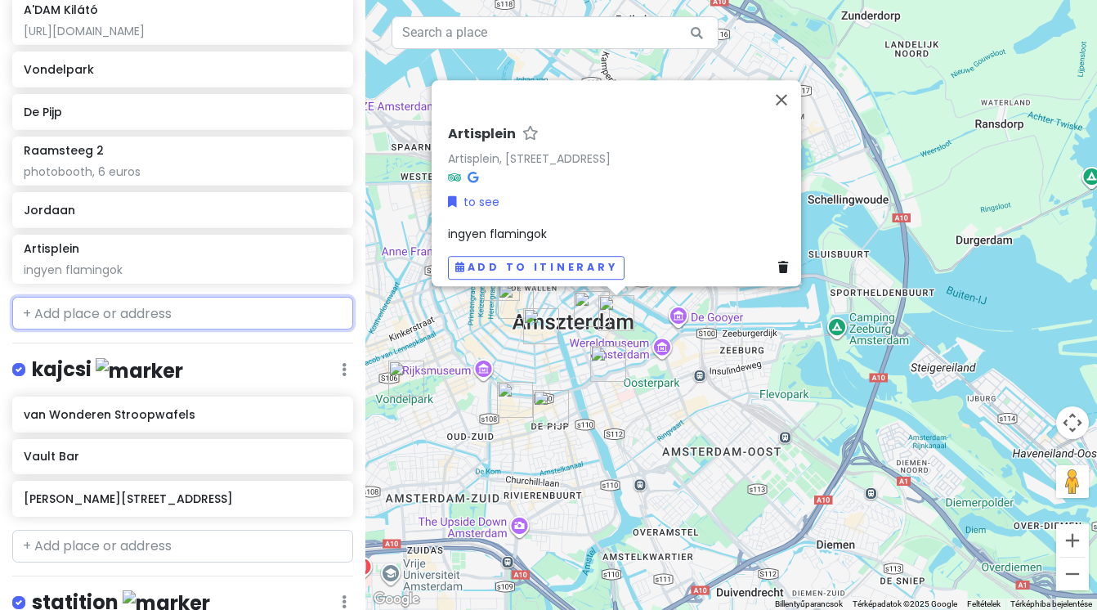
click at [272, 311] on input "text" at bounding box center [182, 313] width 341 height 33
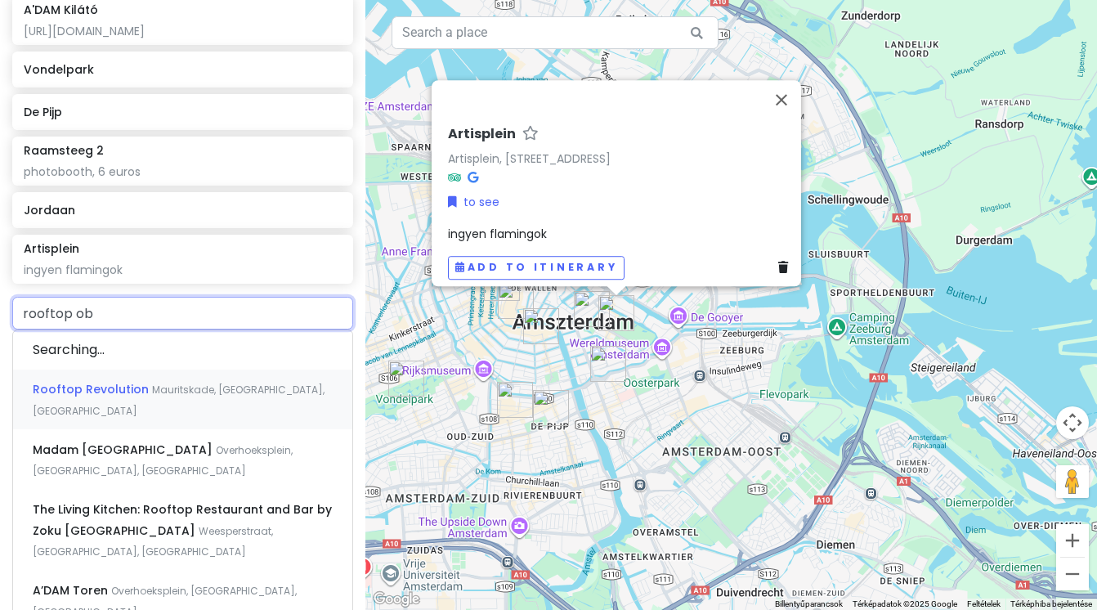
type input "rooftop oba"
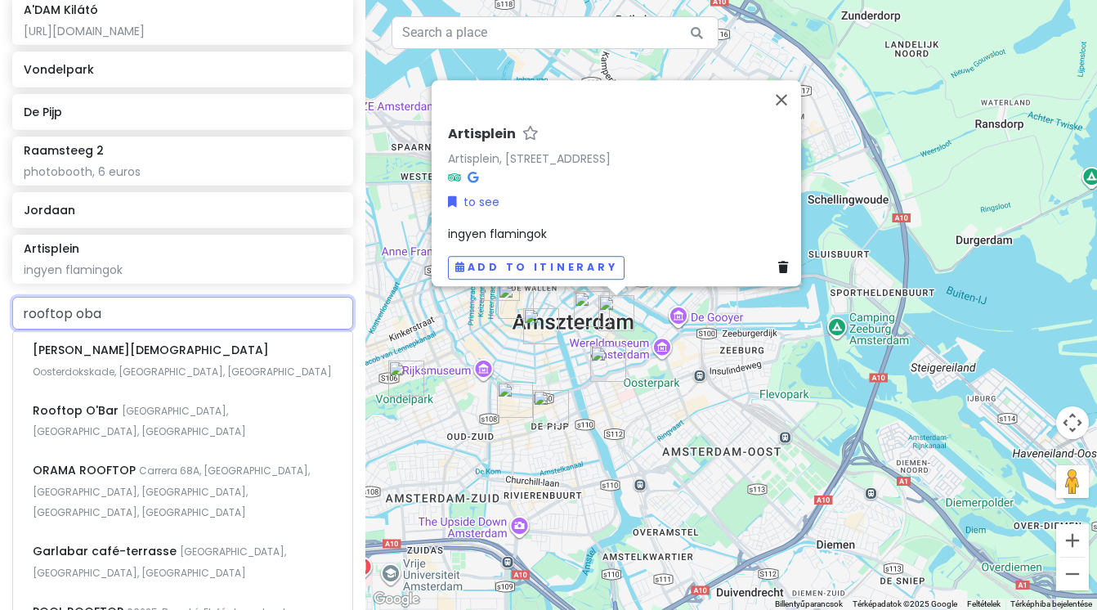
drag, startPoint x: 110, startPoint y: 313, endPoint x: 11, endPoint y: 311, distance: 99.7
click at [11, 312] on div "rooftop oba OBA Oosterdok [GEOGRAPHIC_DATA], [GEOGRAPHIC_DATA], [GEOGRAPHIC_DAT…" at bounding box center [182, 482] width 365 height 371
click at [87, 402] on span "Rooftop O'Bar" at bounding box center [77, 410] width 89 height 16
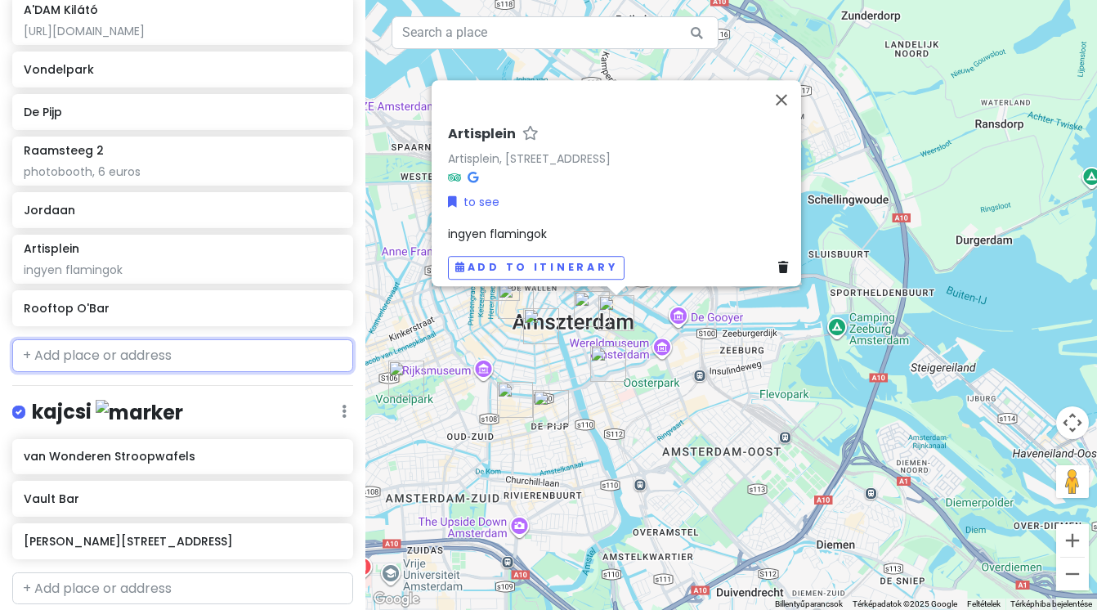
scroll to position [417, 0]
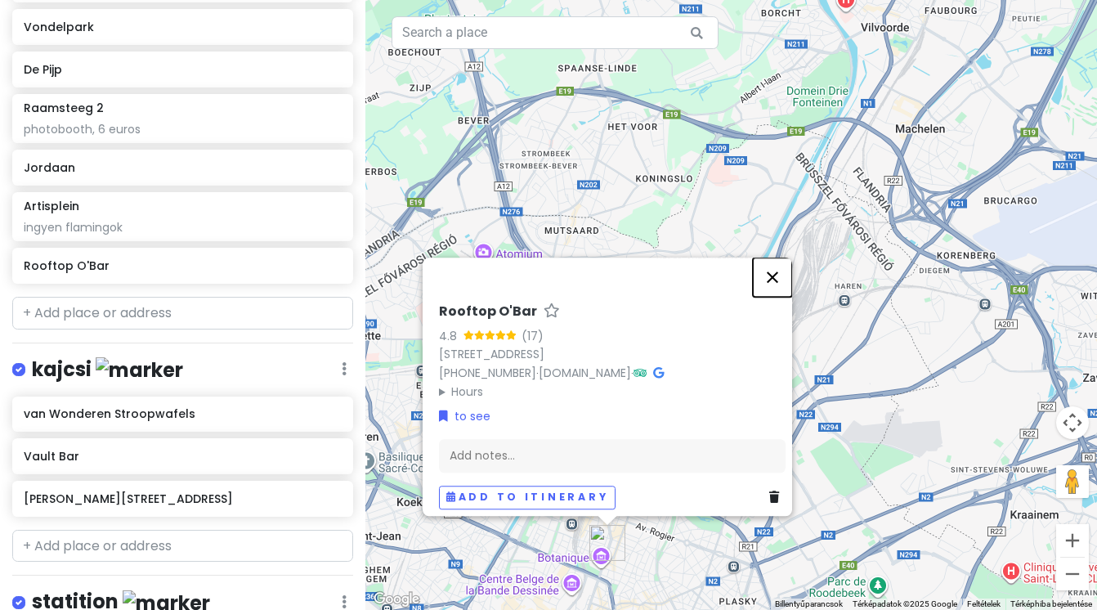
click at [778, 266] on button "Bezárás" at bounding box center [772, 276] width 39 height 39
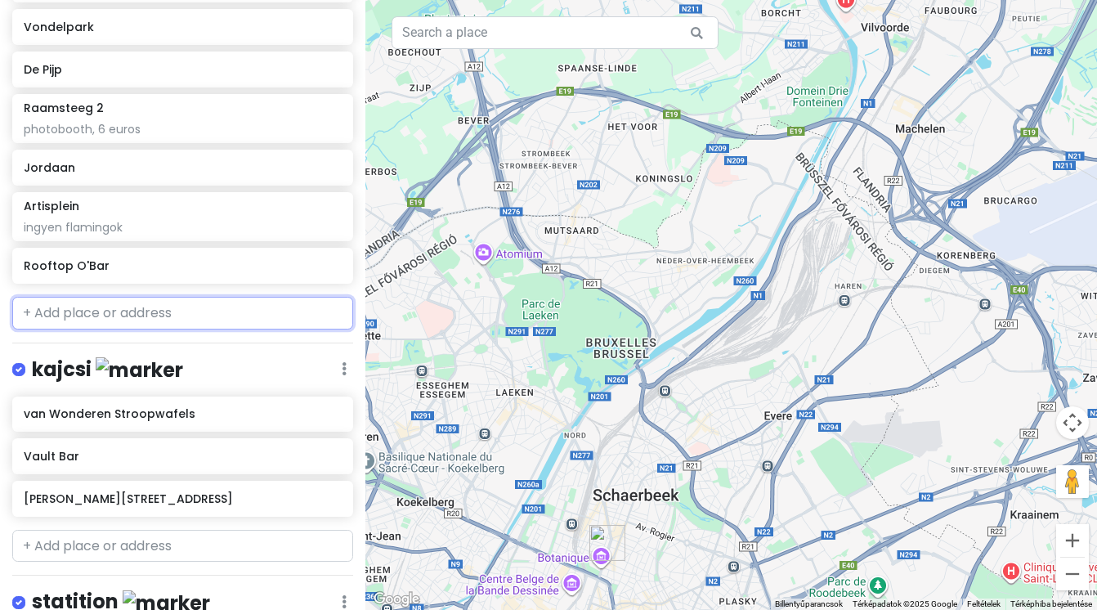
click at [192, 316] on input "text" at bounding box center [182, 313] width 341 height 33
click at [173, 267] on h6 "Rooftop O'Bar" at bounding box center [177, 265] width 307 height 15
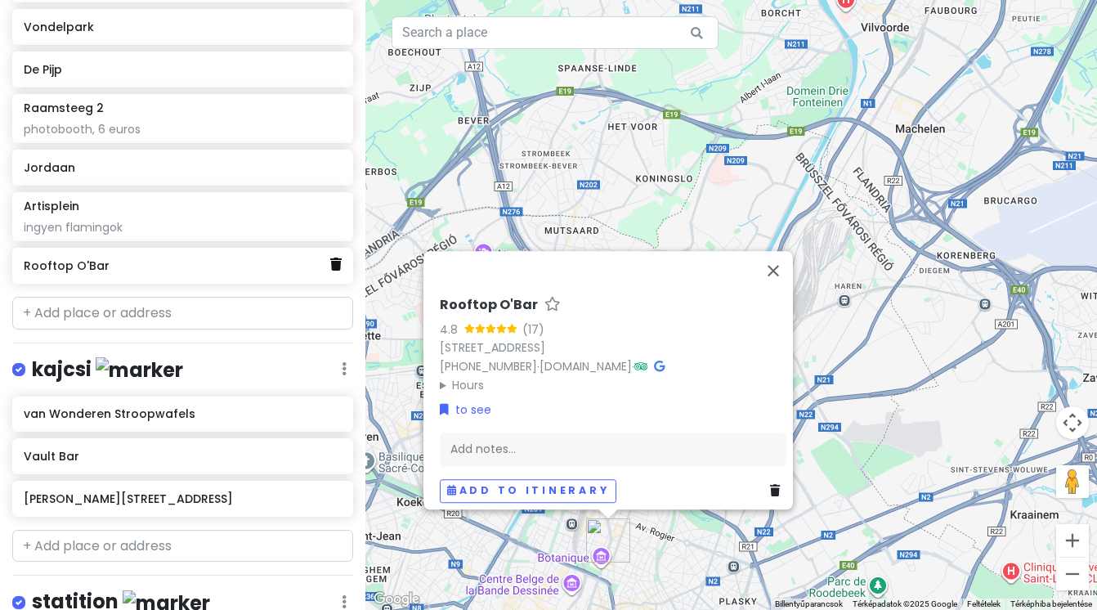
click at [338, 263] on icon at bounding box center [335, 263] width 11 height 13
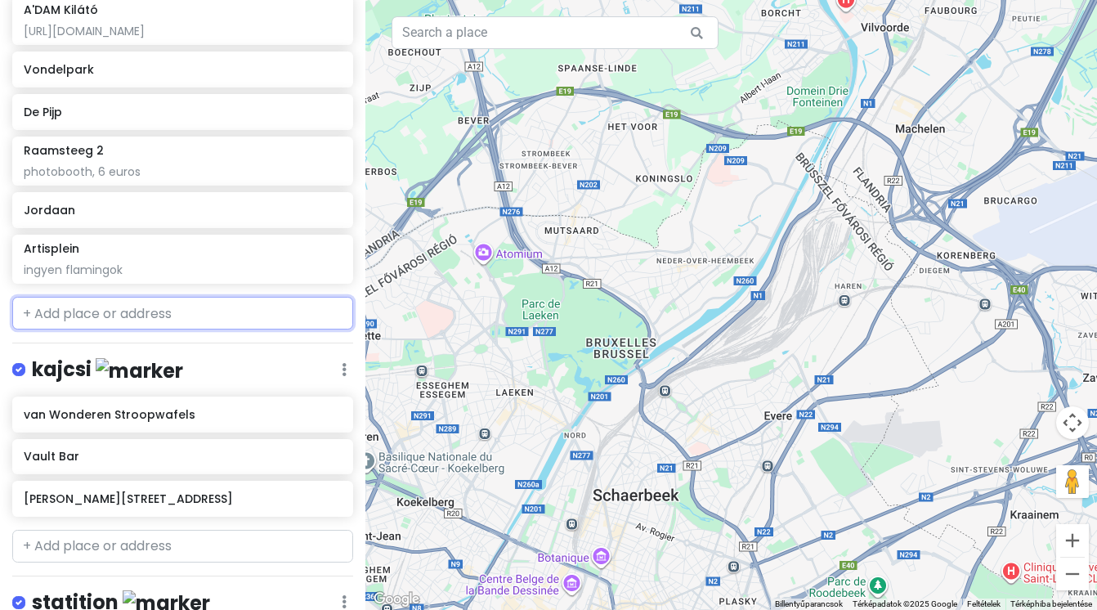
click at [214, 301] on input "text" at bounding box center [182, 313] width 341 height 33
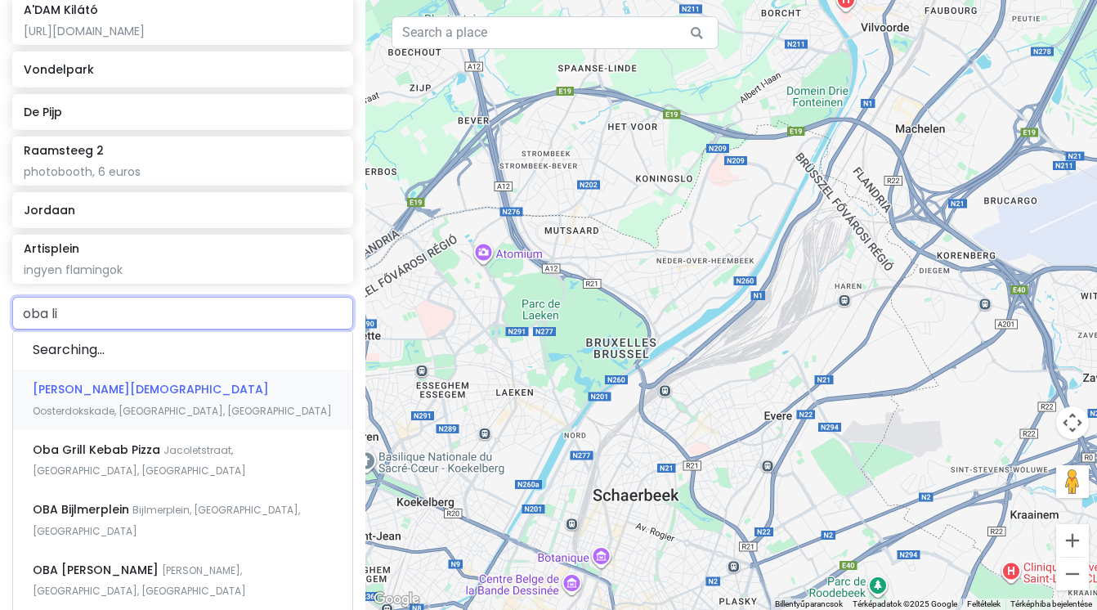
type input "oba lib"
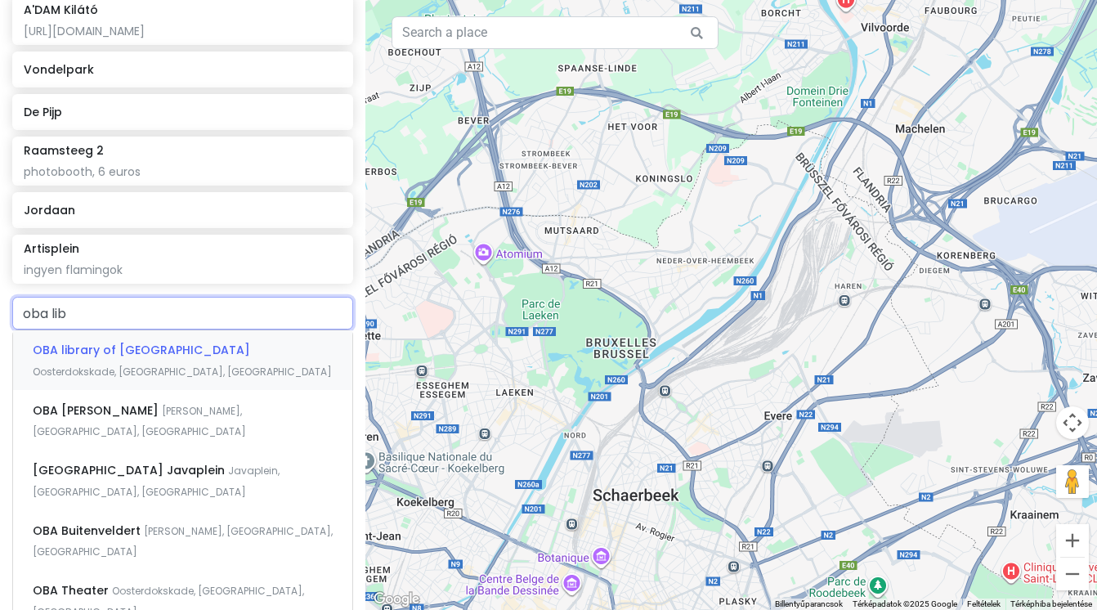
click at [229, 365] on div "OBA library of [GEOGRAPHIC_DATA], [GEOGRAPHIC_DATA], [GEOGRAPHIC_DATA]" at bounding box center [182, 360] width 339 height 60
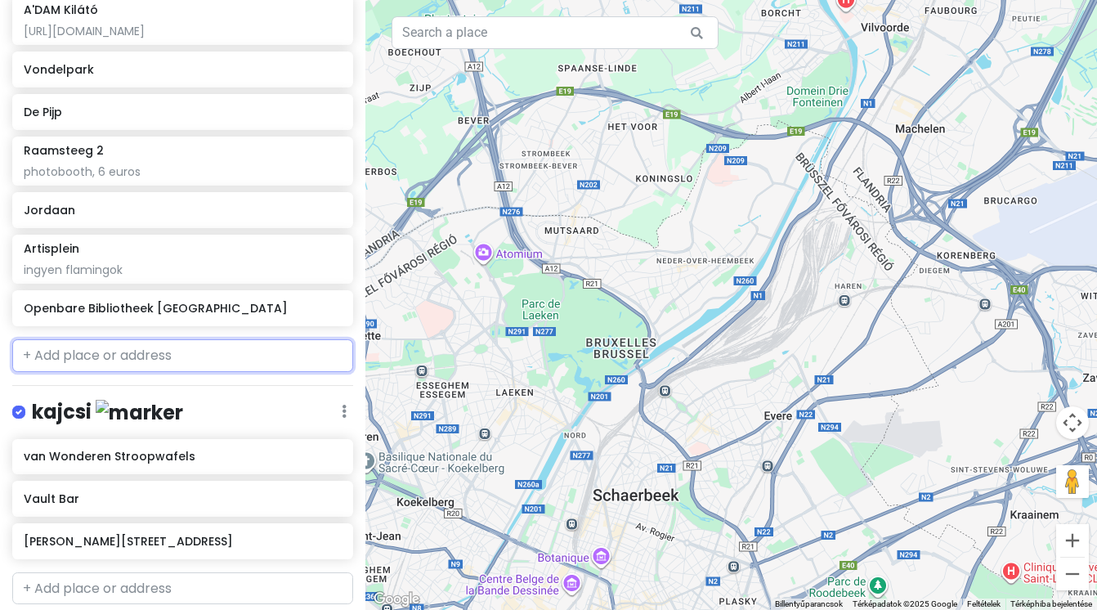
scroll to position [417, 0]
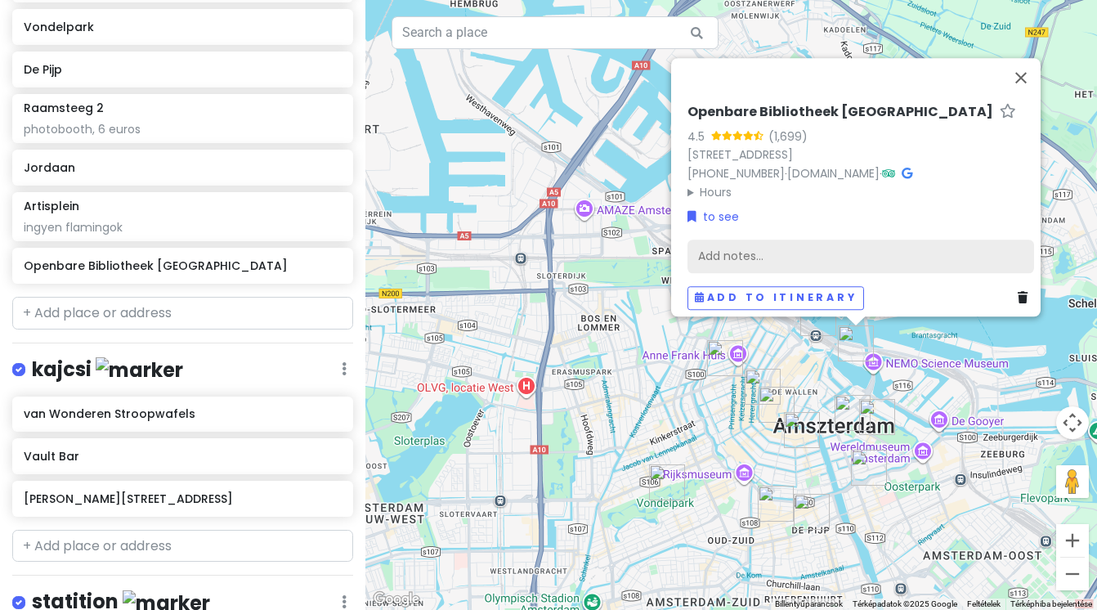
click at [807, 242] on div "Add notes..." at bounding box center [860, 256] width 347 height 34
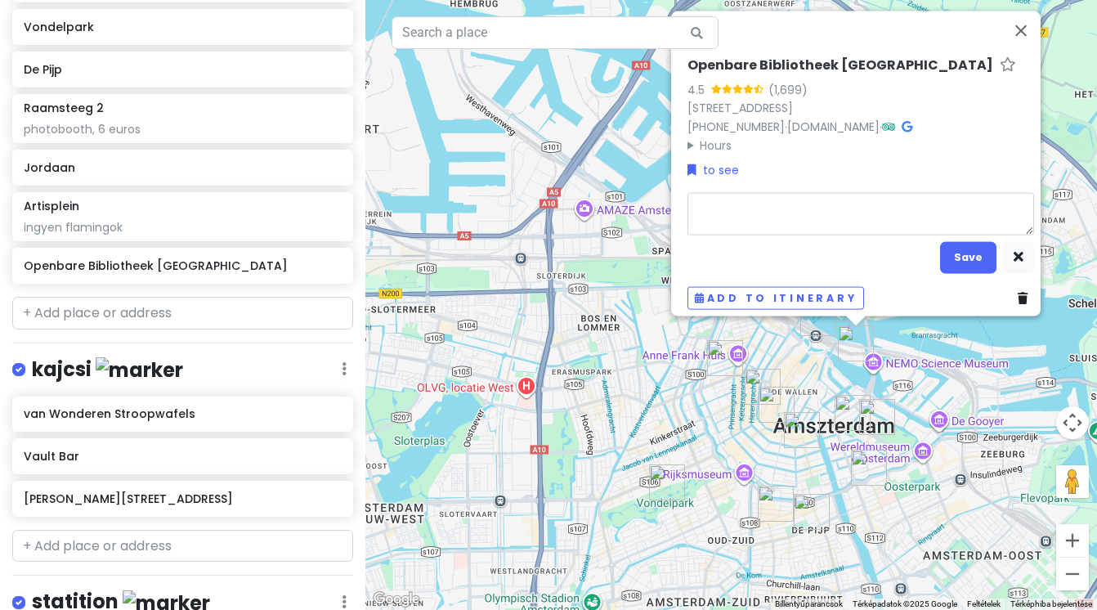
type textarea "x"
type textarea "j"
type textarea "x"
type textarea "jó"
type textarea "x"
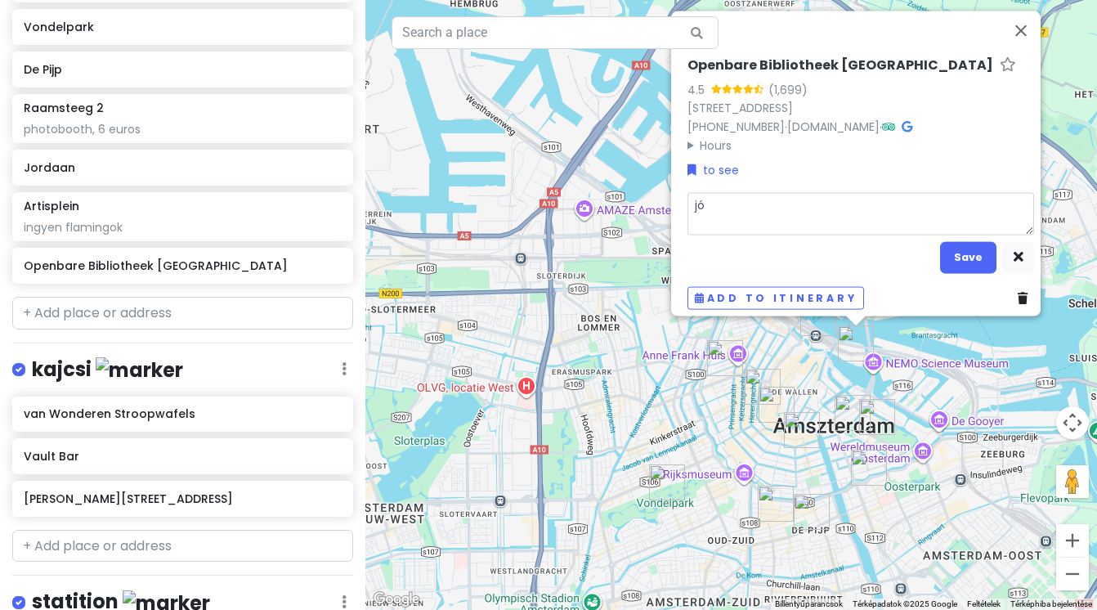
type textarea "jó"
type textarea "x"
type textarea "jó k"
type textarea "x"
type textarea "jó ki"
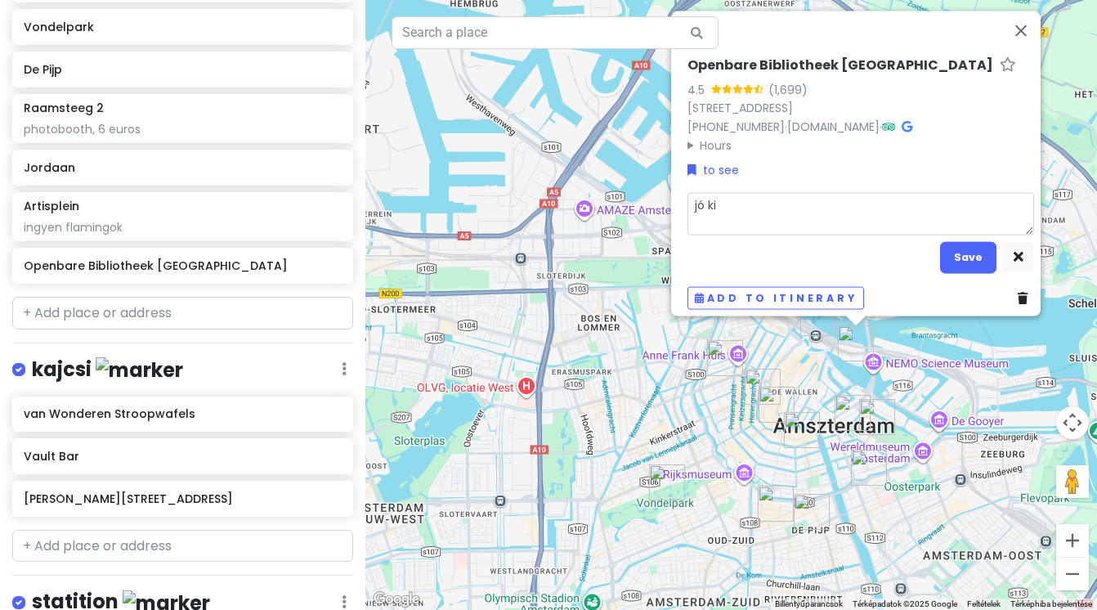
type textarea "x"
type textarea "[PERSON_NAME]"
type textarea "x"
type textarea "[PERSON_NAME]"
type textarea "x"
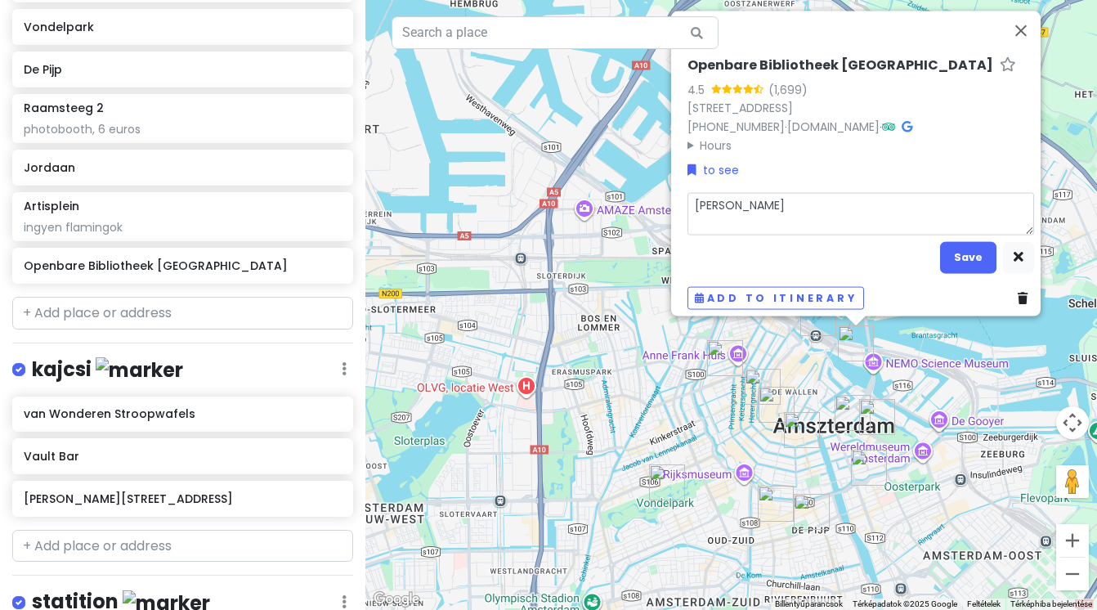
type textarea "[PERSON_NAME]"
type textarea "x"
type textarea "[PERSON_NAME]"
type textarea "x"
type textarea "[PERSON_NAME]"
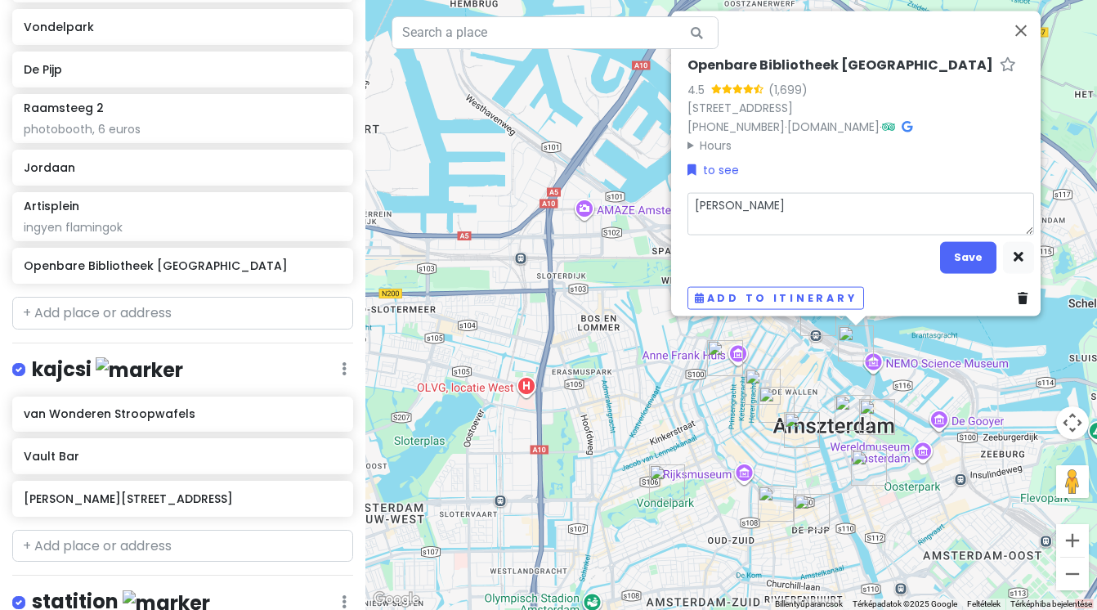
type textarea "x"
type textarea "jó kilátá"
type textarea "x"
type textarea "[PERSON_NAME]"
type textarea "x"
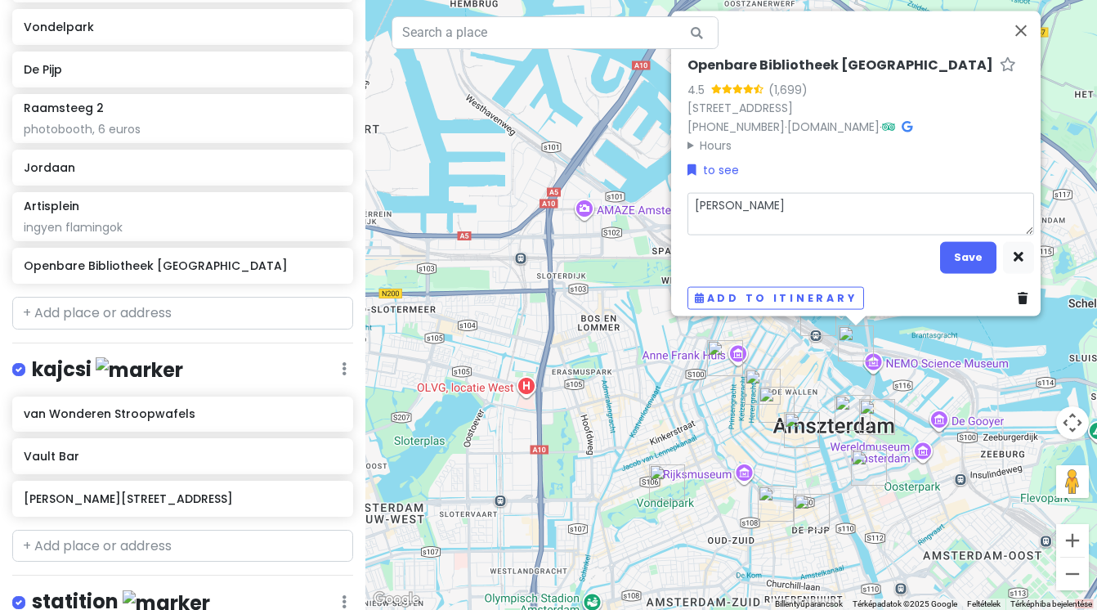
type textarea "[PERSON_NAME],"
type textarea "x"
type textarea "[PERSON_NAME],"
type textarea "x"
type textarea "[PERSON_NAME], 7"
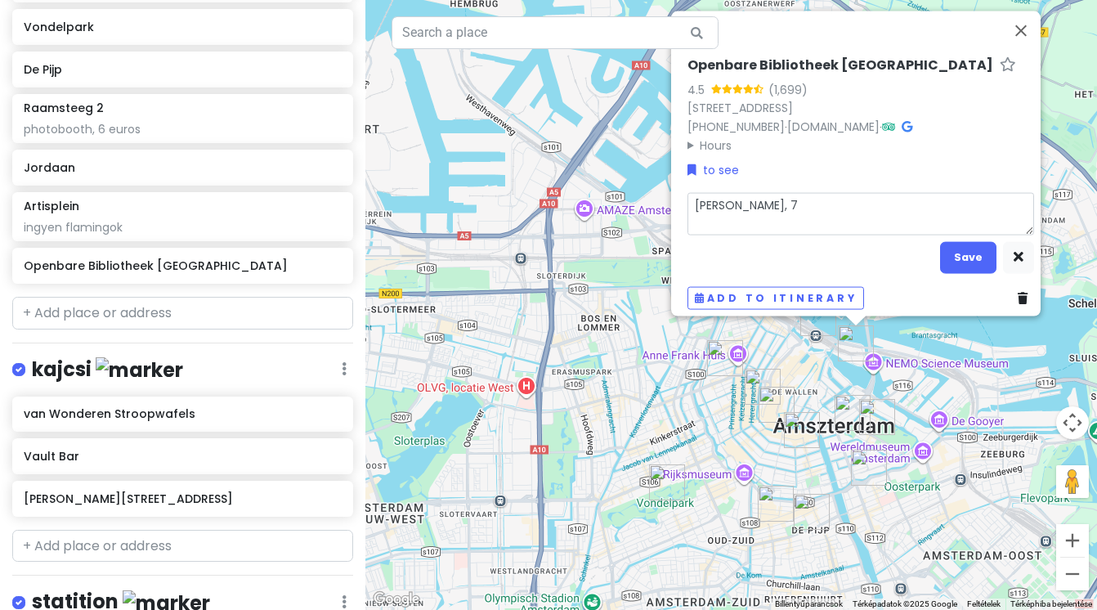
type textarea "x"
type textarea "[PERSON_NAME], 7t"
type textarea "x"
type textarea "[PERSON_NAME], 7th"
type textarea "x"
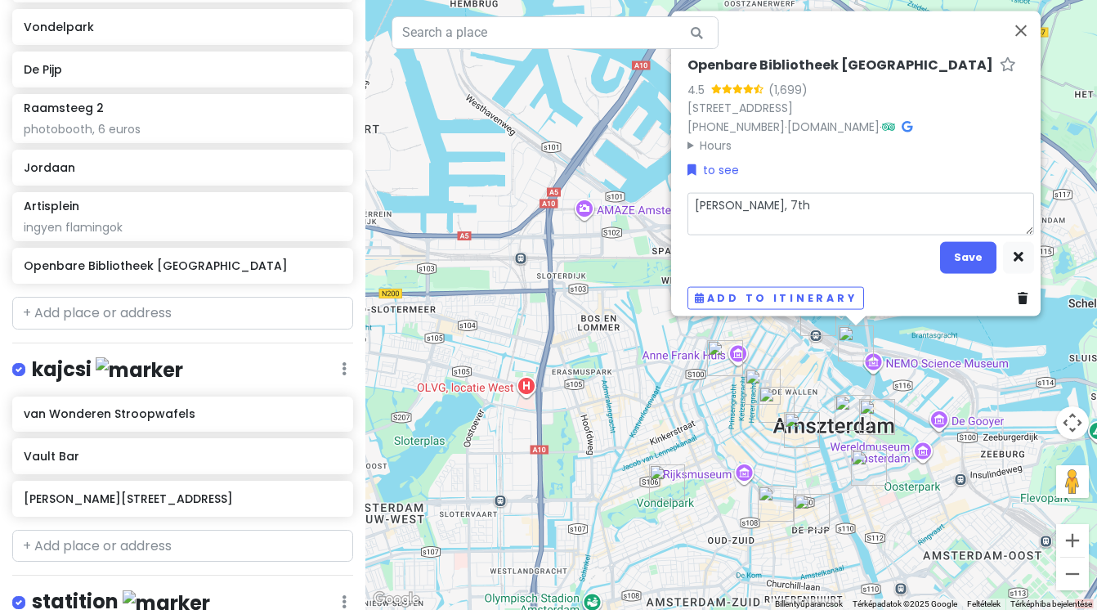
type textarea "[PERSON_NAME], 7th"
type textarea "x"
type textarea "[PERSON_NAME], 7th f"
type textarea "x"
type textarea "[PERSON_NAME], 7th fl"
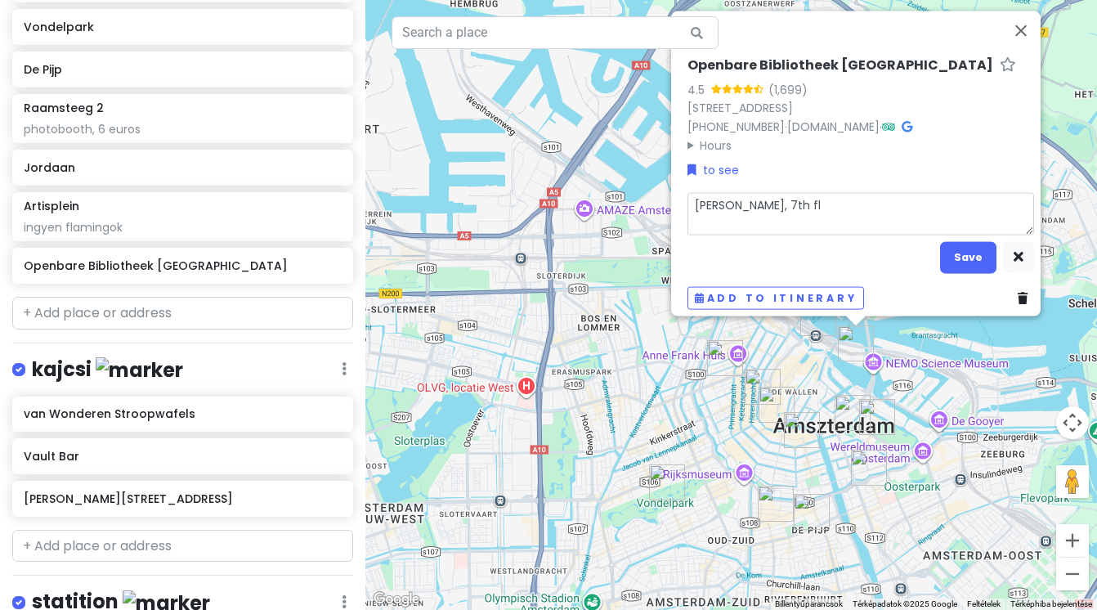
type textarea "x"
type textarea "[PERSON_NAME], 7th flo"
type textarea "x"
type textarea "[PERSON_NAME], 7th floo"
type textarea "x"
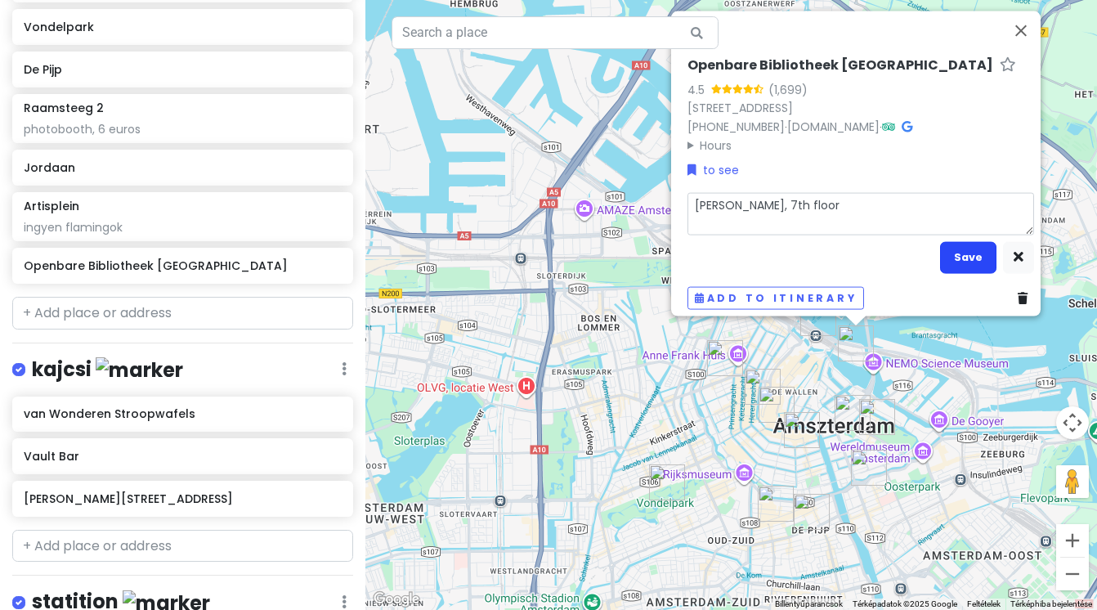
type textarea "[PERSON_NAME], 7th floor"
click at [966, 252] on button "Save" at bounding box center [968, 257] width 56 height 32
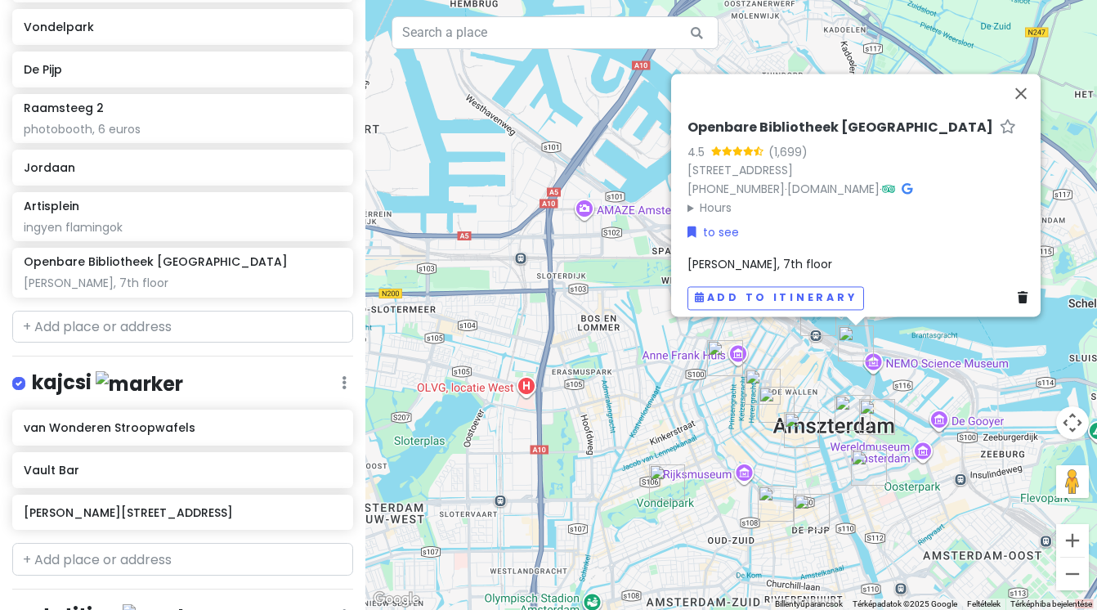
scroll to position [430, 0]
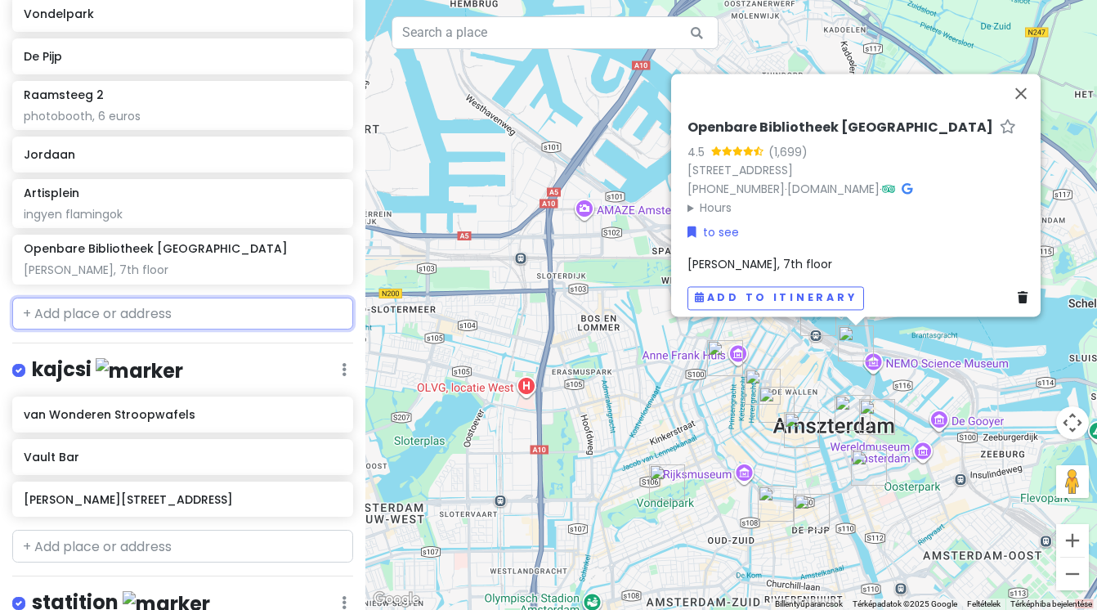
click at [262, 311] on input "text" at bounding box center [182, 314] width 341 height 33
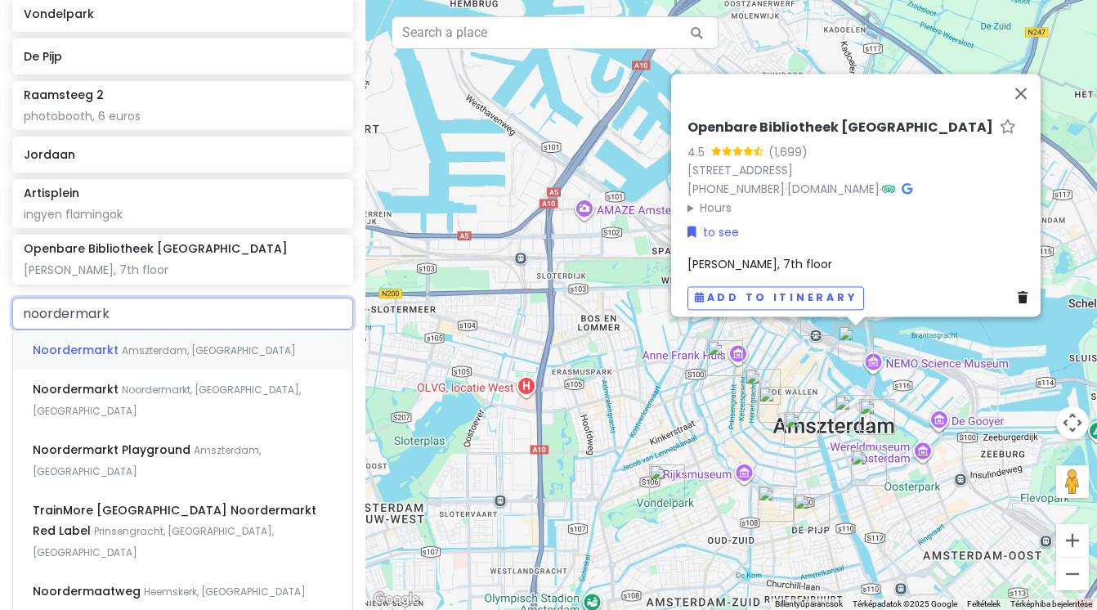
type input "noordermarkt"
click at [238, 349] on div "Noordermarkt [GEOGRAPHIC_DATA], [GEOGRAPHIC_DATA]" at bounding box center [182, 349] width 339 height 39
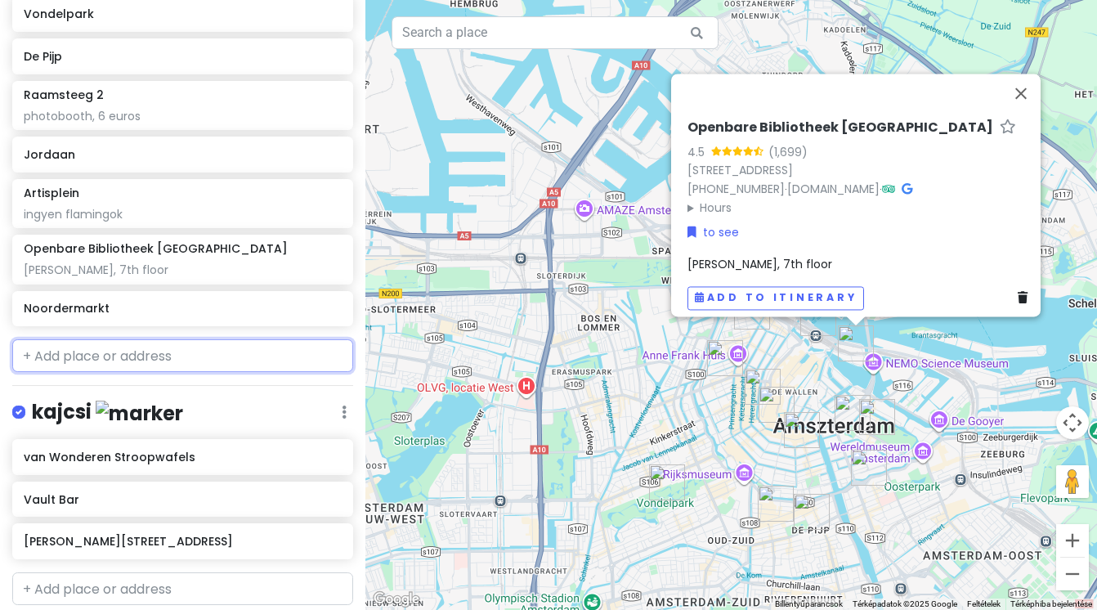
scroll to position [472, 0]
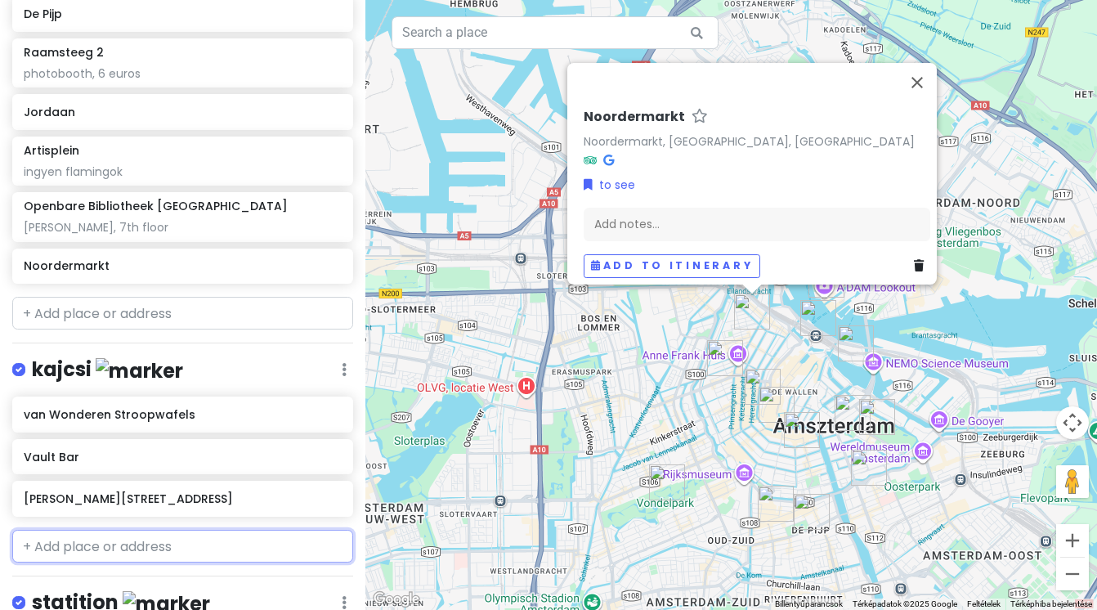
click at [137, 545] on input "text" at bounding box center [182, 546] width 341 height 33
type input "petite ga"
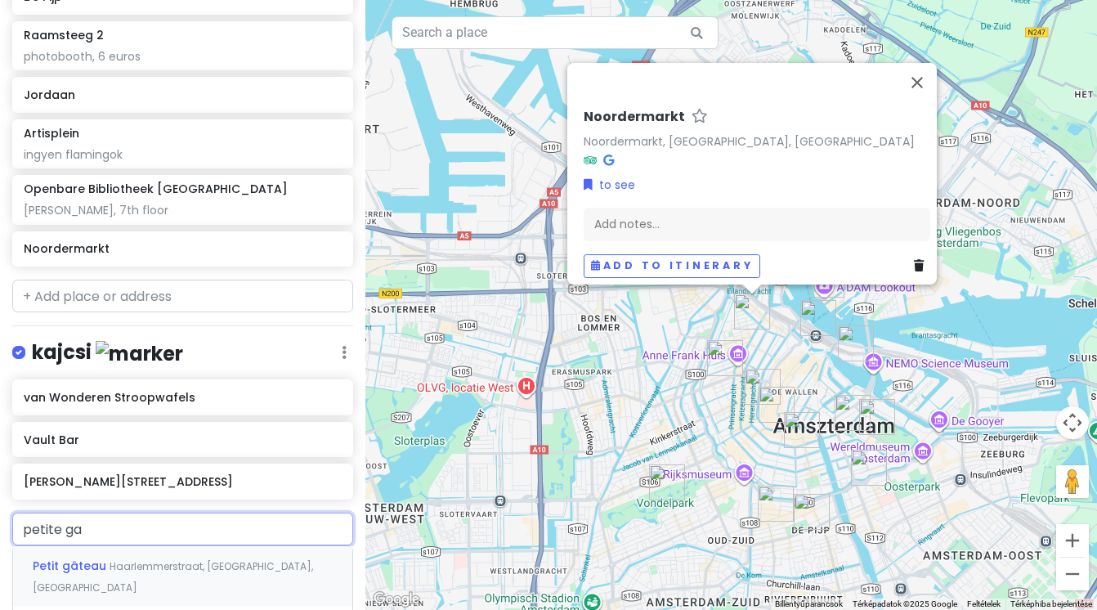
scroll to position [503, 0]
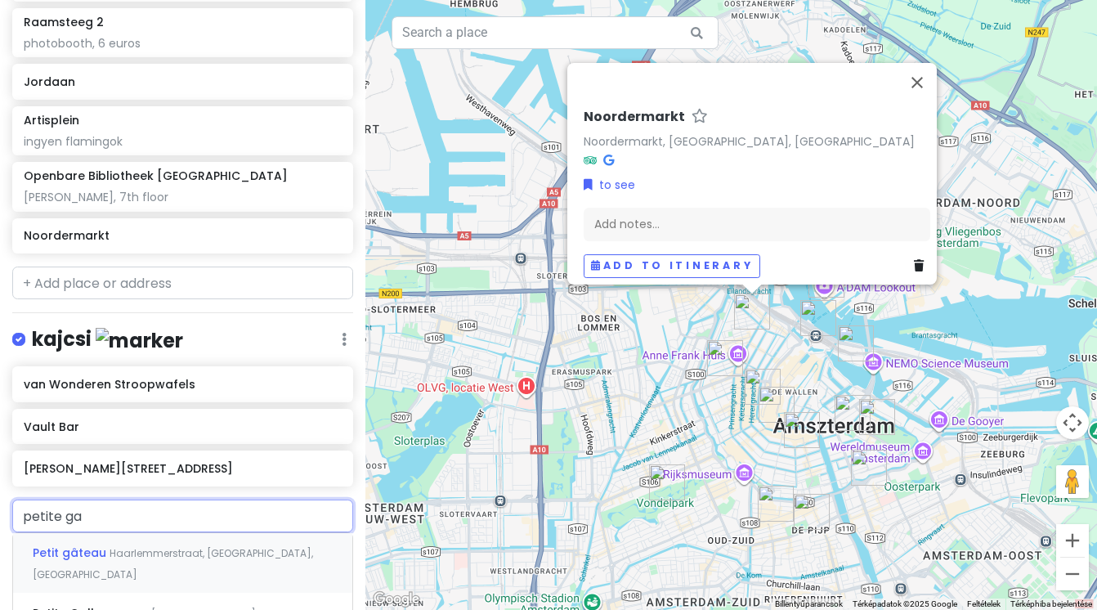
click at [128, 555] on span "Haarlemmerstraat, [GEOGRAPHIC_DATA], [GEOGRAPHIC_DATA]" at bounding box center [173, 563] width 280 height 35
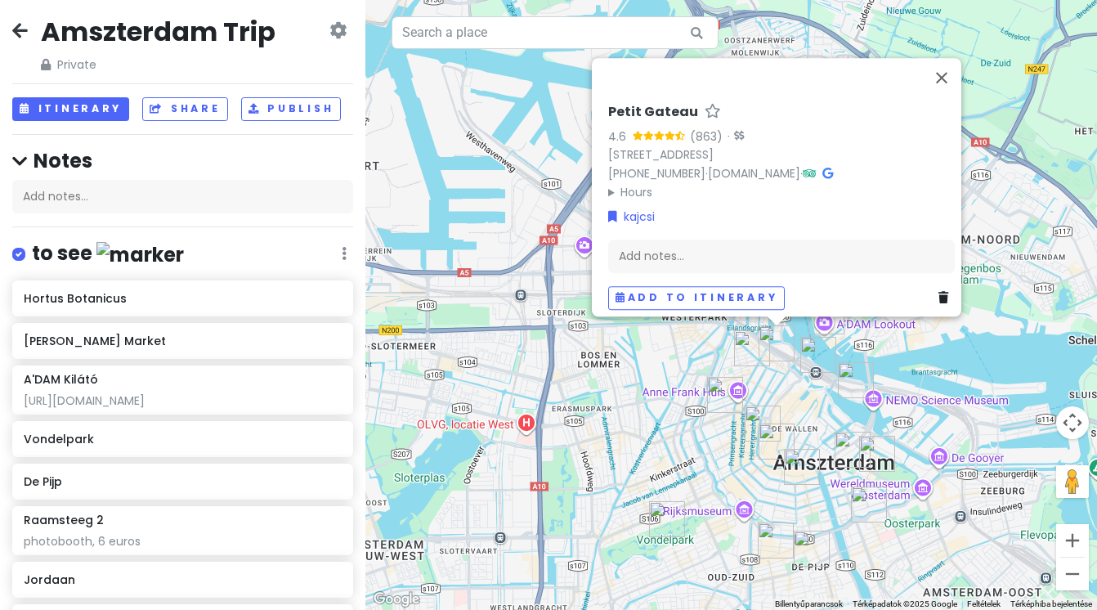
scroll to position [0, 0]
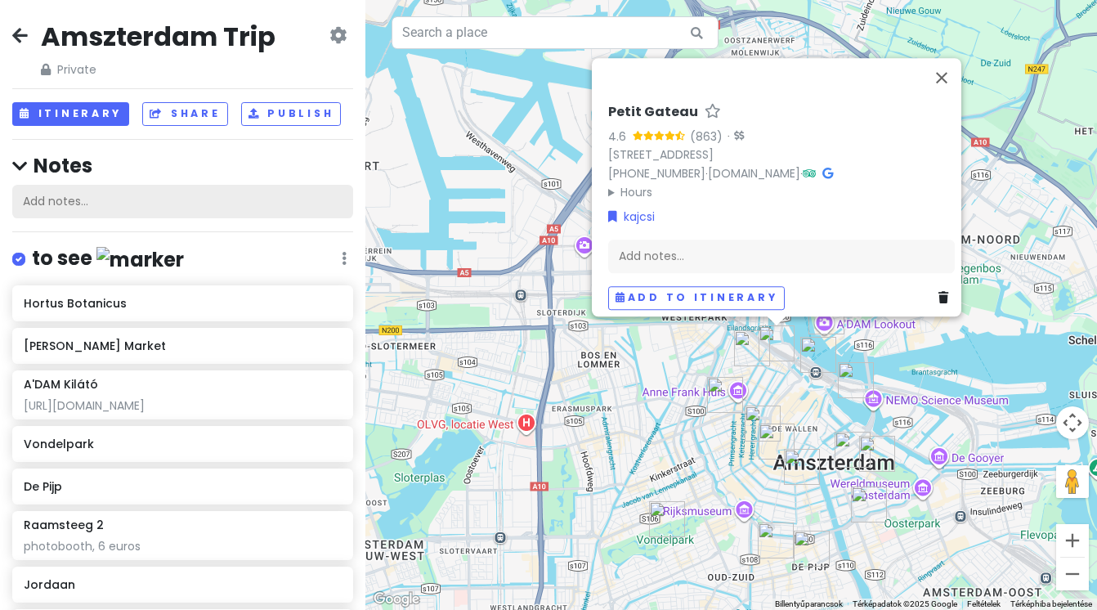
click at [226, 204] on div "Add notes..." at bounding box center [182, 202] width 341 height 34
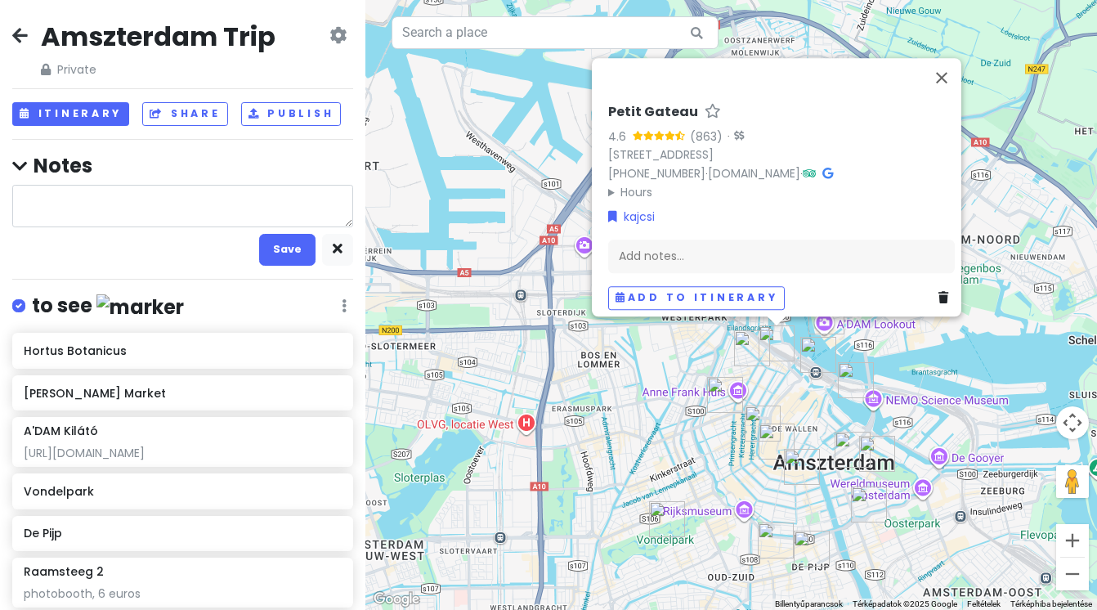
type textarea "x"
type textarea "V"
type textarea "x"
type textarea "VI"
type textarea "x"
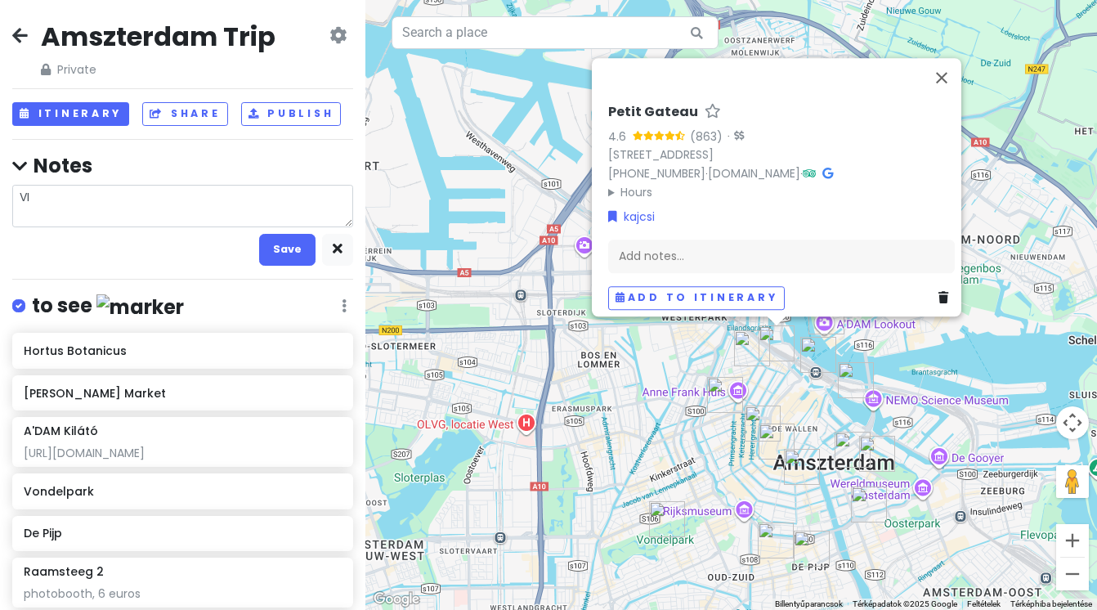
type textarea "VIN"
type textarea "x"
type textarea "VINT"
type textarea "x"
type textarea "VINTA"
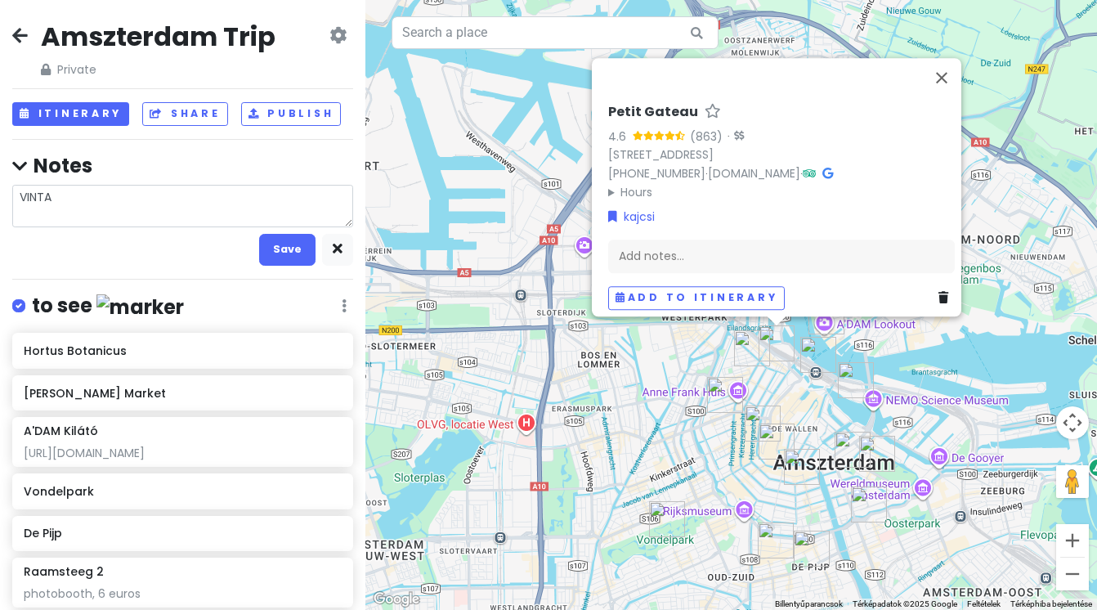
type textarea "x"
type textarea "VINTAG"
type textarea "x"
type textarea "VINTAGE"
type textarea "x"
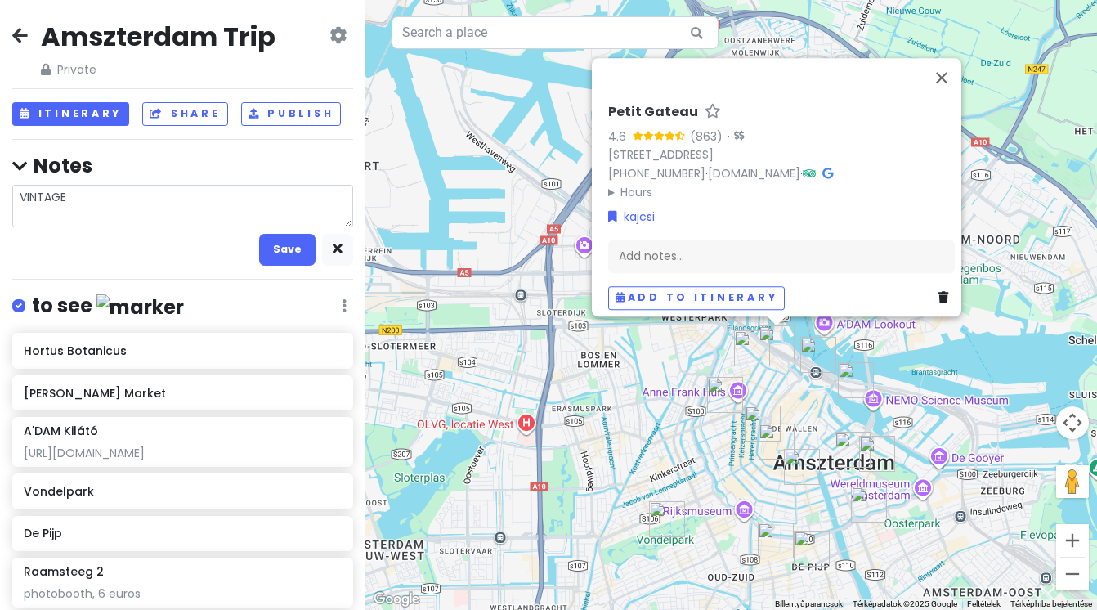
type textarea "VINTAGE"
type textarea "x"
type textarea "VINTAGE S"
type textarea "x"
type textarea "VINTAGE SH"
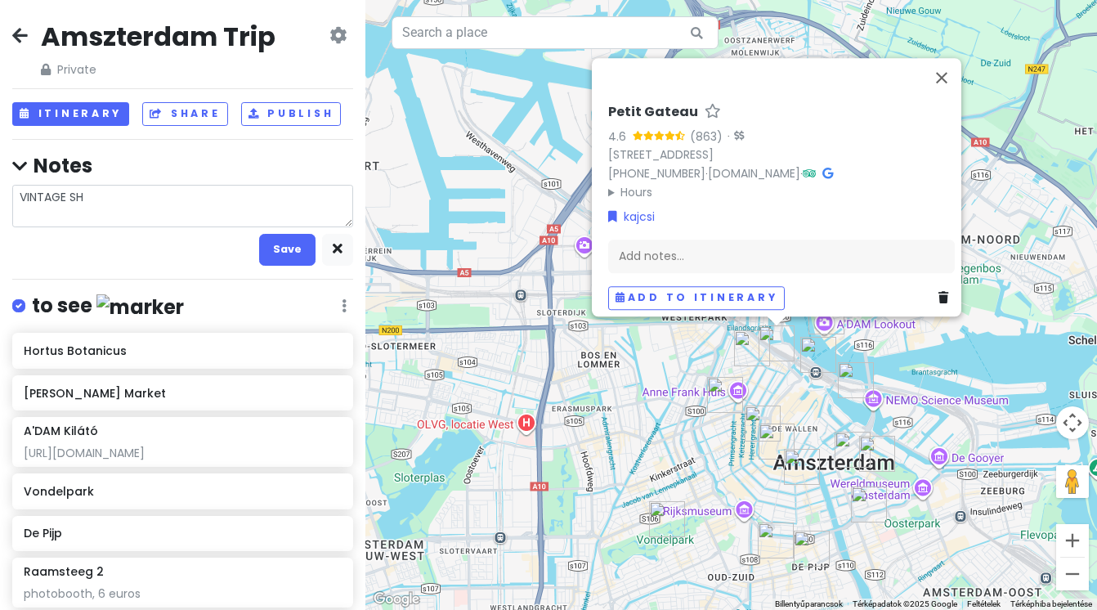
type textarea "x"
type textarea "VINTAGE SHO"
click at [278, 244] on button "Save" at bounding box center [287, 250] width 56 height 32
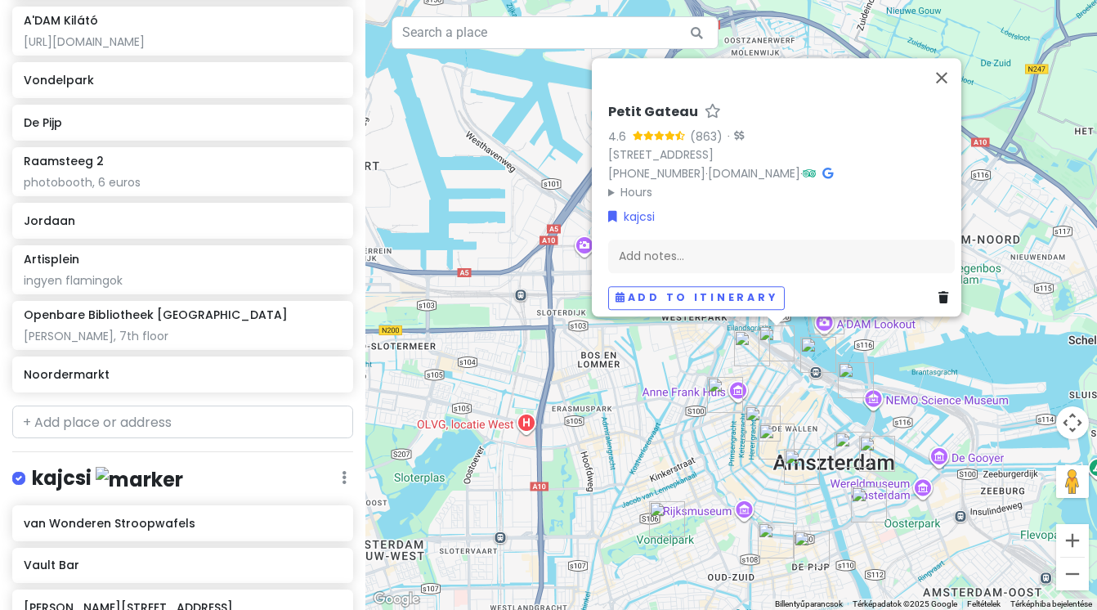
scroll to position [437, 0]
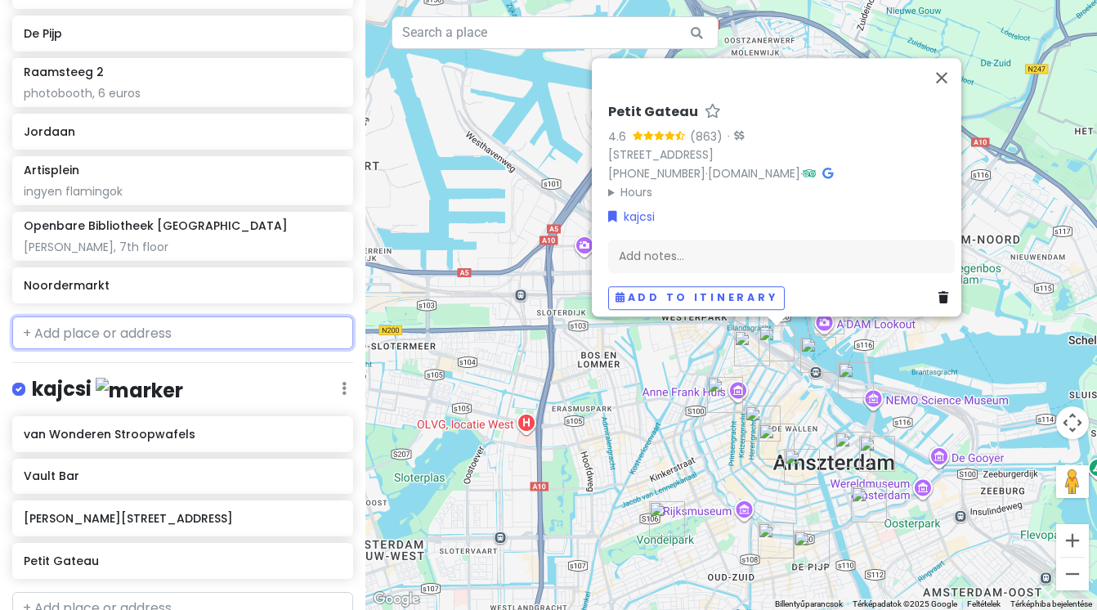
click at [150, 329] on input "text" at bounding box center [182, 332] width 341 height 33
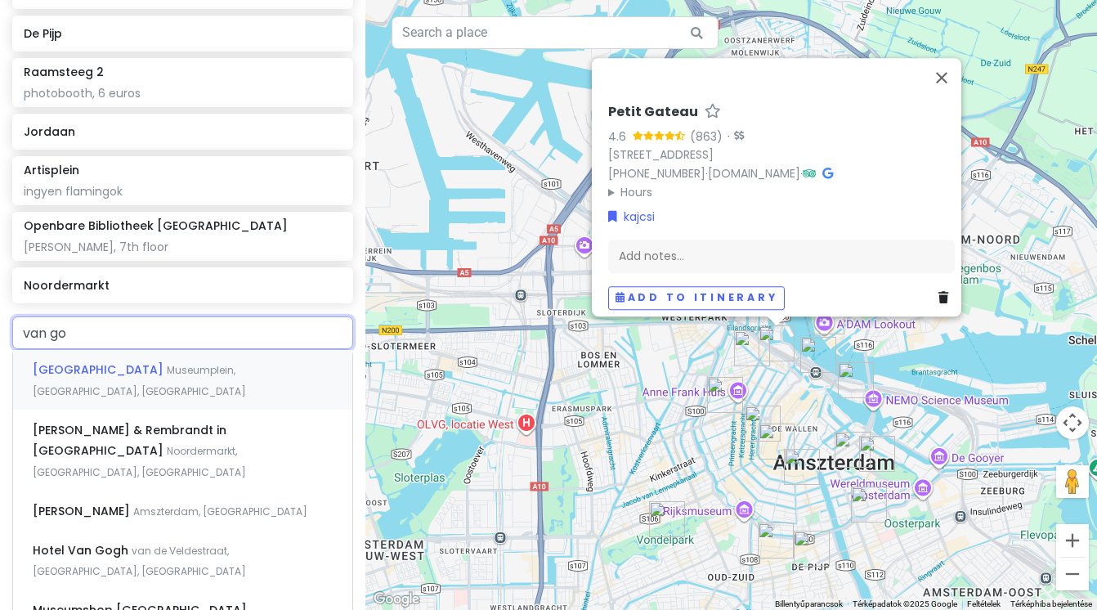
click at [128, 367] on span "[GEOGRAPHIC_DATA]" at bounding box center [100, 369] width 134 height 16
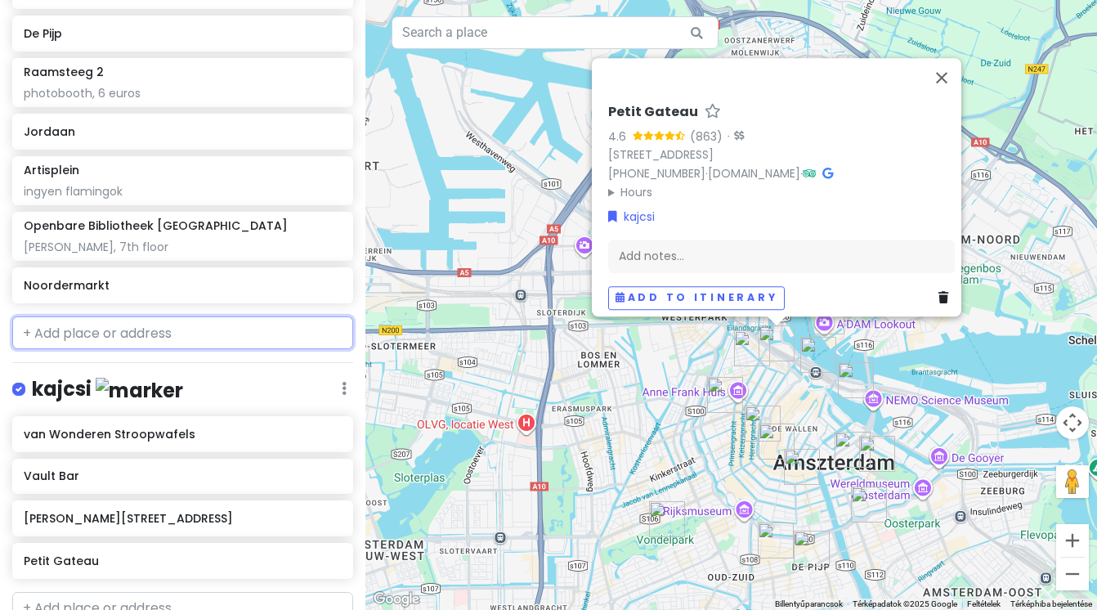
scroll to position [480, 0]
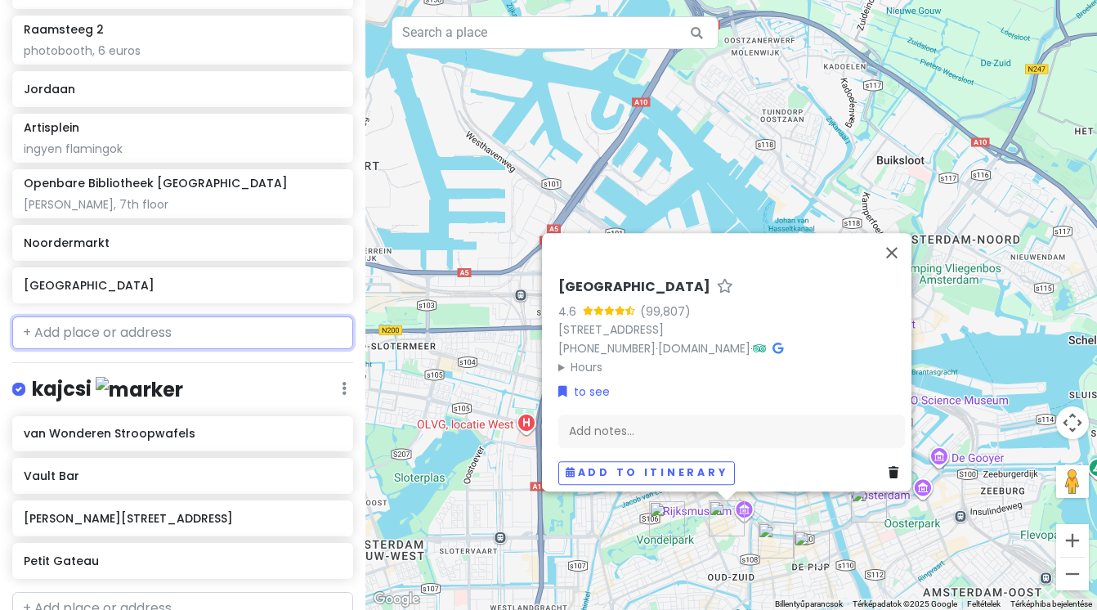
click at [82, 316] on input "text" at bounding box center [182, 332] width 341 height 33
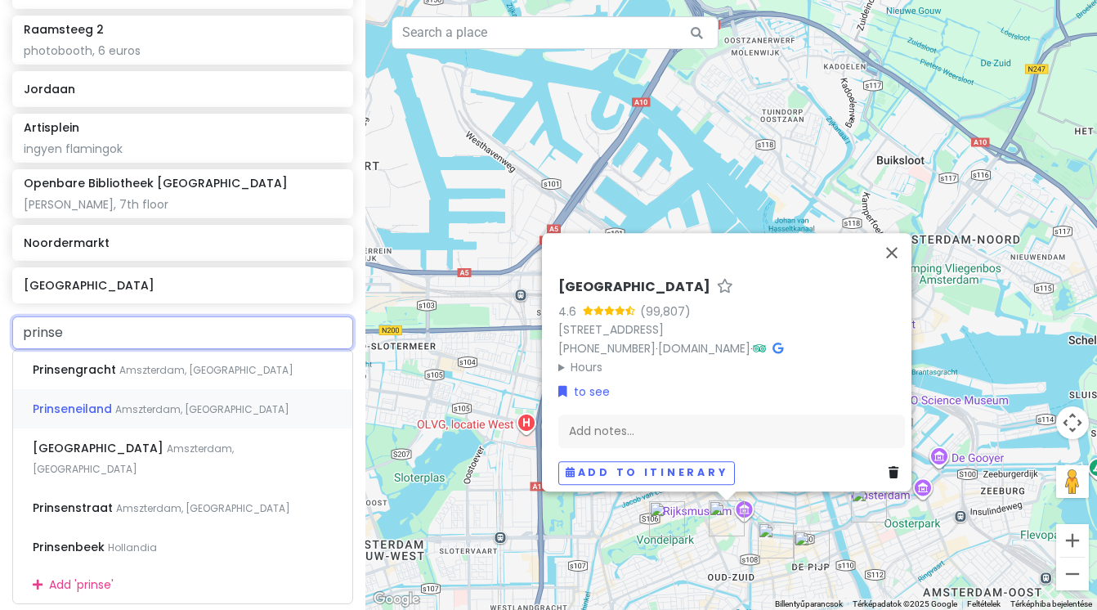
click at [80, 395] on div "Prinseneiland [GEOGRAPHIC_DATA], [GEOGRAPHIC_DATA]" at bounding box center [182, 408] width 339 height 39
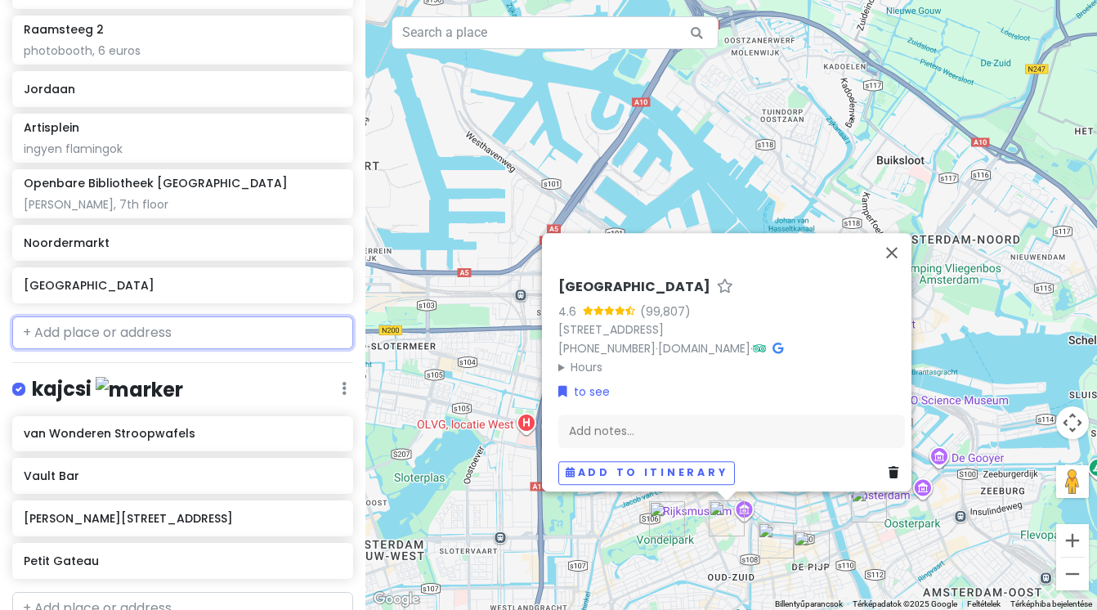
scroll to position [522, 0]
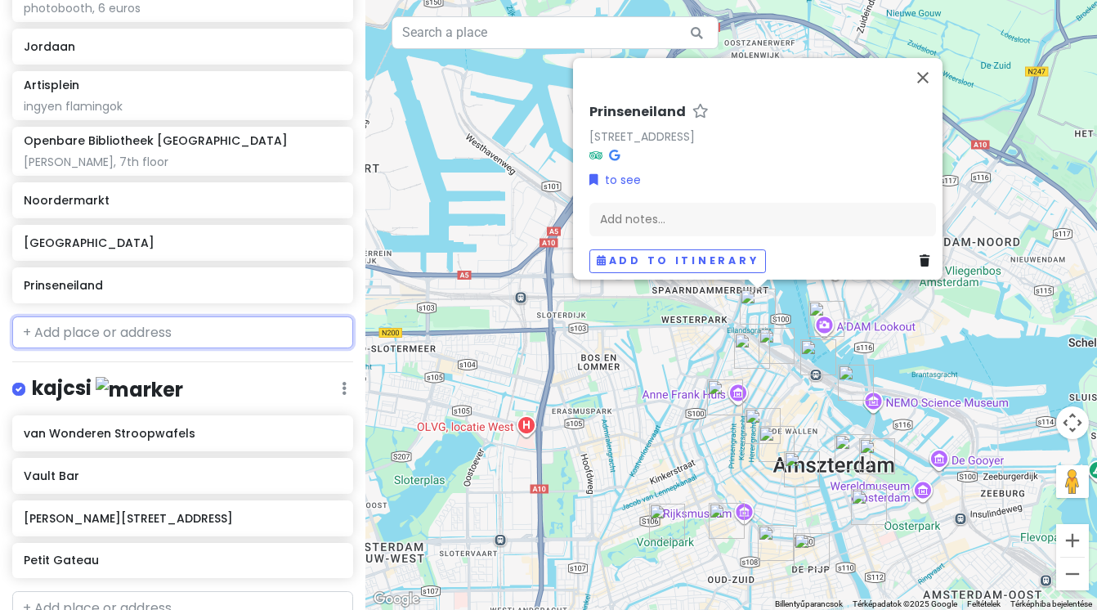
click at [83, 328] on input "text" at bounding box center [182, 332] width 341 height 33
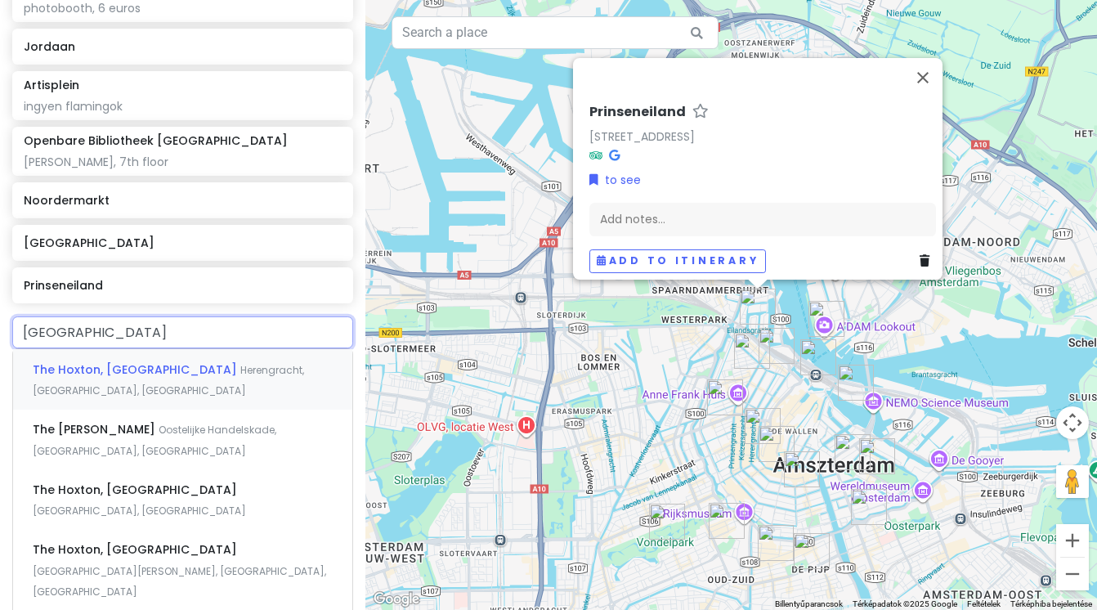
click at [108, 369] on span "The Hoxton, [GEOGRAPHIC_DATA]" at bounding box center [137, 369] width 208 height 16
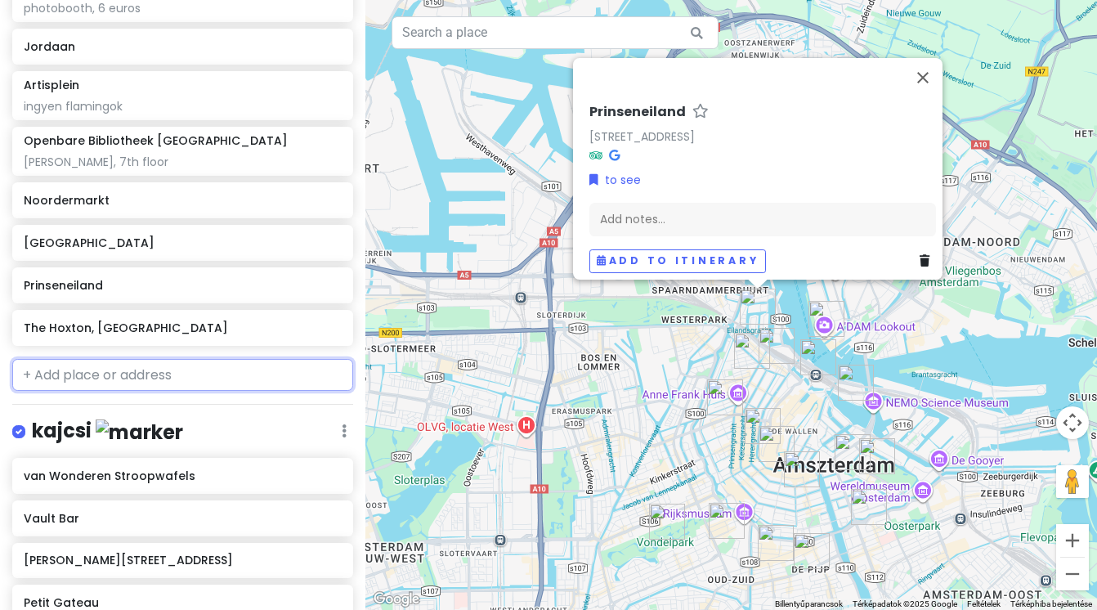
scroll to position [564, 0]
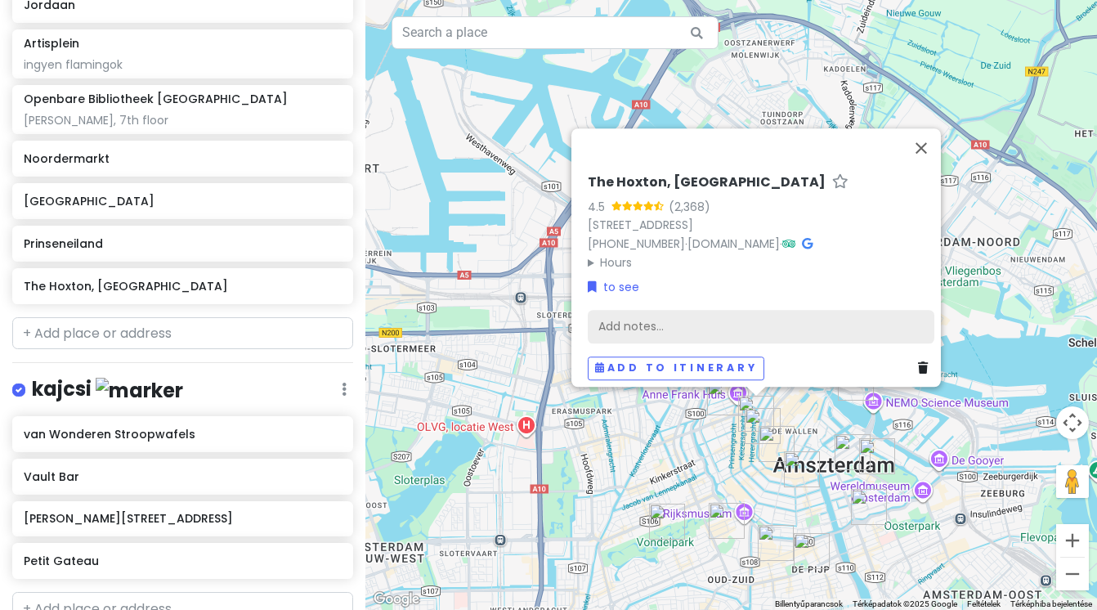
click at [696, 319] on div "Add notes..." at bounding box center [761, 327] width 347 height 34
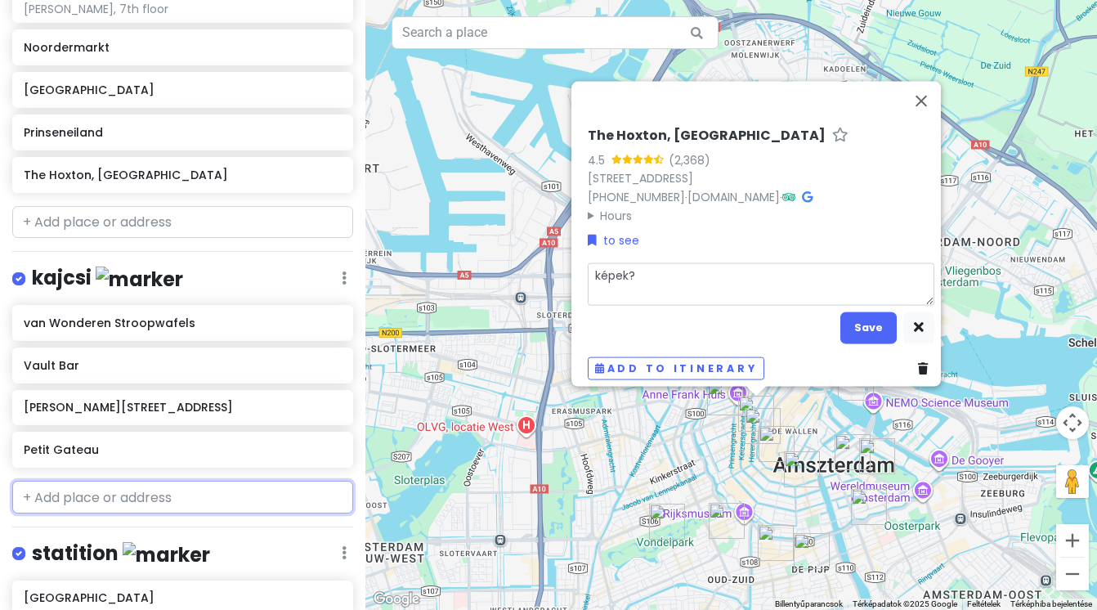
click at [169, 494] on input "text" at bounding box center [182, 497] width 341 height 33
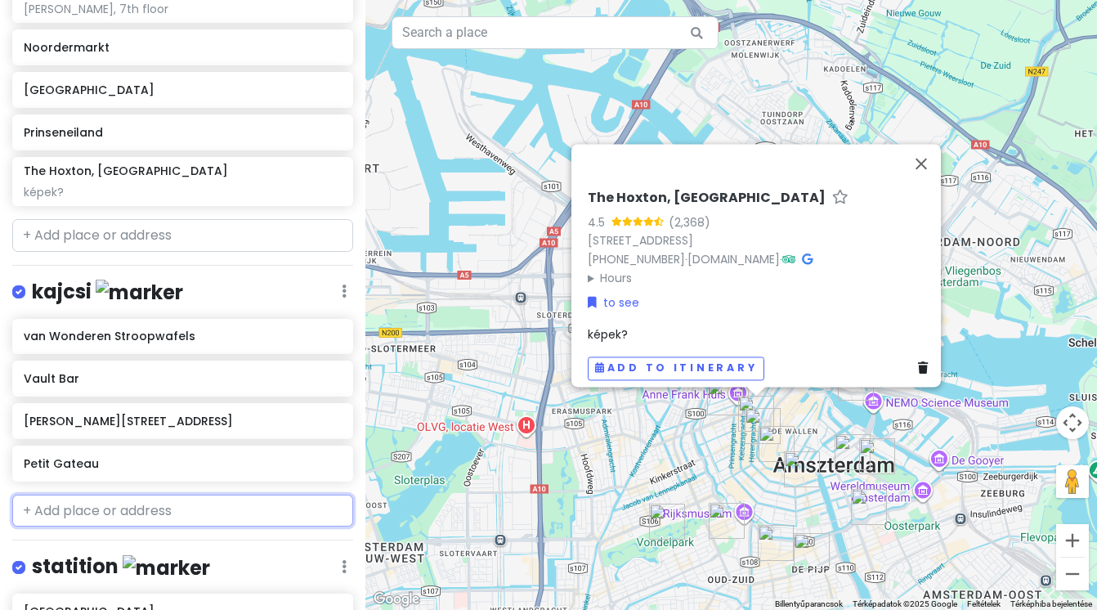
scroll to position [689, 0]
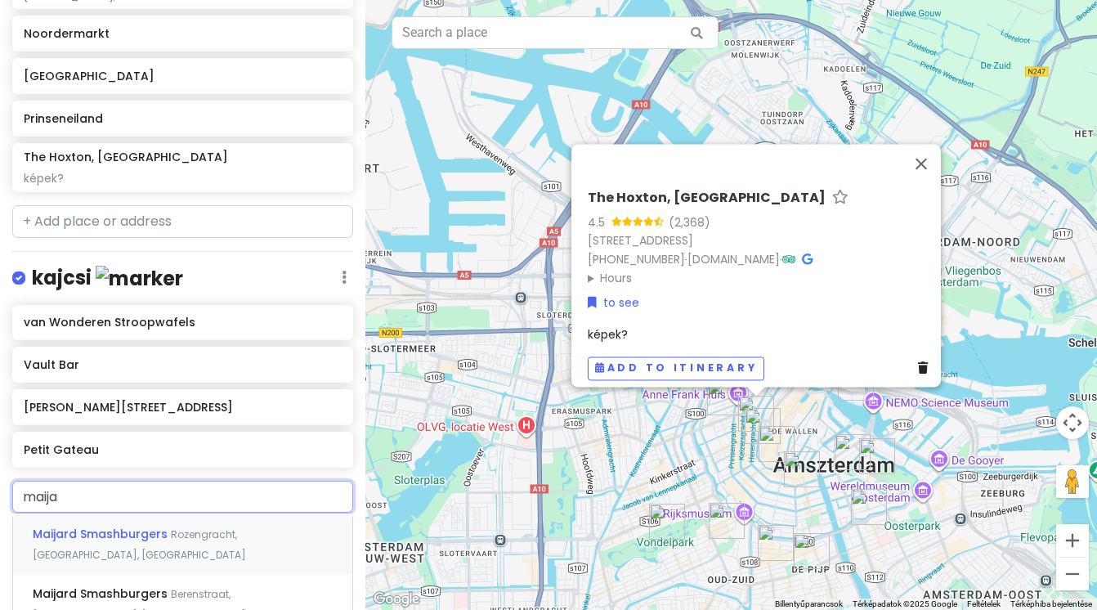
click at [188, 536] on span "Rozengracht, [GEOGRAPHIC_DATA], [GEOGRAPHIC_DATA]" at bounding box center [139, 544] width 213 height 35
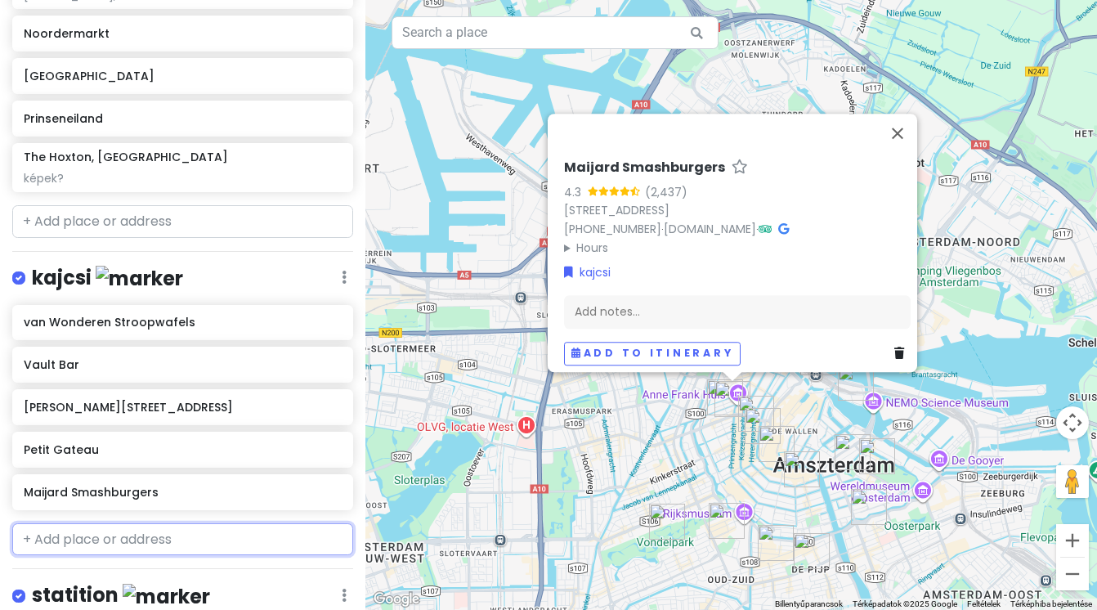
click at [165, 538] on input "text" at bounding box center [182, 539] width 341 height 33
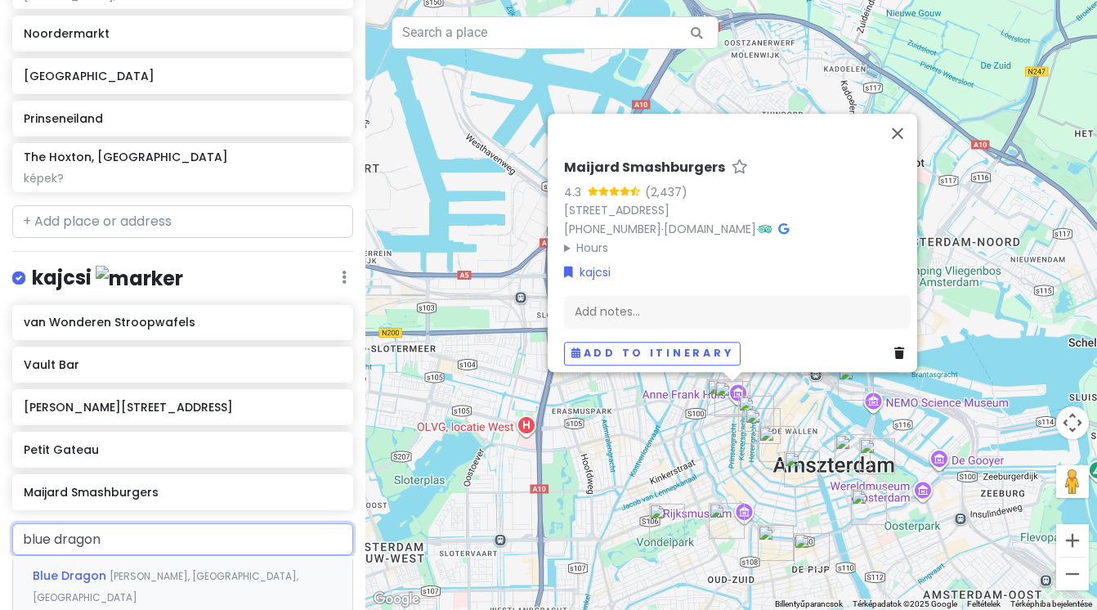
click at [174, 576] on span "[PERSON_NAME], [GEOGRAPHIC_DATA], [GEOGRAPHIC_DATA]" at bounding box center [166, 586] width 266 height 35
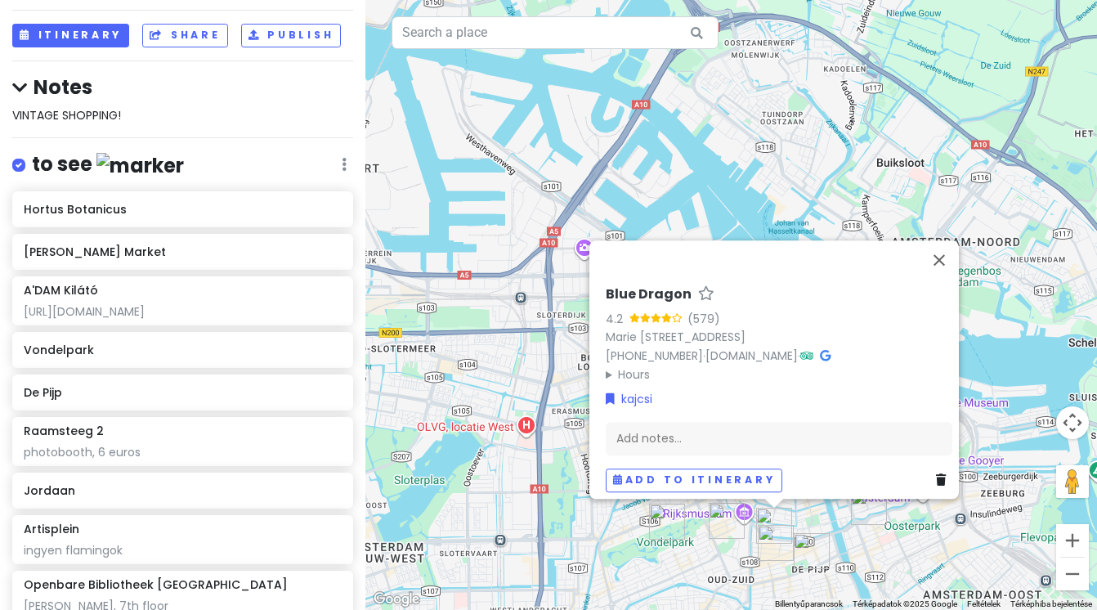
scroll to position [0, 0]
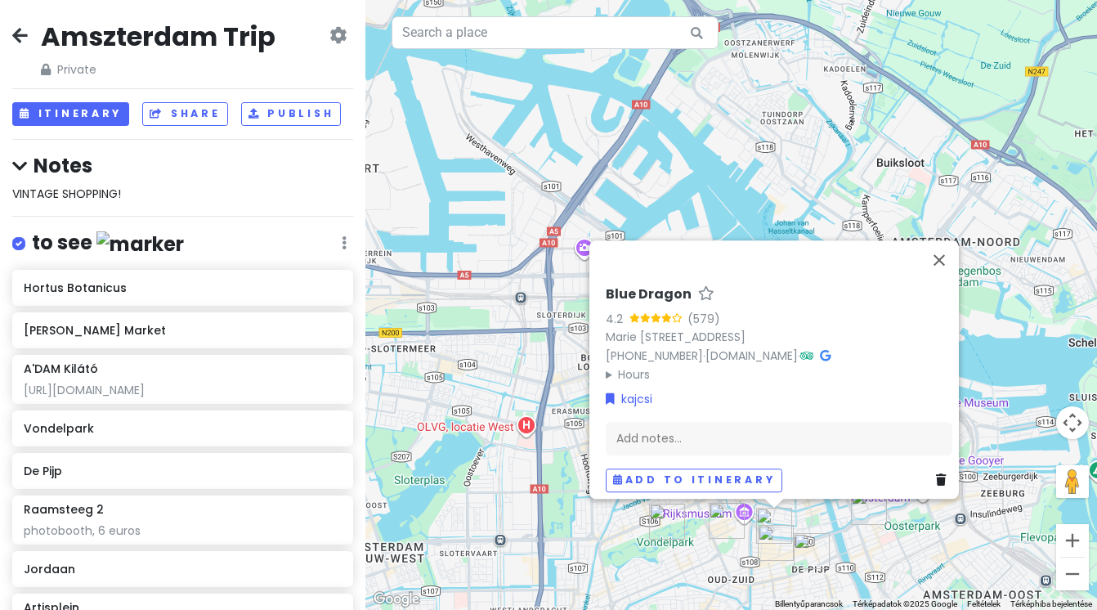
click at [207, 189] on div "VINTAGE SHOPPING!" at bounding box center [182, 194] width 341 height 18
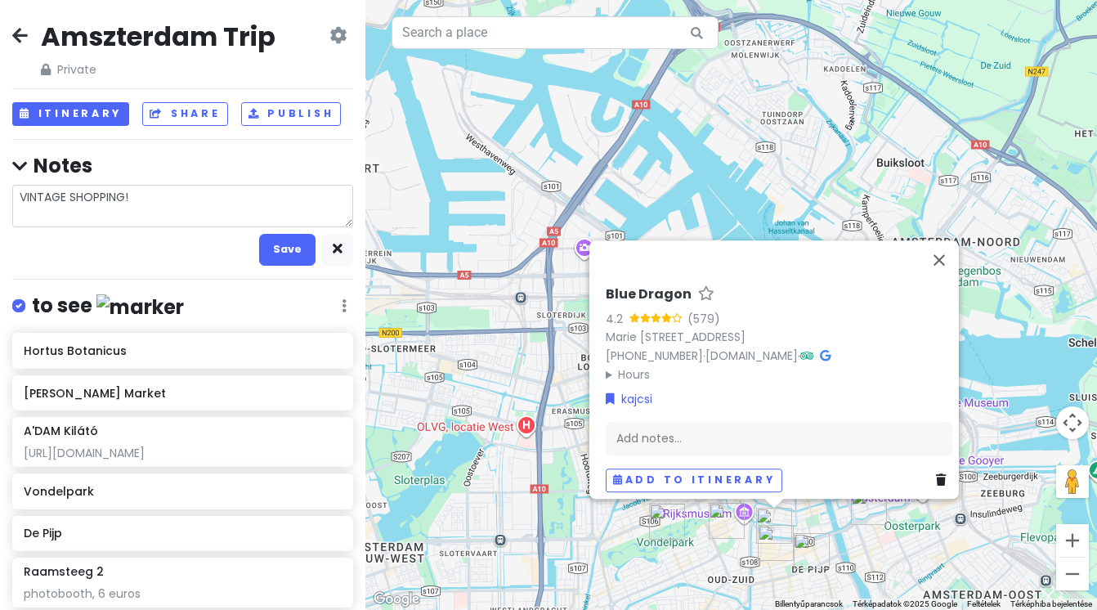
click at [181, 216] on textarea "VINTAGE SHOPPING!" at bounding box center [182, 206] width 341 height 43
click at [299, 258] on button "Save" at bounding box center [287, 250] width 56 height 32
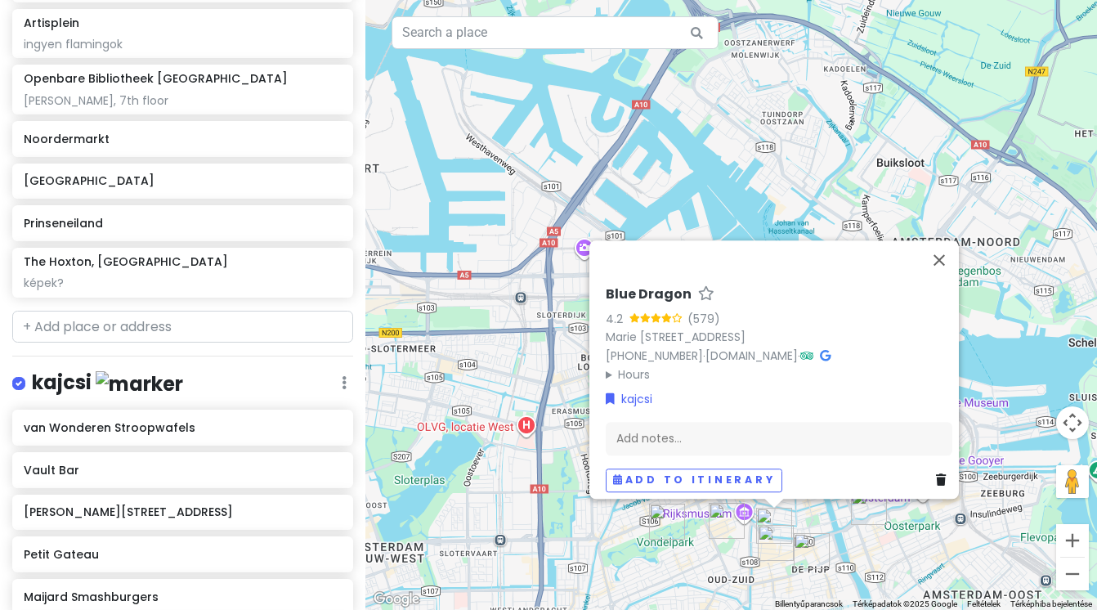
scroll to position [609, 0]
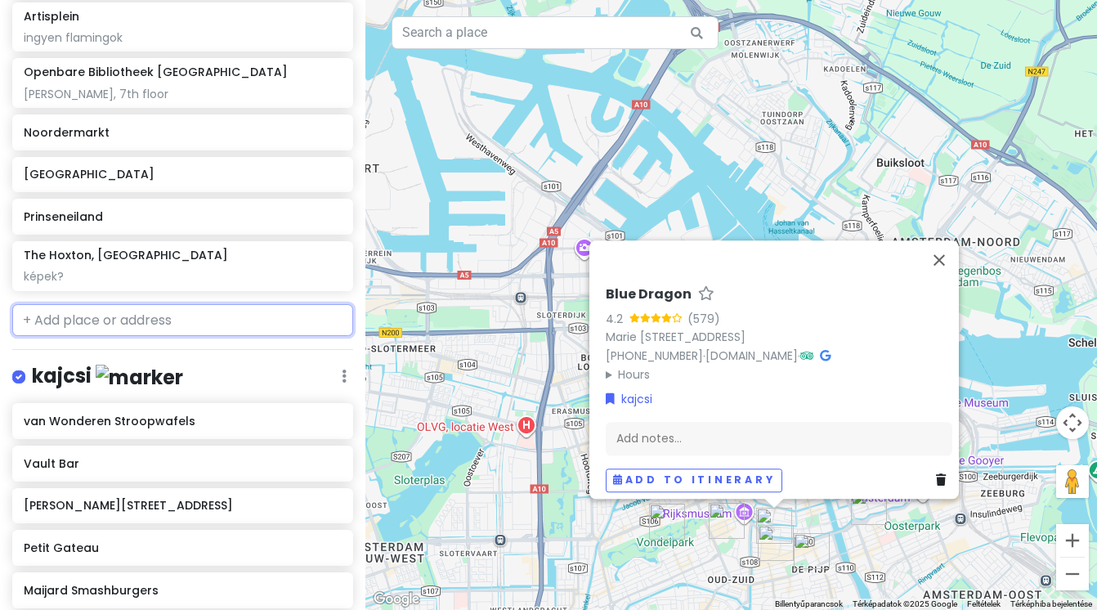
click at [152, 312] on input "text" at bounding box center [182, 320] width 341 height 33
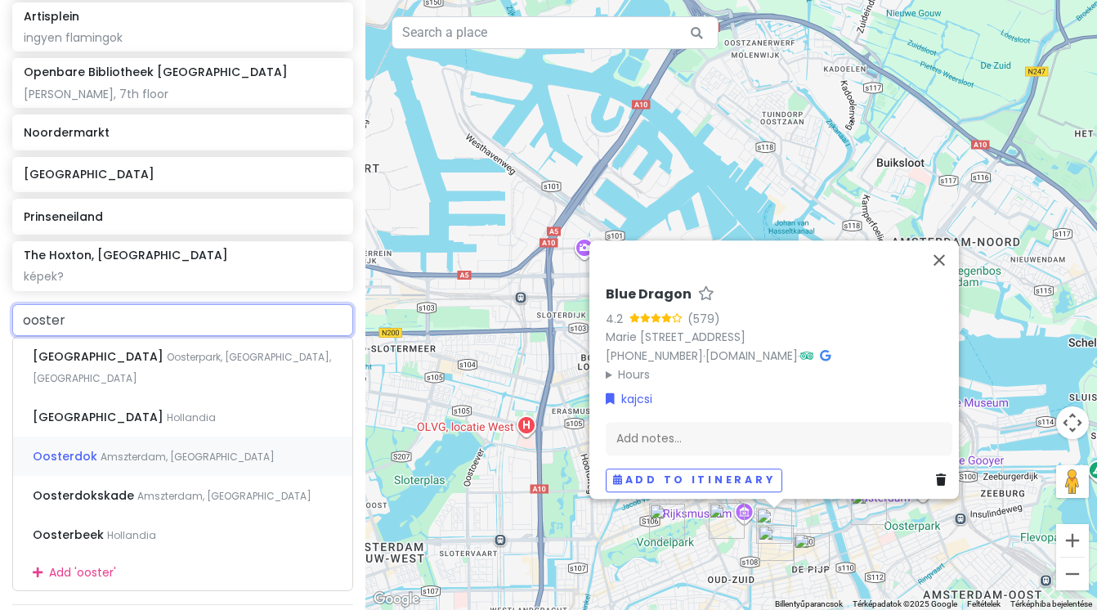
click at [128, 456] on span "Amszterdam, [GEOGRAPHIC_DATA]" at bounding box center [188, 457] width 174 height 14
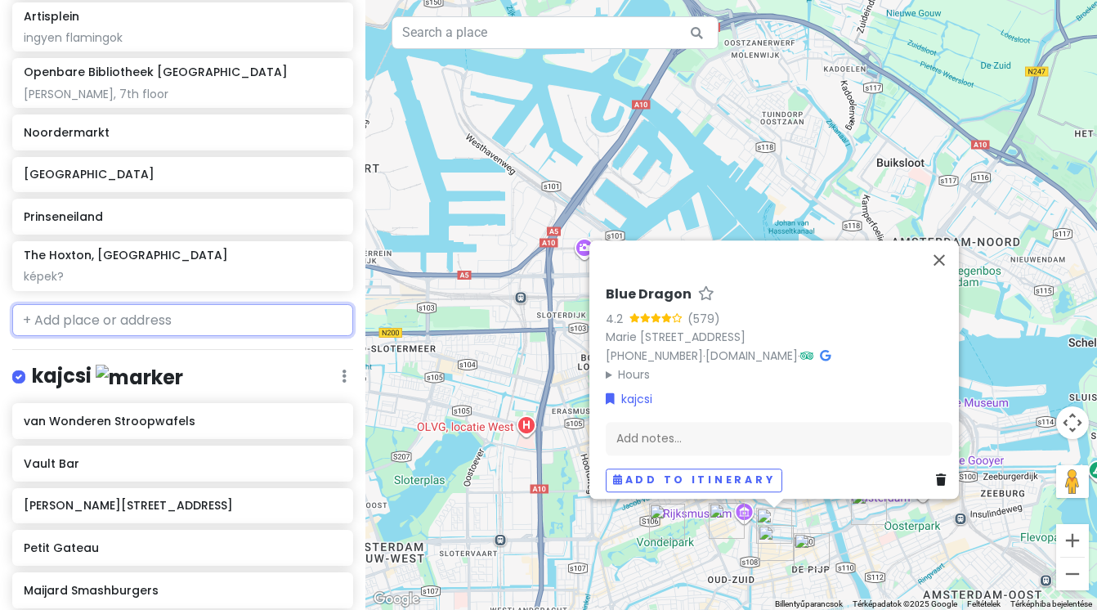
scroll to position [651, 0]
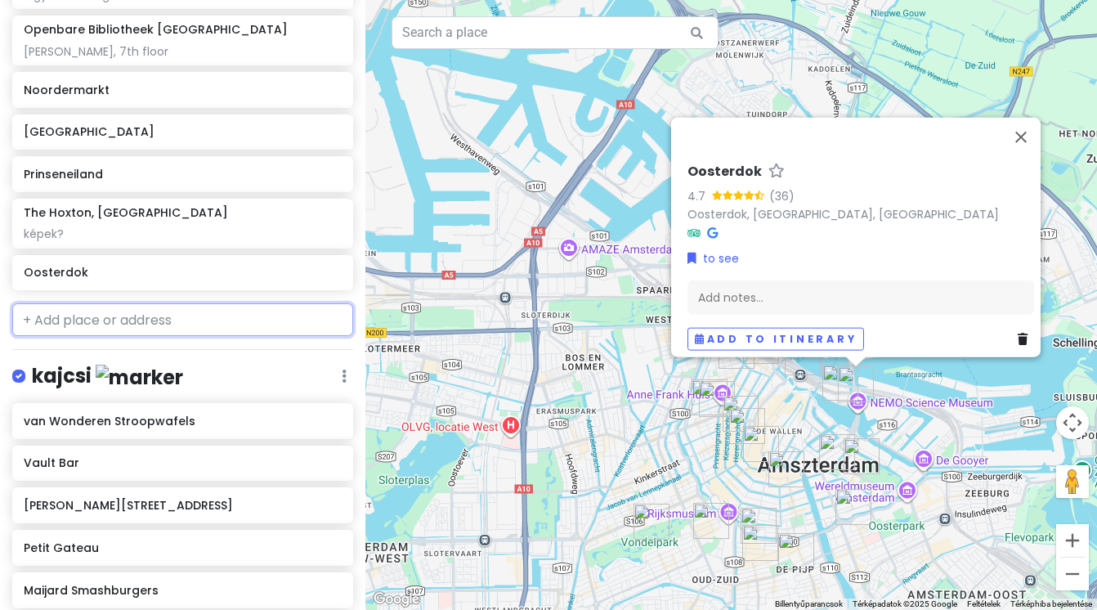
click at [87, 320] on input "text" at bounding box center [182, 319] width 341 height 33
click at [264, 319] on input "text" at bounding box center [182, 319] width 341 height 33
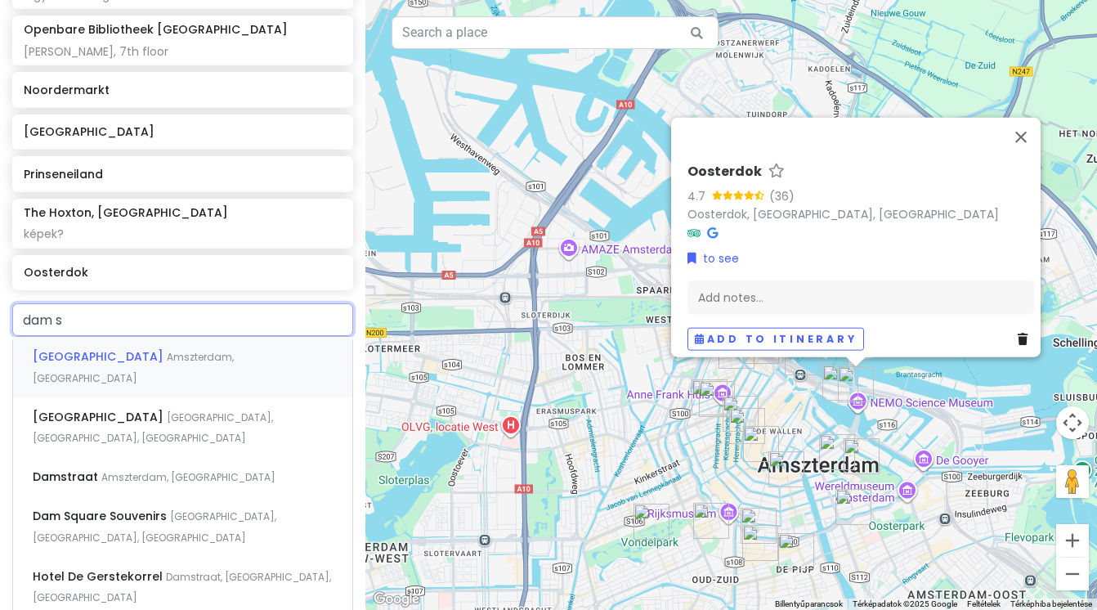
click at [269, 356] on div "[GEOGRAPHIC_DATA] [GEOGRAPHIC_DATA], [GEOGRAPHIC_DATA]" at bounding box center [182, 367] width 339 height 60
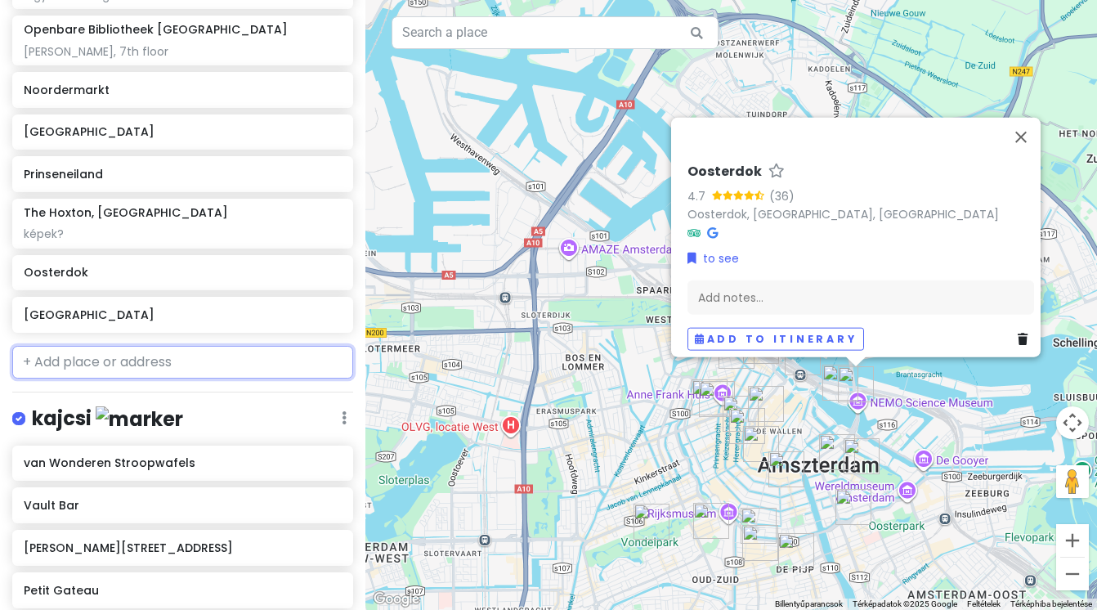
scroll to position [693, 0]
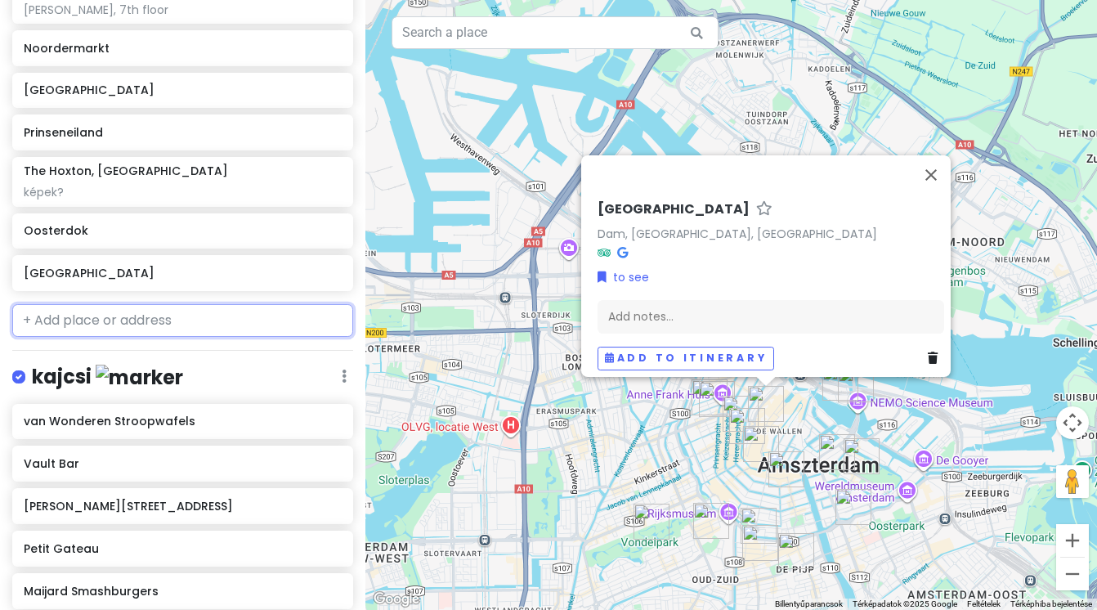
click at [202, 331] on input "text" at bounding box center [182, 320] width 341 height 33
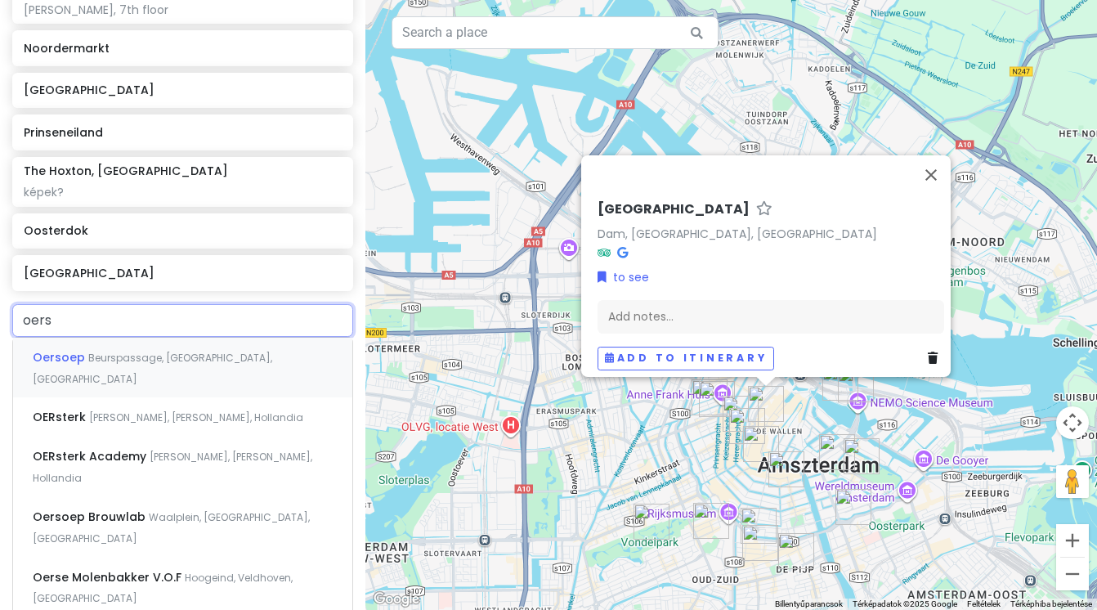
click at [150, 365] on div "Oersoep Beurspassage, [GEOGRAPHIC_DATA], [GEOGRAPHIC_DATA]" at bounding box center [182, 368] width 339 height 60
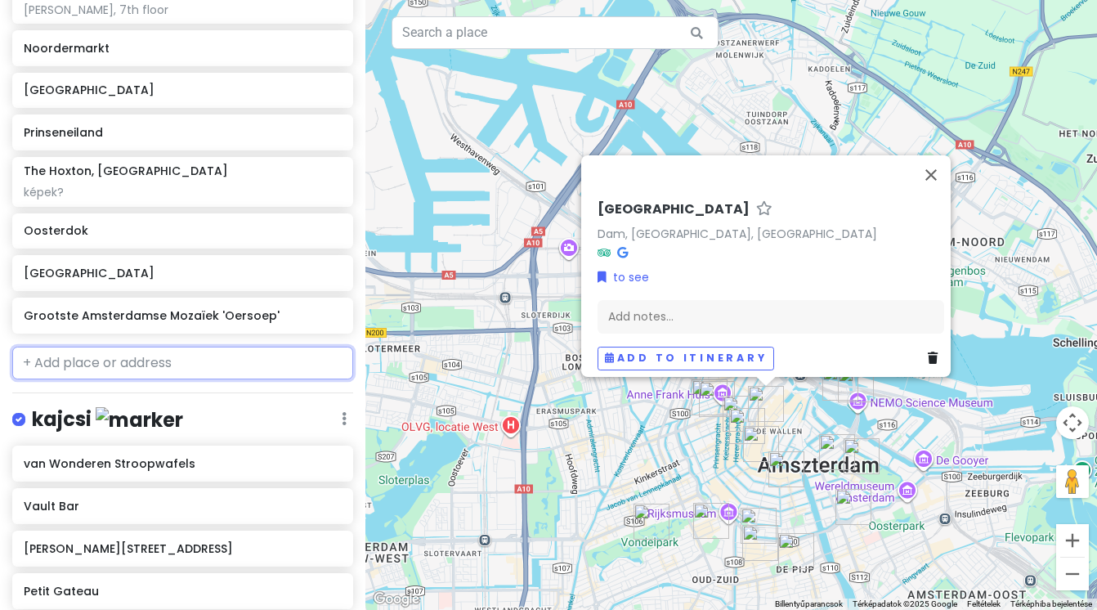
scroll to position [736, 0]
